Goal: Information Seeking & Learning: Compare options

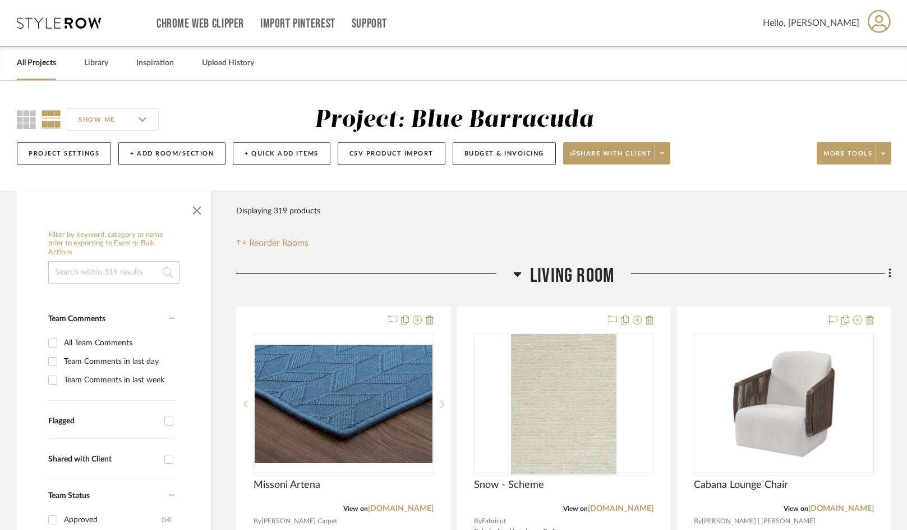
click at [528, 277] on h3 "Living Room" at bounding box center [563, 276] width 101 height 24
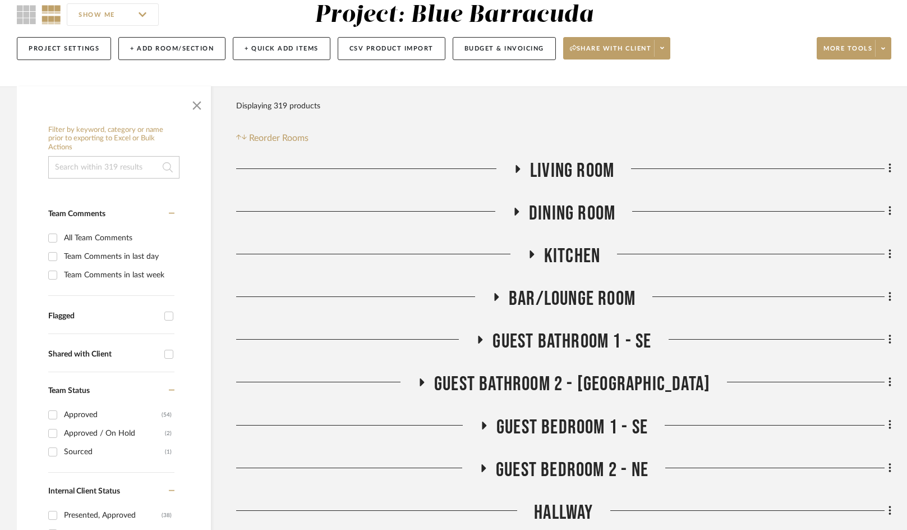
scroll to position [112, 0]
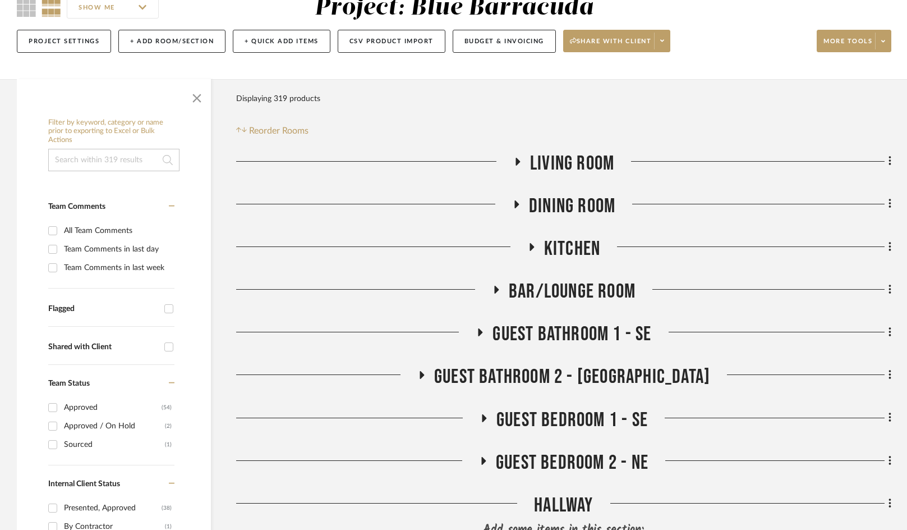
click at [500, 294] on h3 "Bar/Lounge Room" at bounding box center [564, 291] width 144 height 24
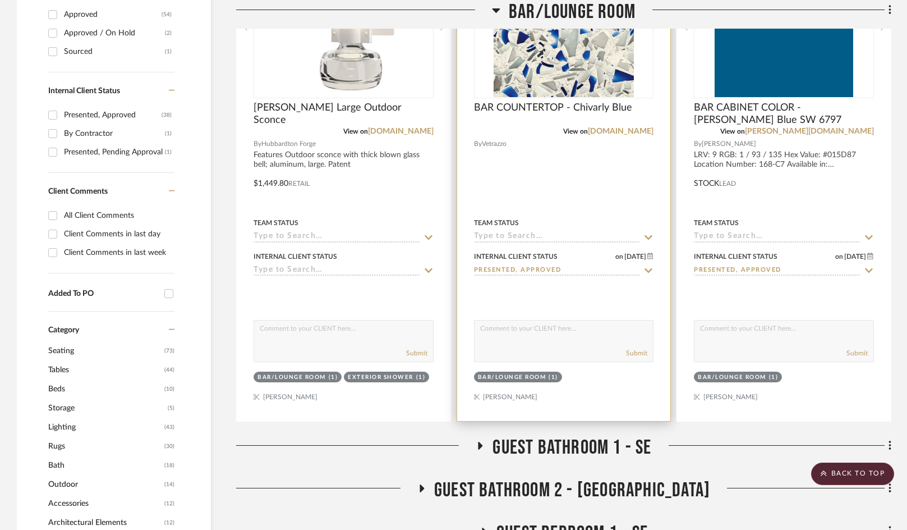
scroll to position [281, 0]
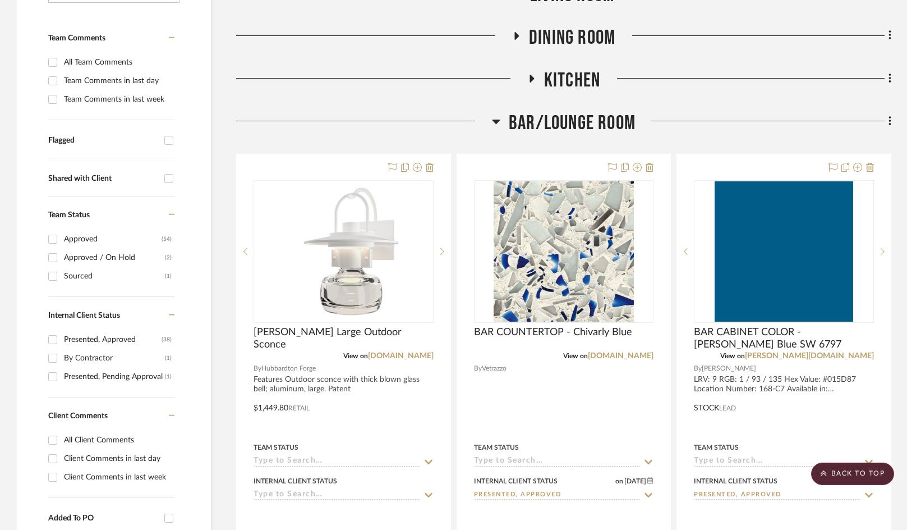
click at [493, 122] on icon at bounding box center [496, 120] width 8 height 13
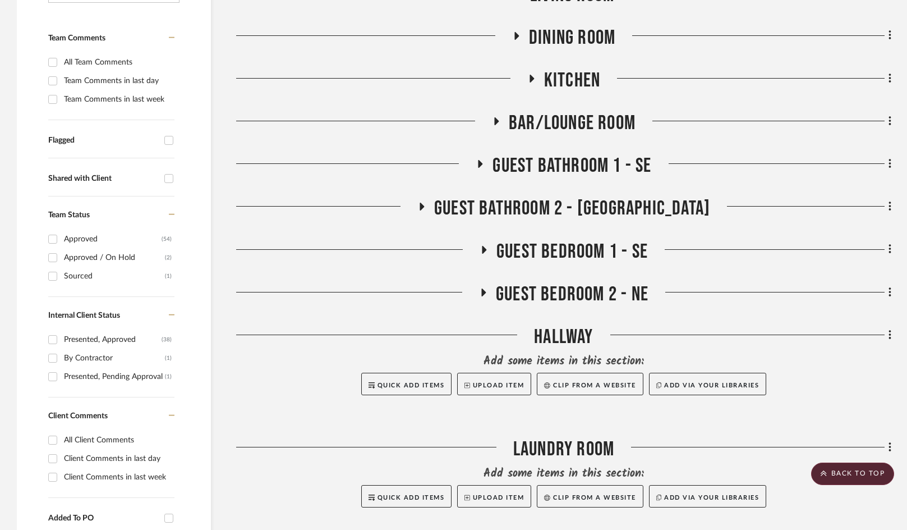
click at [481, 164] on icon at bounding box center [481, 164] width 4 height 8
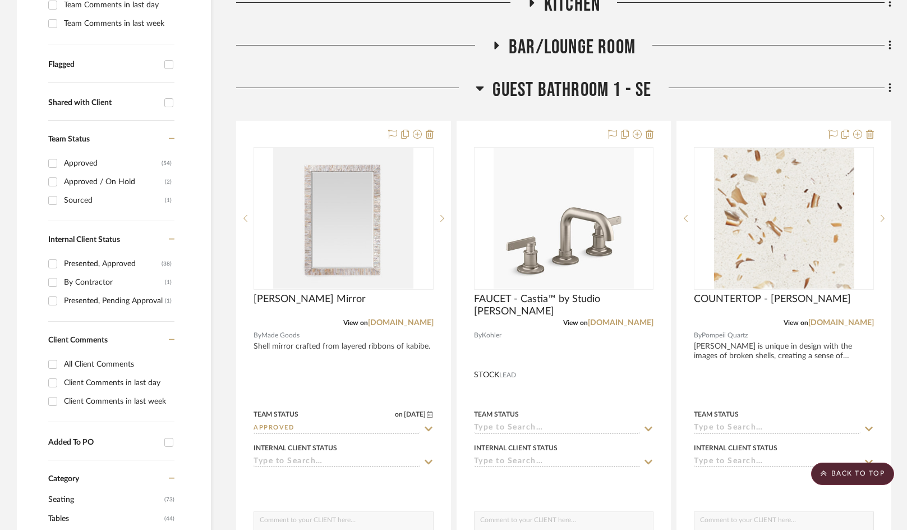
scroll to position [337, 0]
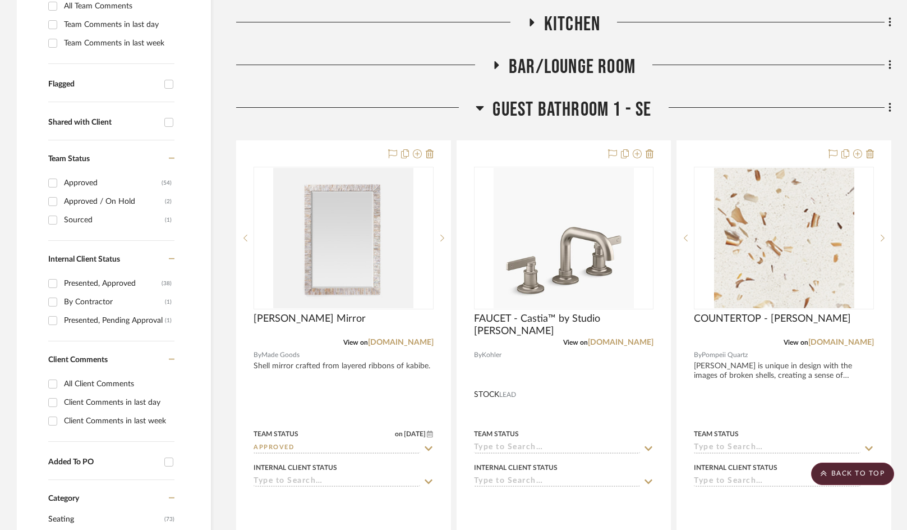
click at [476, 108] on icon at bounding box center [480, 107] width 8 height 13
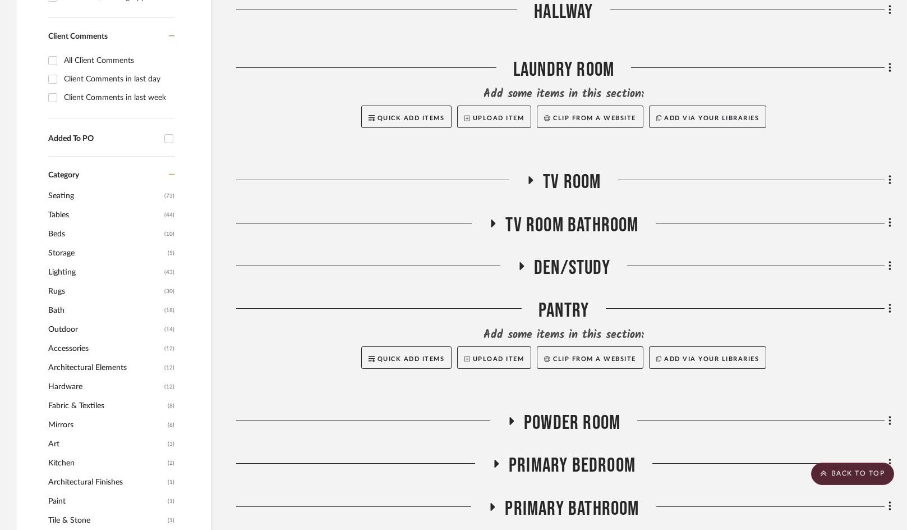
scroll to position [673, 0]
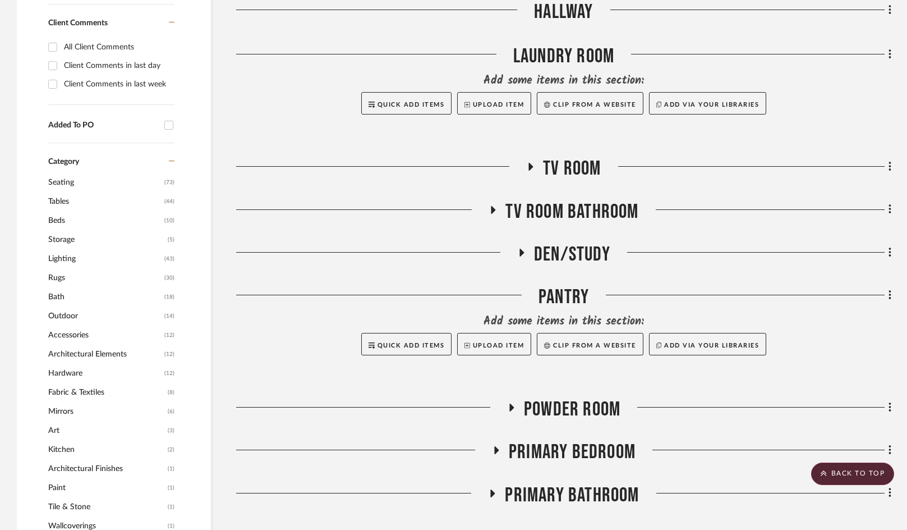
click at [525, 167] on icon at bounding box center [530, 167] width 13 height 8
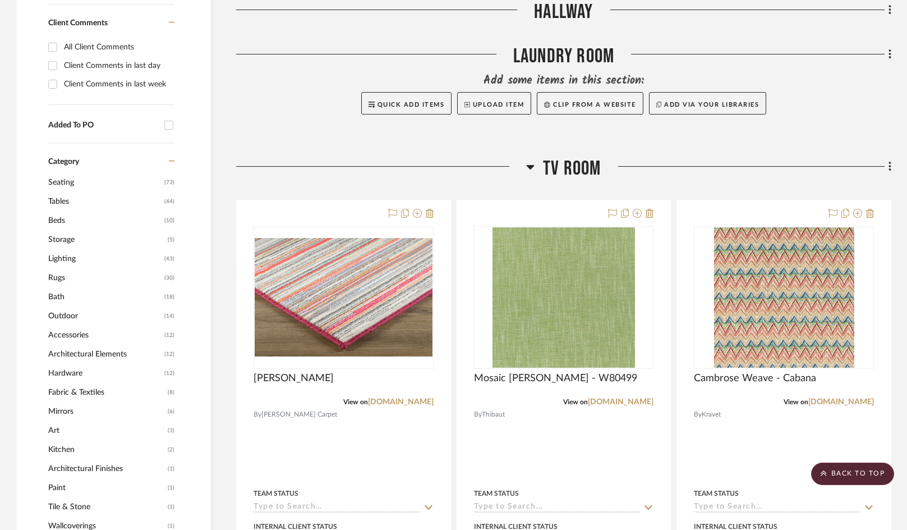
click at [531, 167] on icon at bounding box center [531, 167] width 8 height 4
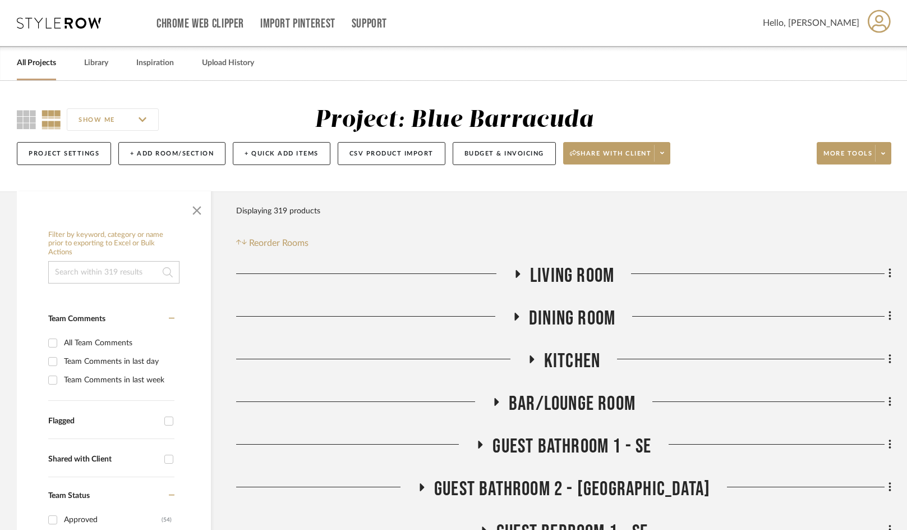
scroll to position [224, 0]
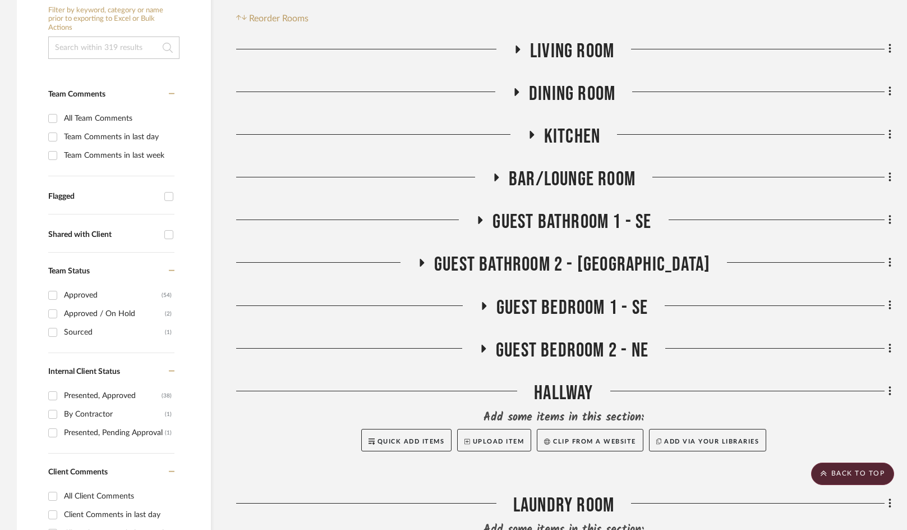
click at [486, 306] on icon at bounding box center [484, 306] width 4 height 8
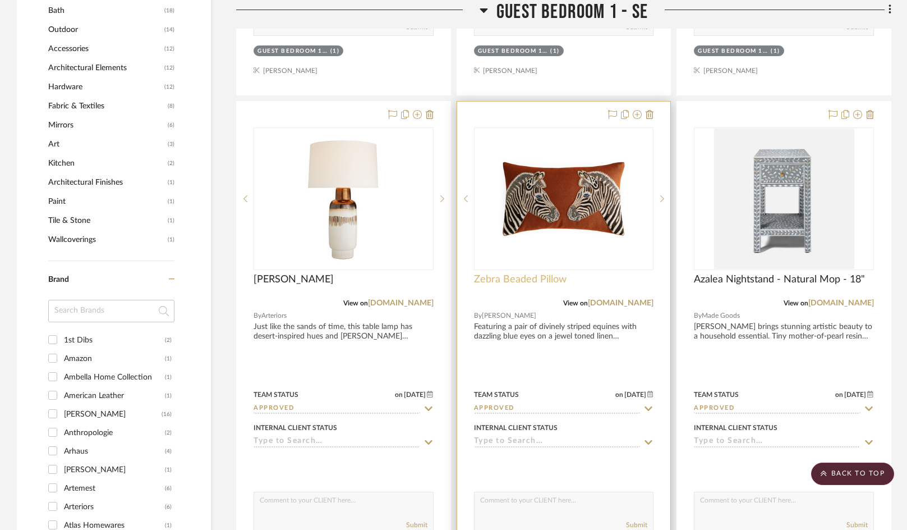
scroll to position [954, 0]
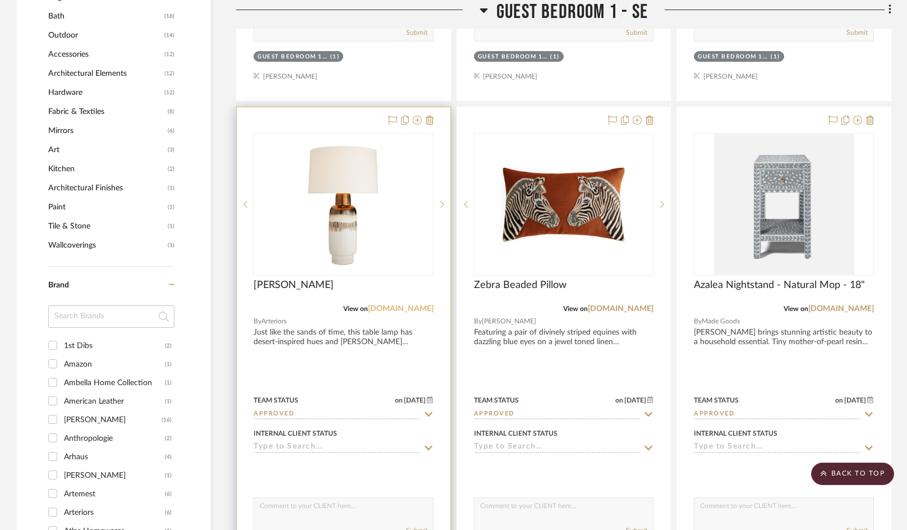
click at [396, 308] on link "[DOMAIN_NAME]" at bounding box center [401, 309] width 66 height 8
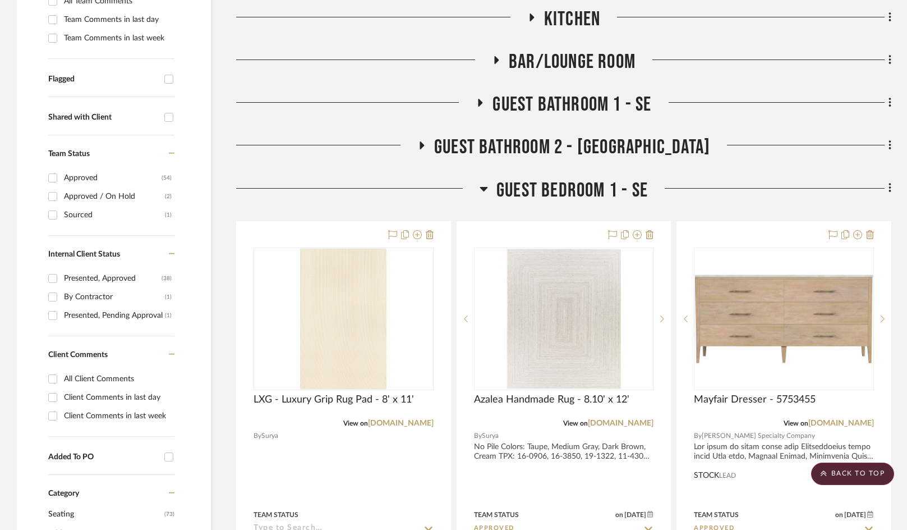
scroll to position [337, 0]
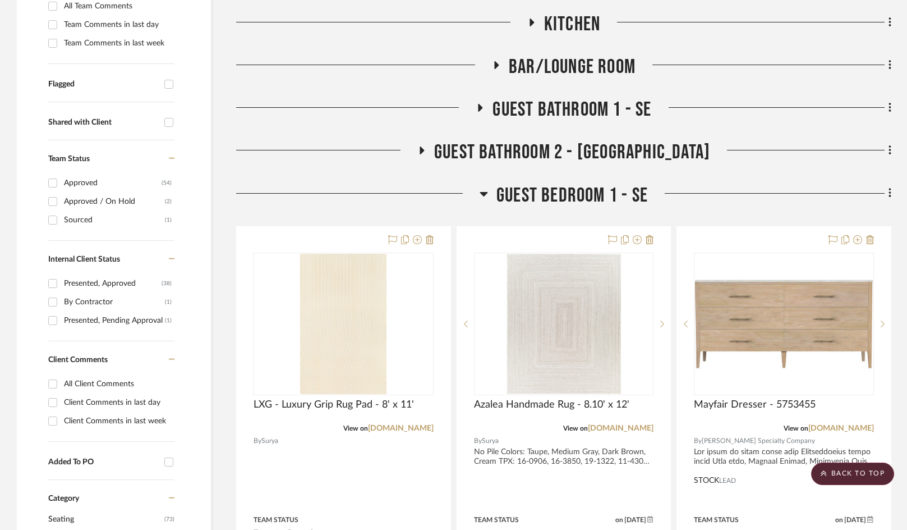
click at [482, 199] on icon at bounding box center [484, 193] width 8 height 13
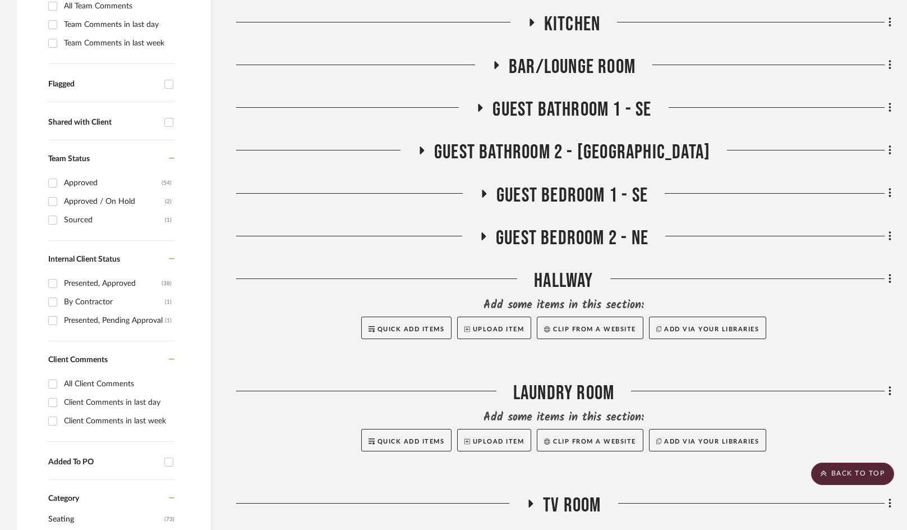
click at [485, 238] on icon at bounding box center [483, 236] width 13 height 8
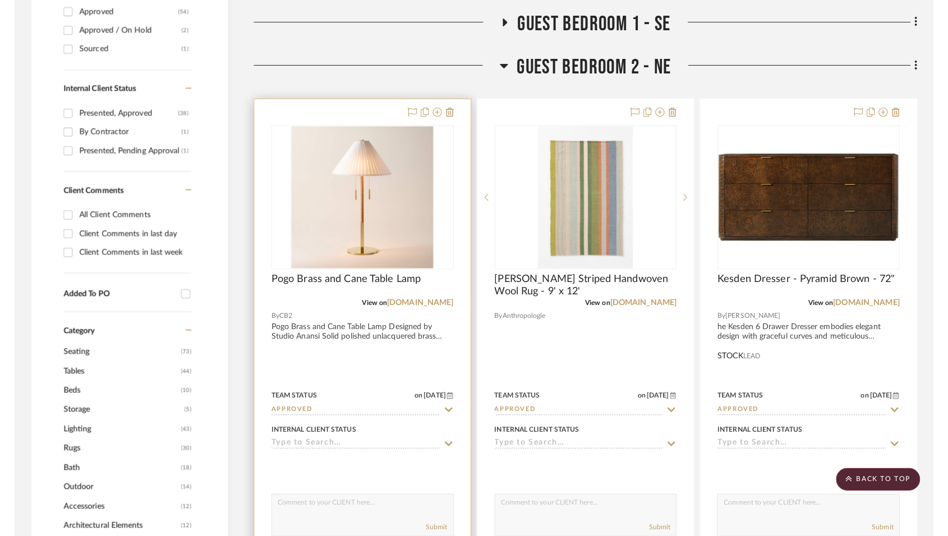
scroll to position [505, 0]
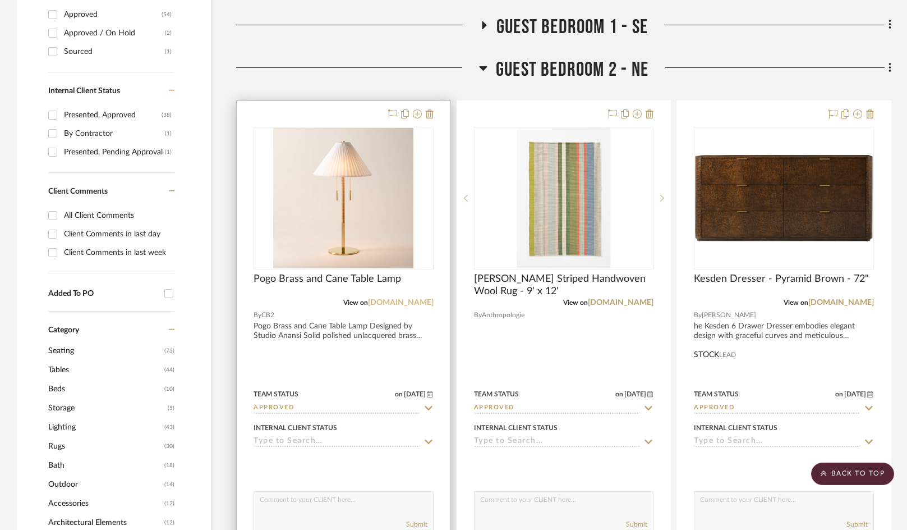
click at [417, 301] on link "[DOMAIN_NAME]" at bounding box center [401, 302] width 66 height 8
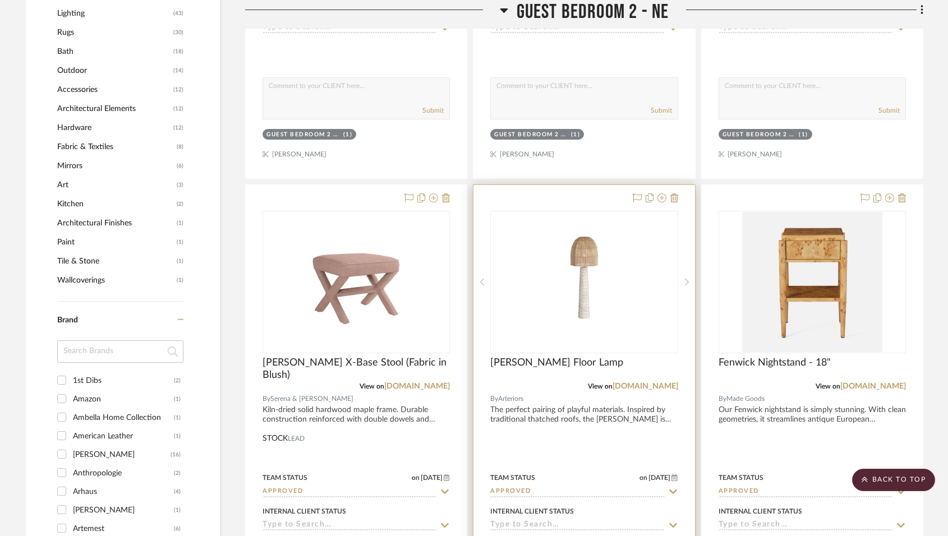
scroll to position [1010, 0]
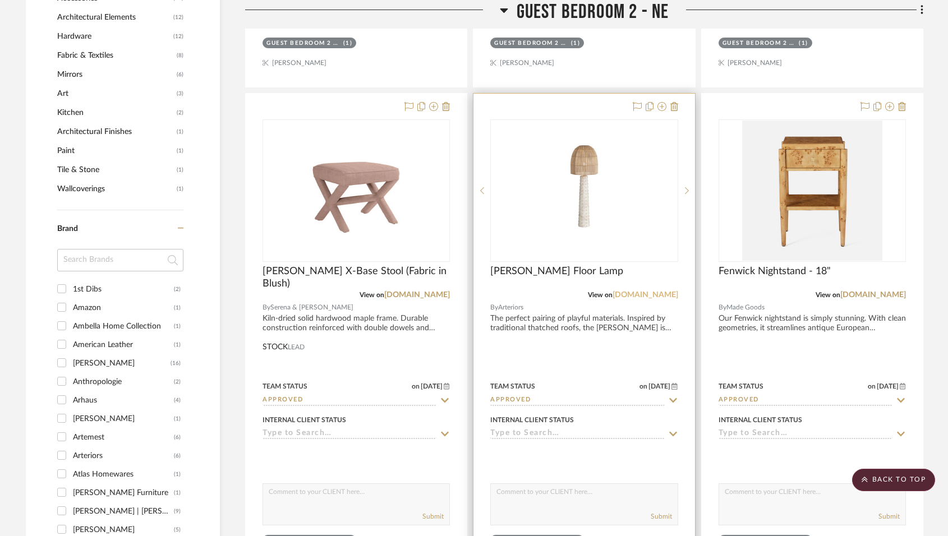
click at [658, 292] on link "[DOMAIN_NAME]" at bounding box center [646, 295] width 66 height 8
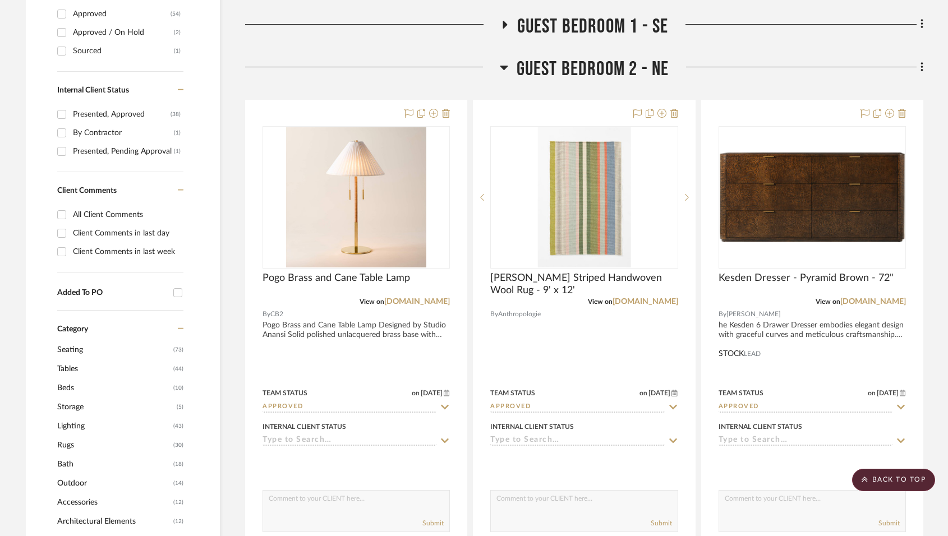
scroll to position [505, 0]
click at [504, 67] on icon at bounding box center [504, 68] width 8 height 4
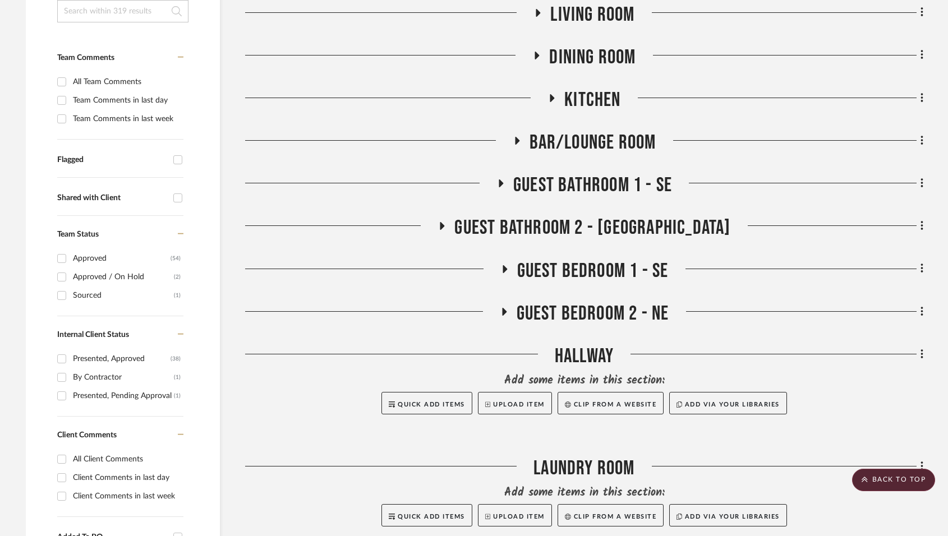
scroll to position [281, 0]
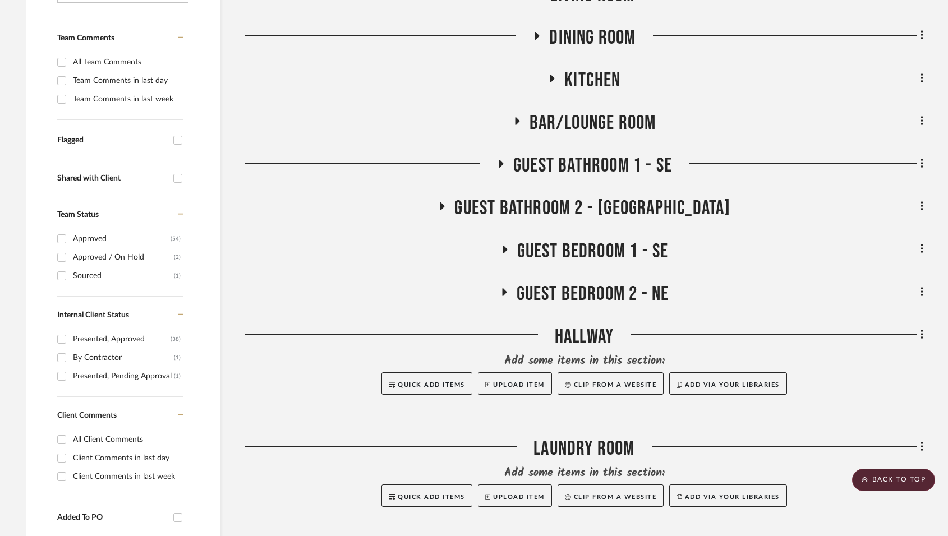
click at [503, 247] on icon at bounding box center [505, 250] width 4 height 8
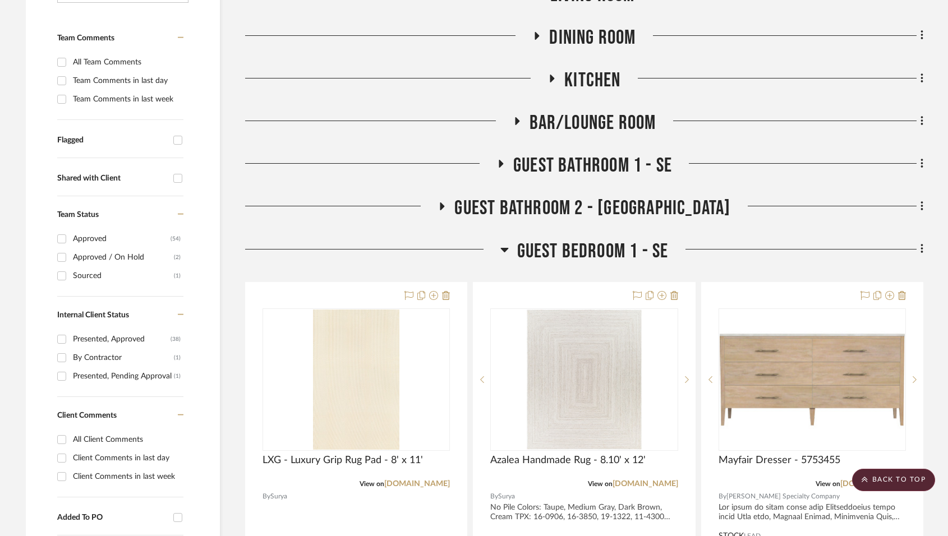
click at [504, 247] on icon at bounding box center [504, 249] width 8 height 13
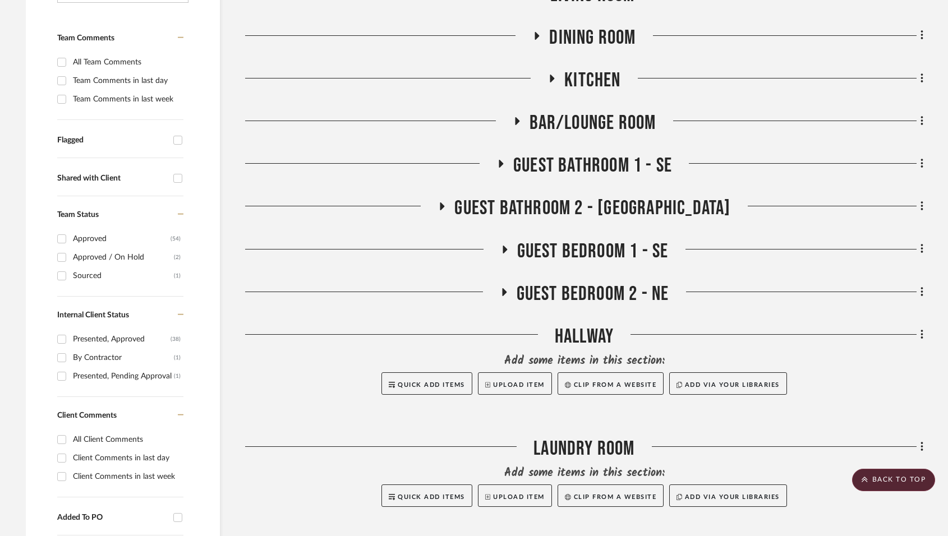
click at [507, 288] on icon at bounding box center [503, 292] width 13 height 8
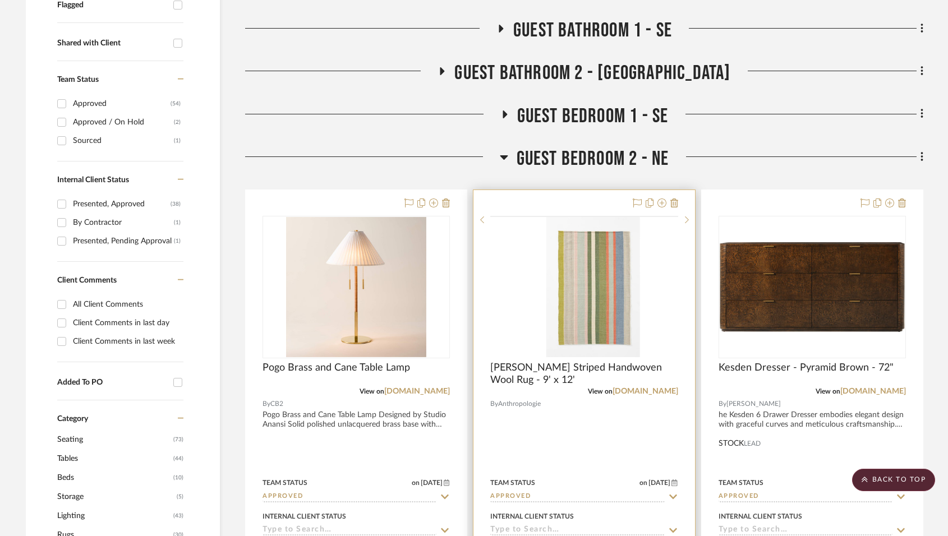
scroll to position [449, 0]
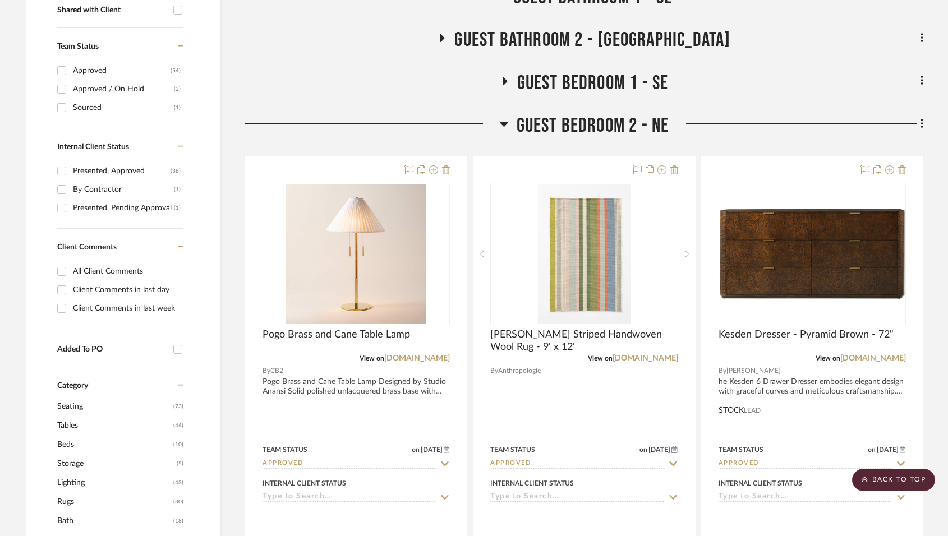
click at [503, 124] on icon at bounding box center [504, 124] width 8 height 4
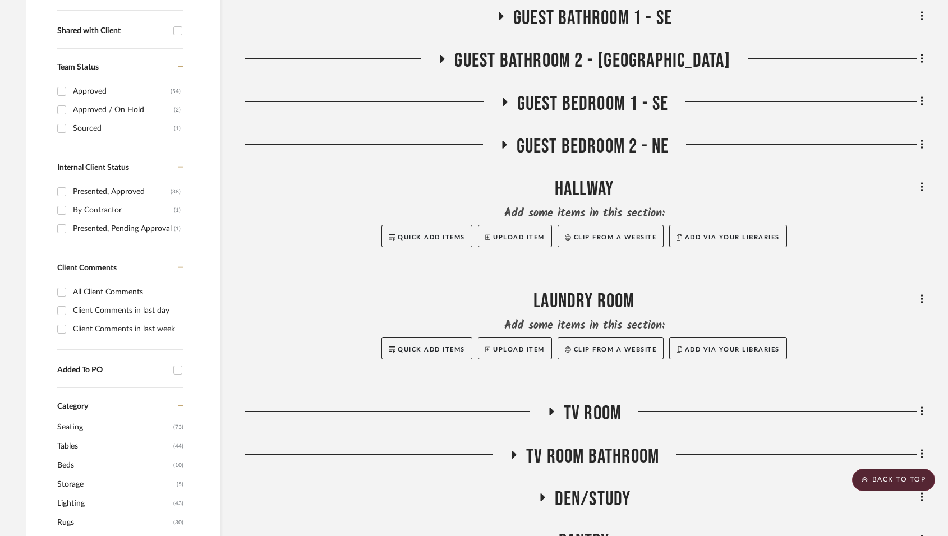
scroll to position [393, 0]
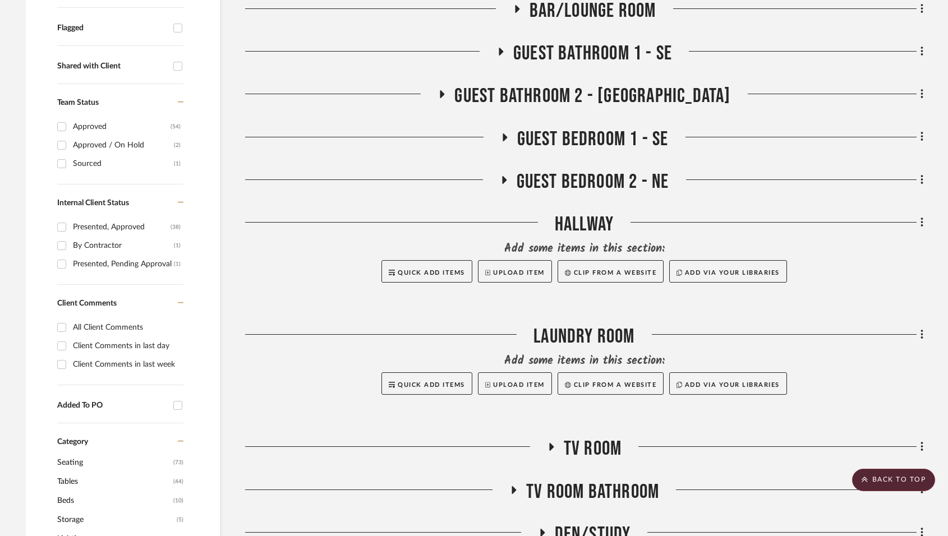
click at [506, 174] on h3 "Guest Bedroom 2 - NE" at bounding box center [584, 182] width 169 height 24
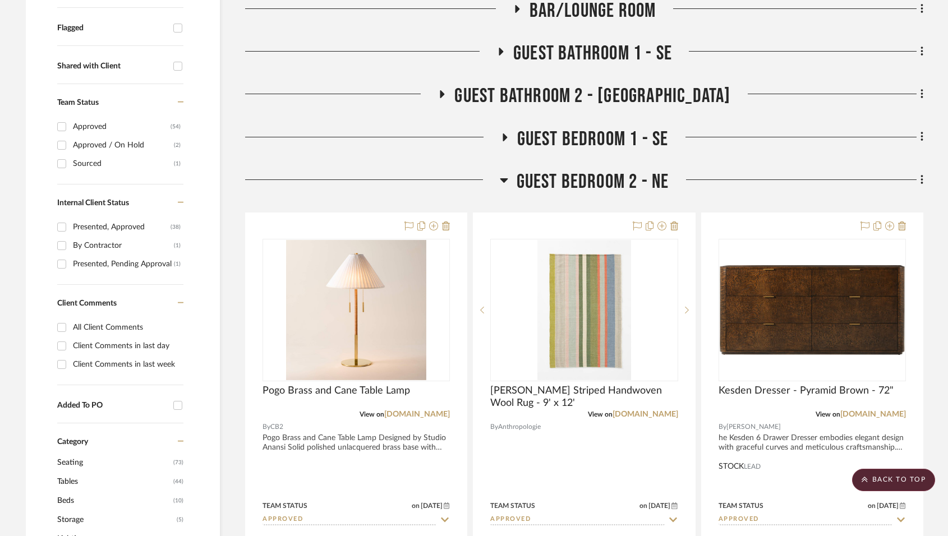
click at [505, 174] on icon at bounding box center [504, 179] width 8 height 13
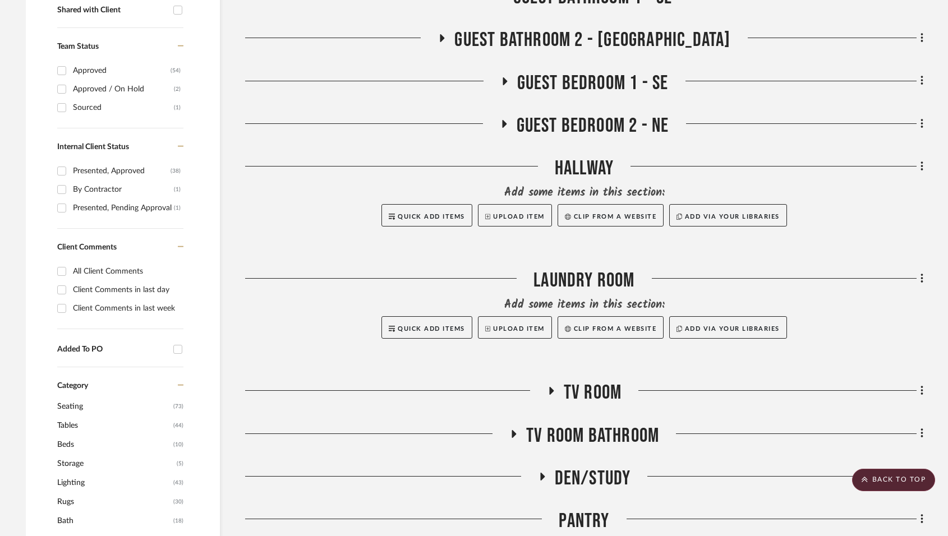
scroll to position [505, 0]
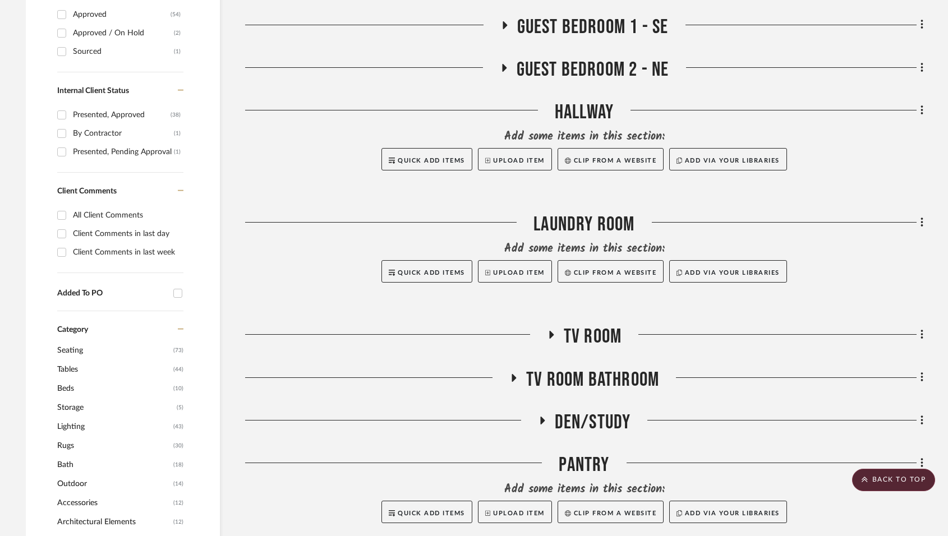
click at [555, 335] on icon at bounding box center [550, 335] width 13 height 8
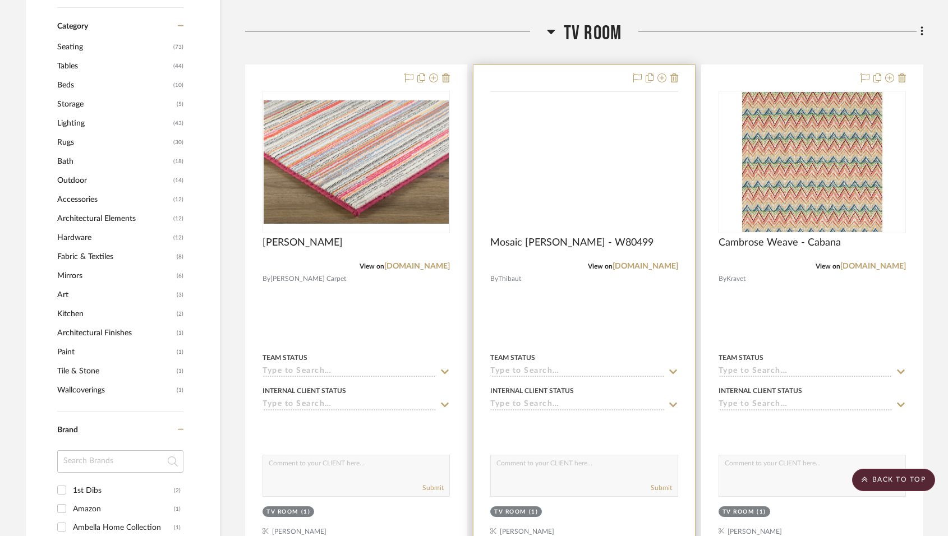
scroll to position [785, 0]
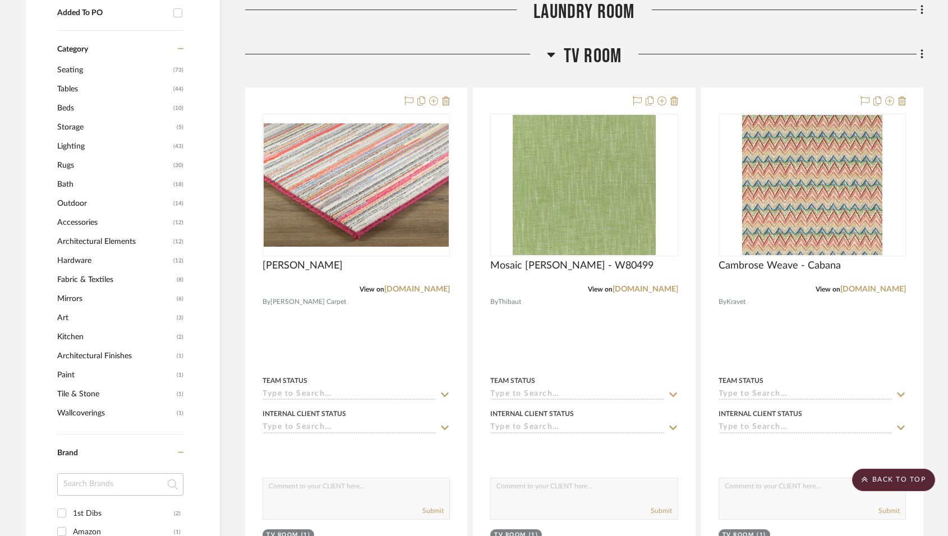
click at [549, 55] on icon at bounding box center [551, 55] width 8 height 4
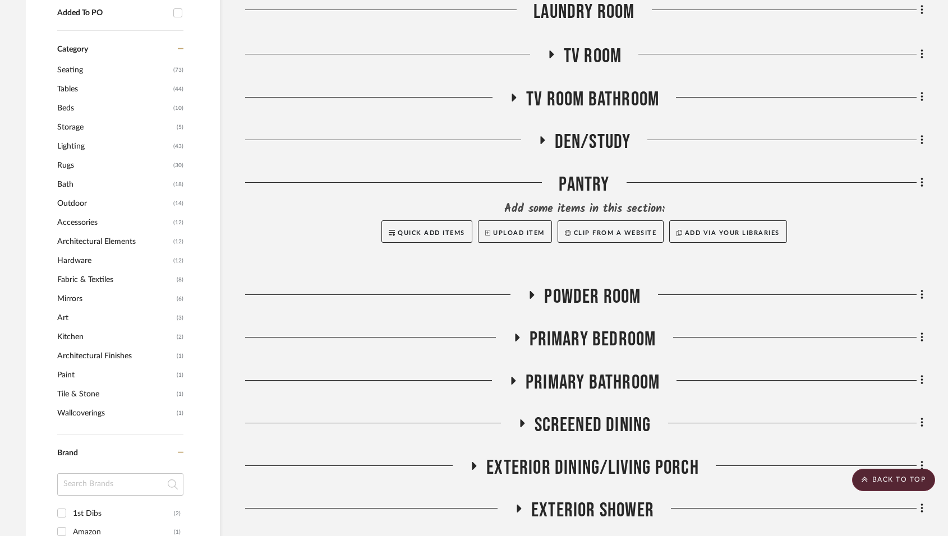
click at [550, 55] on icon at bounding box center [551, 54] width 4 height 8
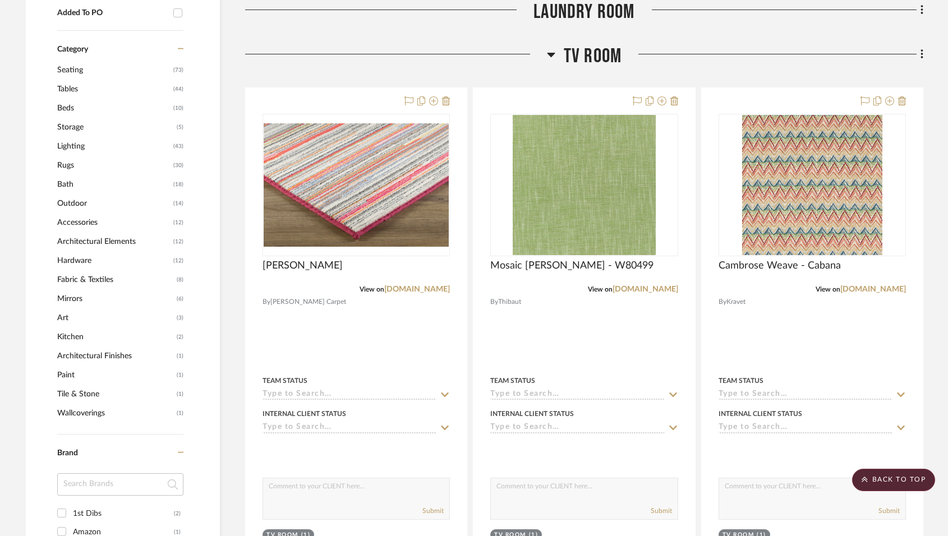
click at [552, 53] on icon at bounding box center [551, 55] width 8 height 4
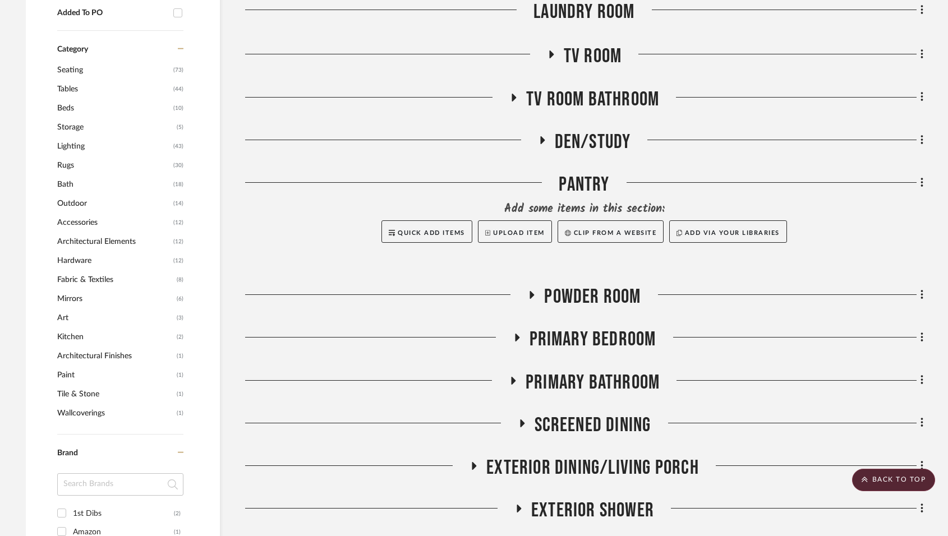
click at [525, 289] on div at bounding box center [386, 299] width 282 height 29
click at [530, 295] on icon at bounding box center [532, 295] width 4 height 8
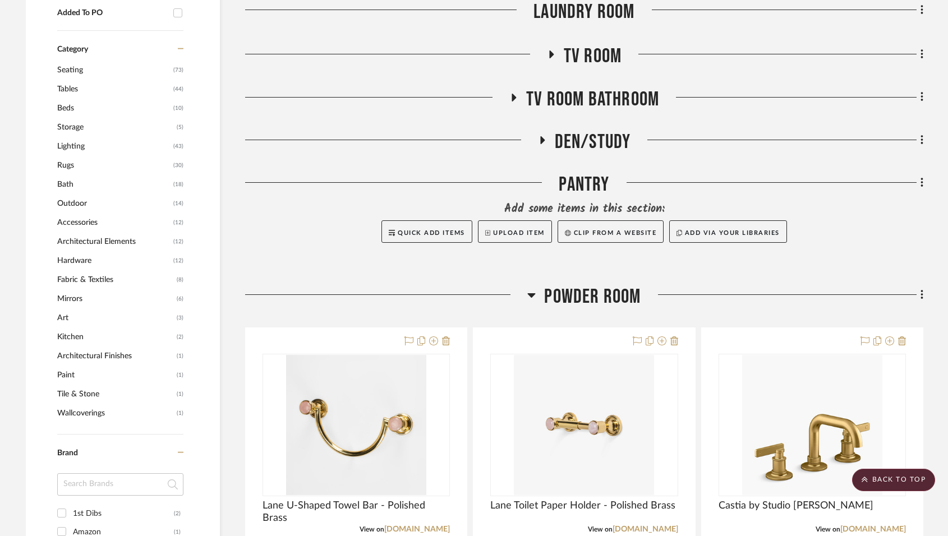
click at [532, 294] on icon at bounding box center [532, 295] width 8 height 4
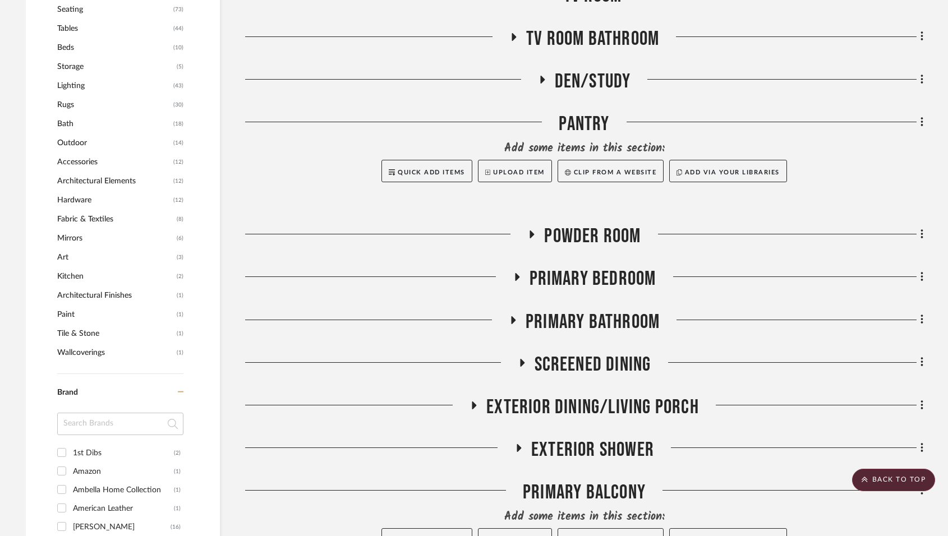
scroll to position [954, 0]
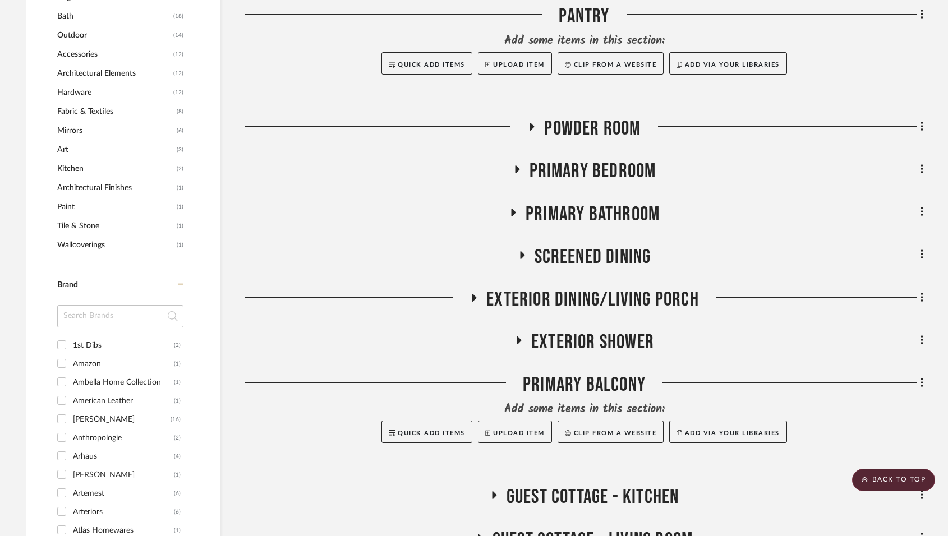
click at [522, 157] on div "Living Room Dining Room Kitchen Bar/Lounge Room Guest Bathroom 1 - SE Guest Bat…" at bounding box center [584, 161] width 678 height 1702
click at [520, 167] on icon at bounding box center [516, 169] width 13 height 8
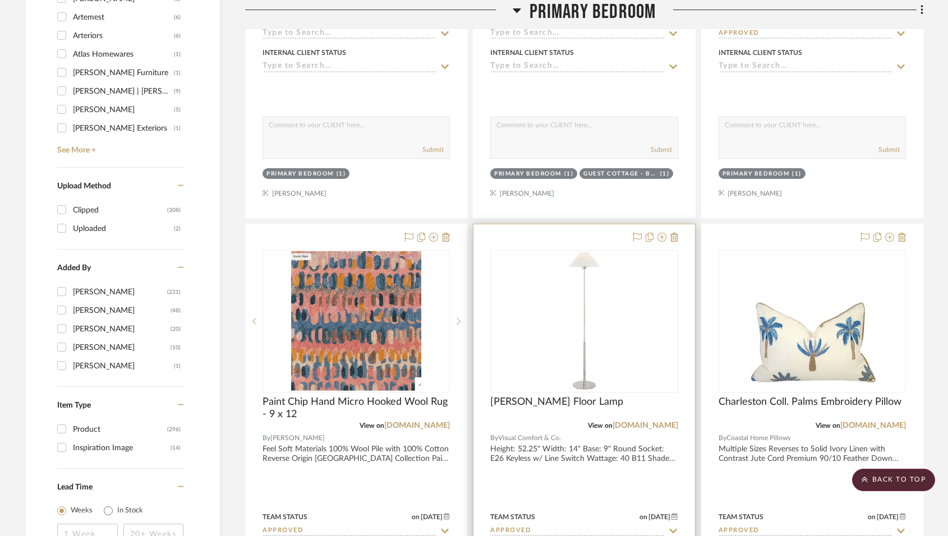
scroll to position [1403, 0]
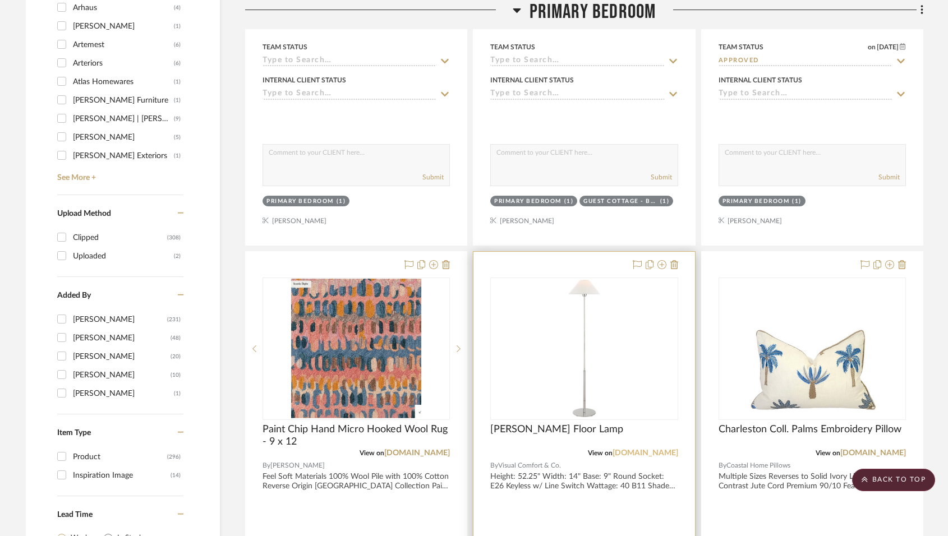
click at [637, 457] on link "[DOMAIN_NAME]" at bounding box center [646, 453] width 66 height 8
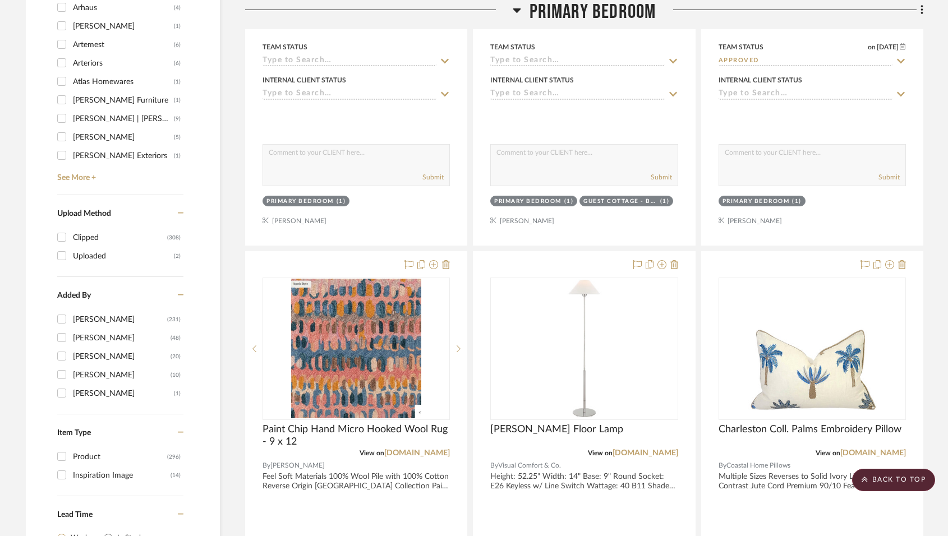
click at [512, 11] on div at bounding box center [379, 14] width 268 height 29
click at [515, 11] on icon at bounding box center [517, 10] width 8 height 4
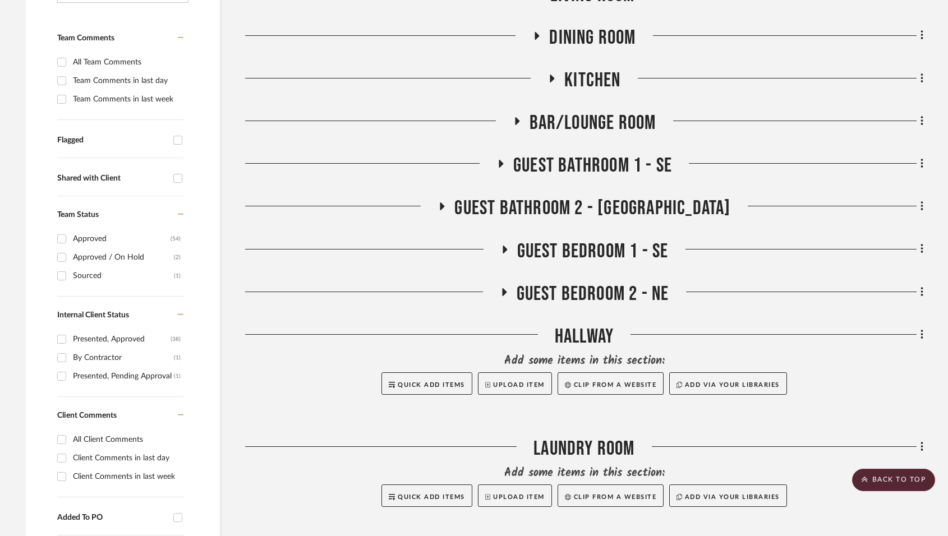
scroll to position [168, 0]
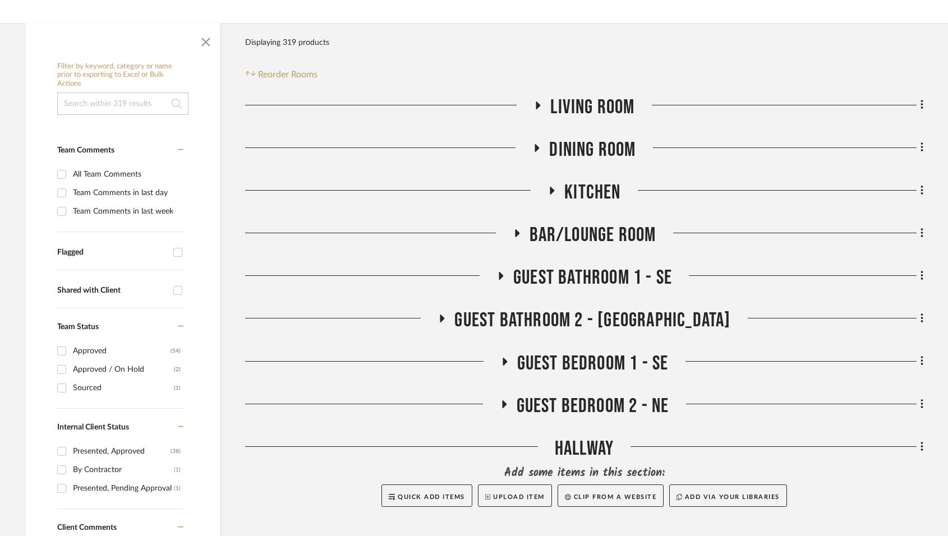
click at [538, 146] on icon at bounding box center [536, 148] width 13 height 8
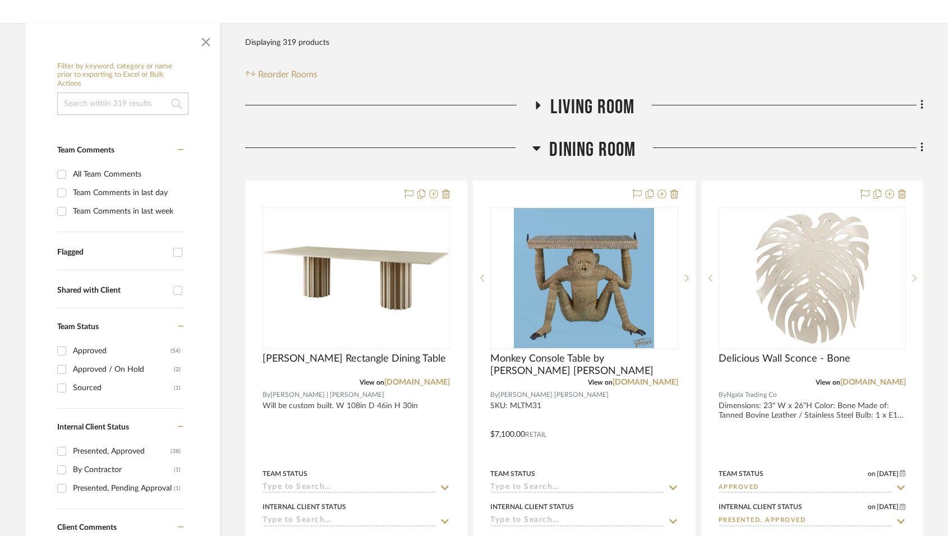
click at [538, 146] on icon at bounding box center [536, 147] width 8 height 13
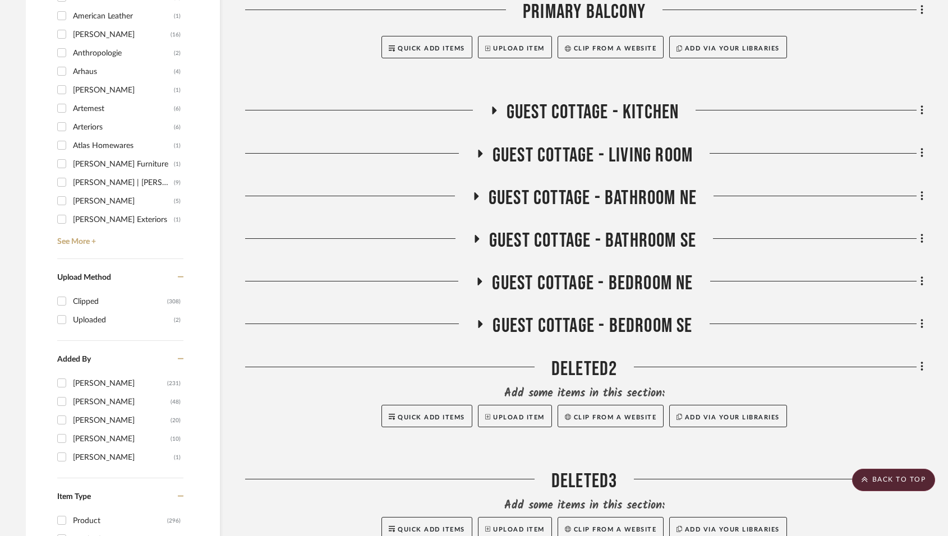
scroll to position [1346, 0]
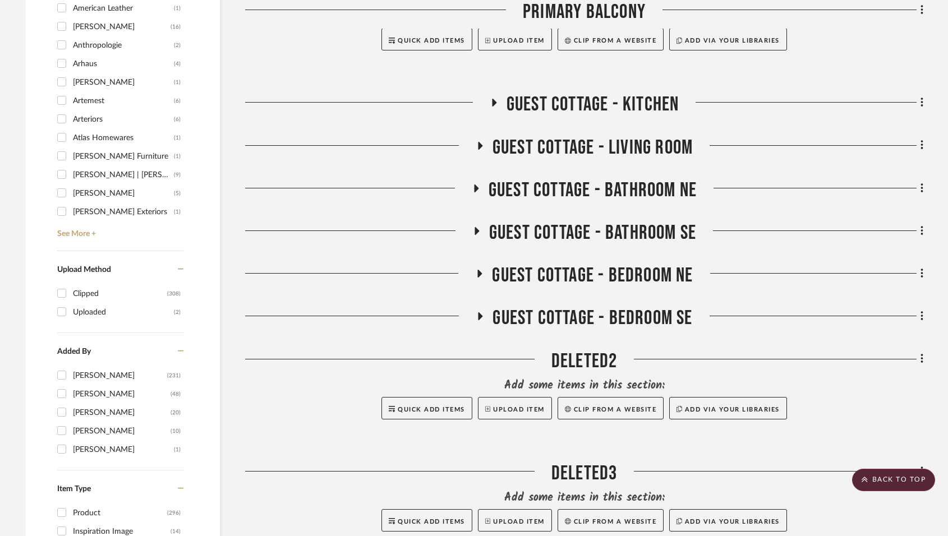
click at [479, 190] on icon at bounding box center [475, 188] width 13 height 8
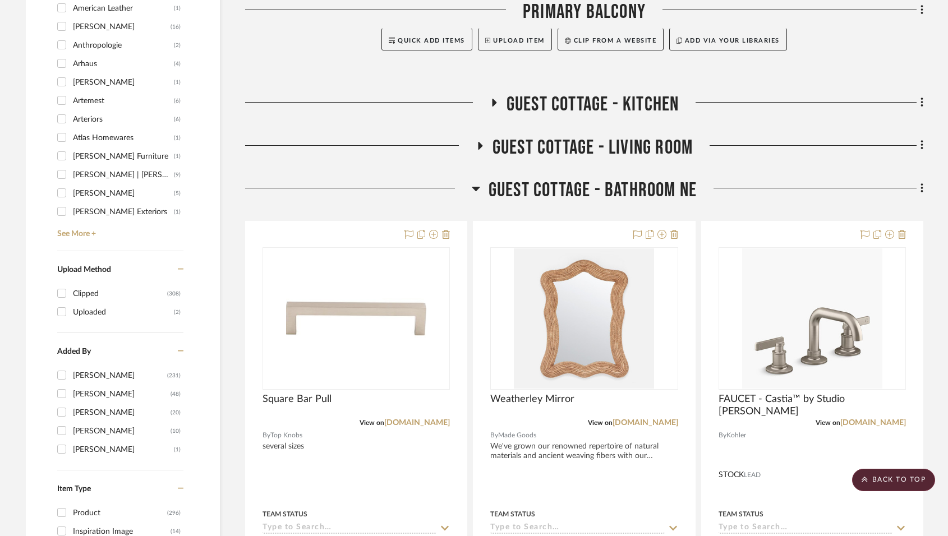
click at [475, 190] on icon at bounding box center [476, 189] width 8 height 4
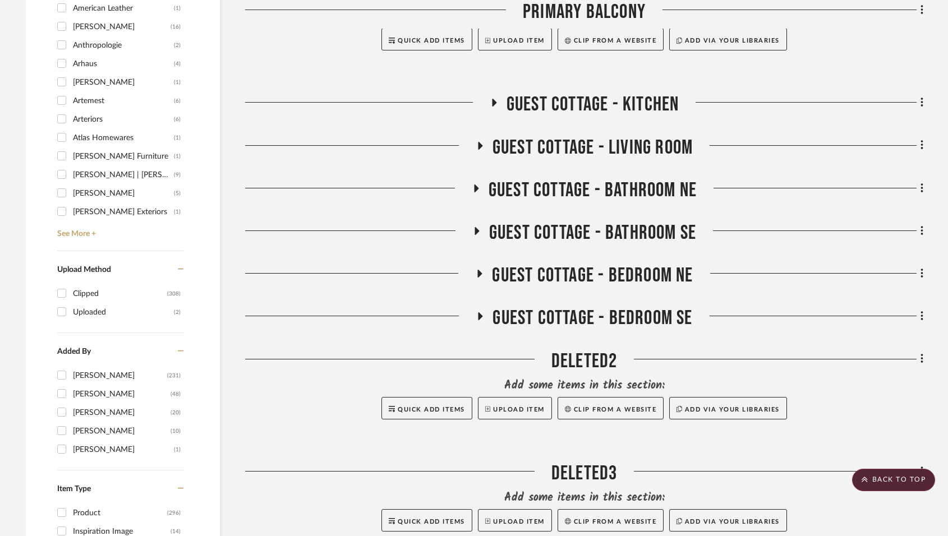
click at [477, 234] on icon at bounding box center [476, 231] width 13 height 8
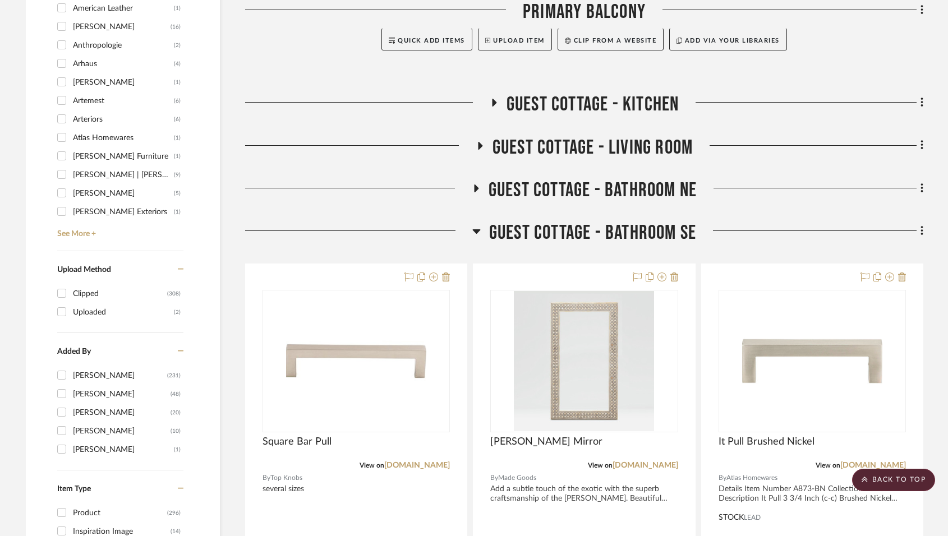
click at [475, 234] on icon at bounding box center [476, 230] width 8 height 13
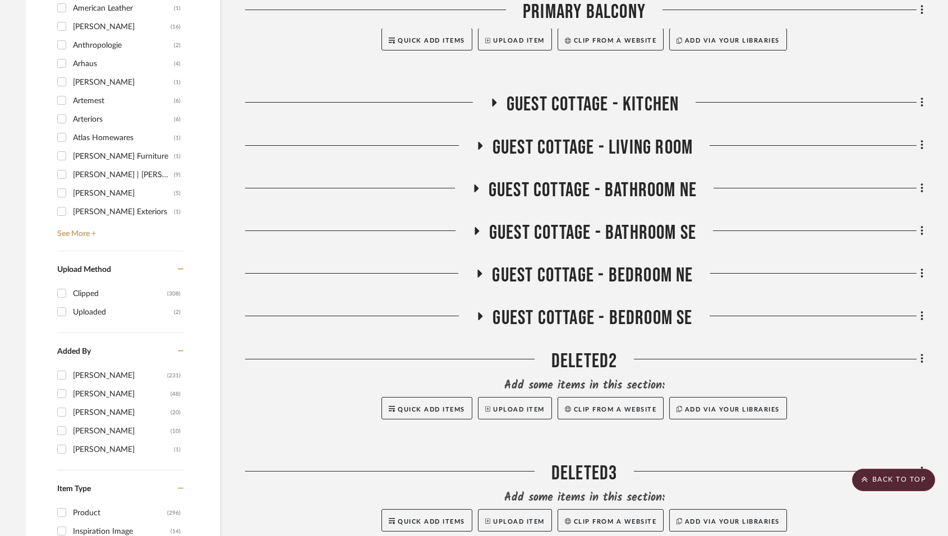
click at [482, 276] on icon at bounding box center [479, 274] width 13 height 8
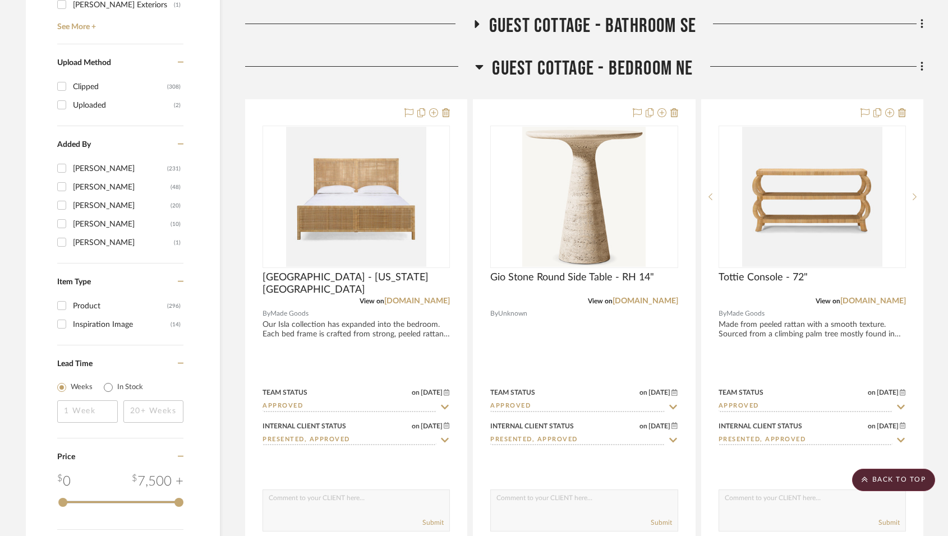
scroll to position [1571, 0]
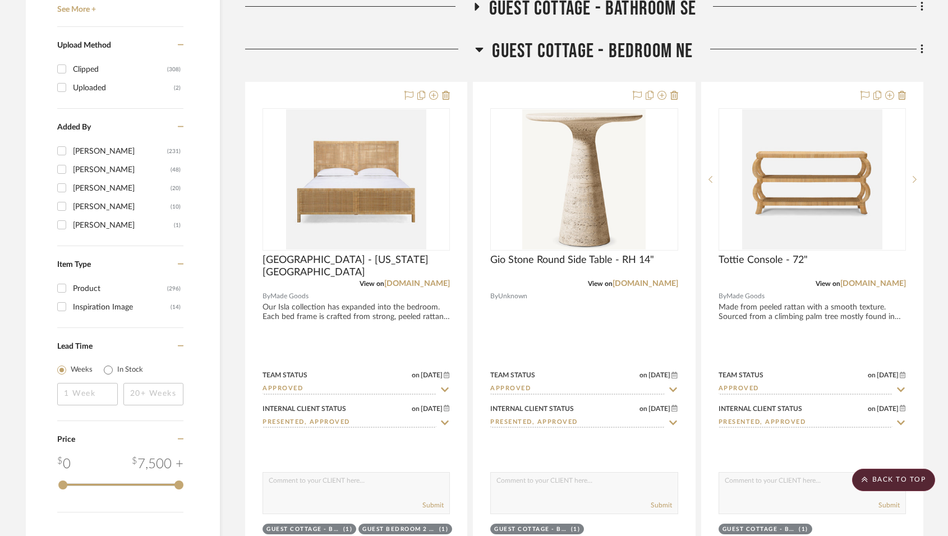
click at [482, 51] on icon at bounding box center [479, 49] width 8 height 13
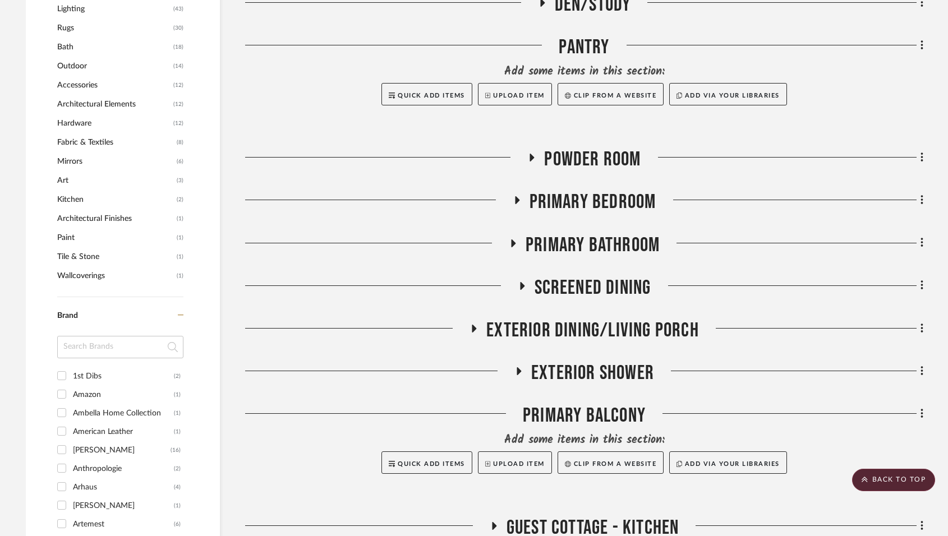
scroll to position [898, 0]
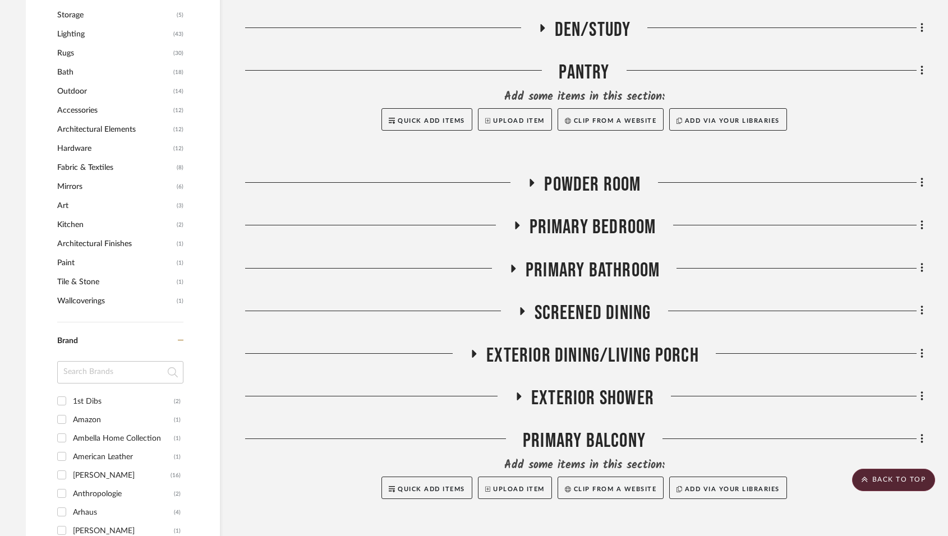
click at [512, 266] on icon at bounding box center [513, 269] width 4 height 8
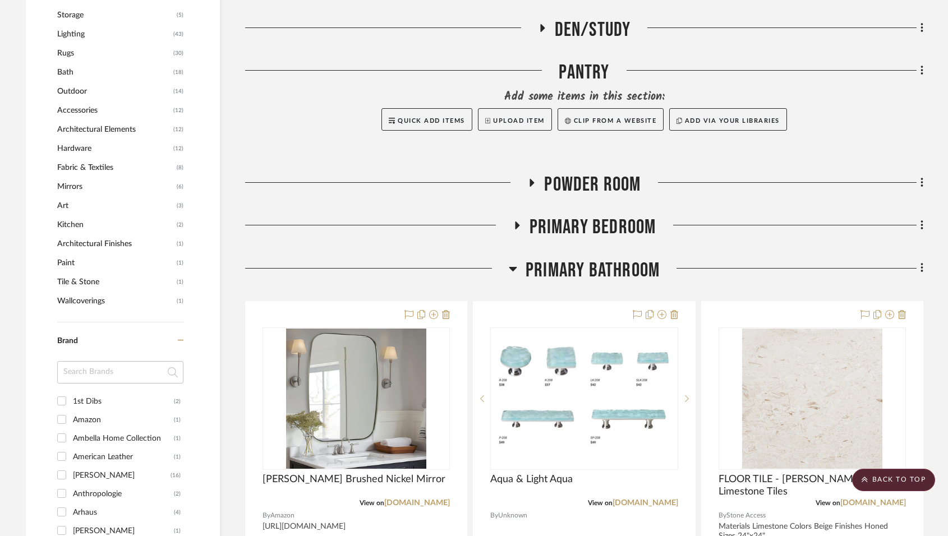
click at [513, 268] on icon at bounding box center [513, 269] width 8 height 4
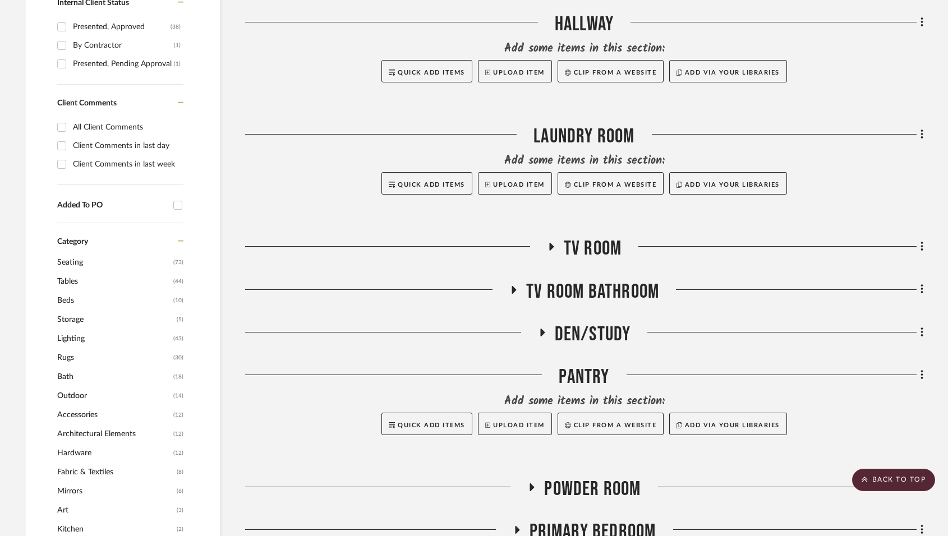
scroll to position [561, 0]
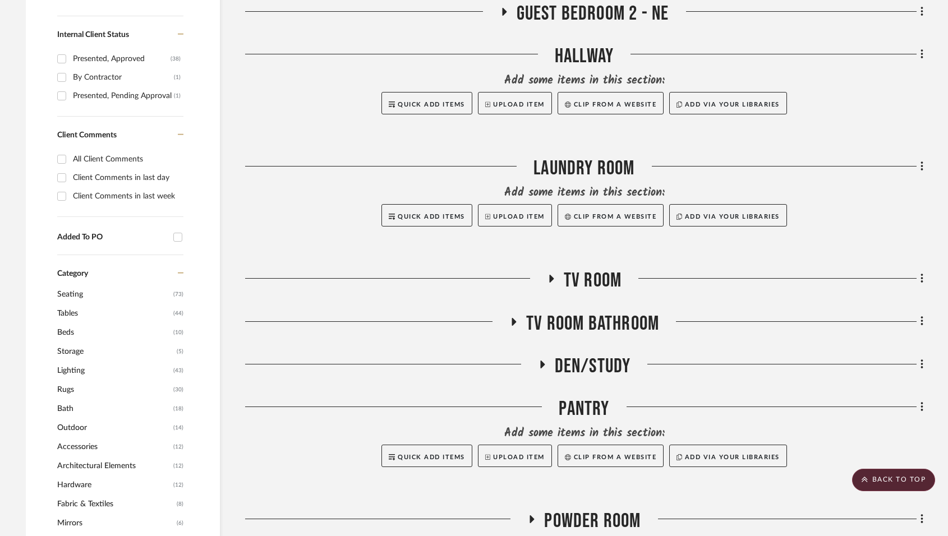
click at [514, 321] on icon at bounding box center [514, 322] width 4 height 8
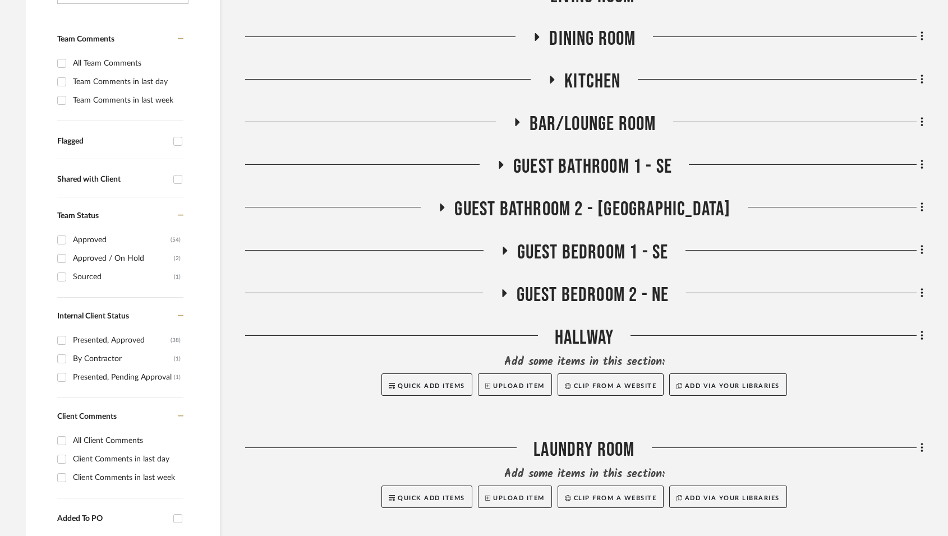
scroll to position [281, 0]
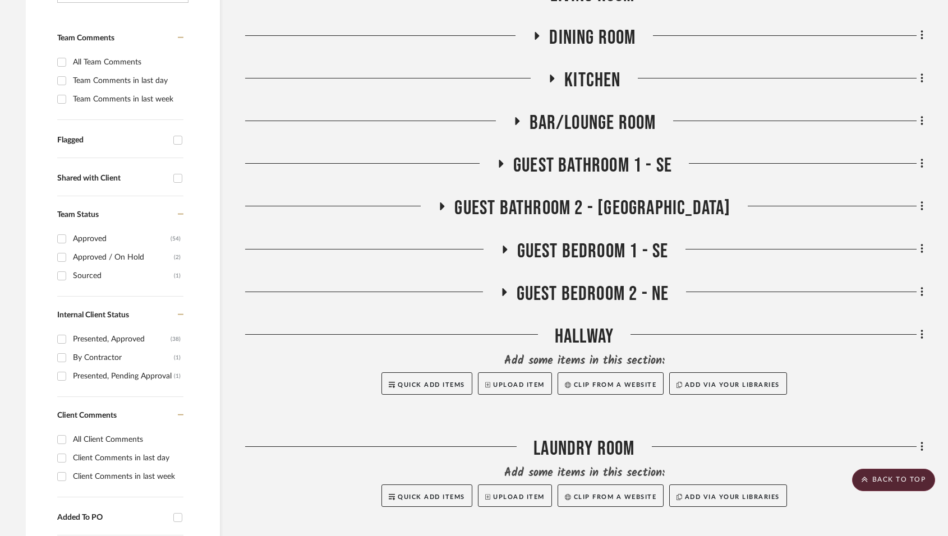
click at [445, 205] on icon at bounding box center [442, 207] width 4 height 8
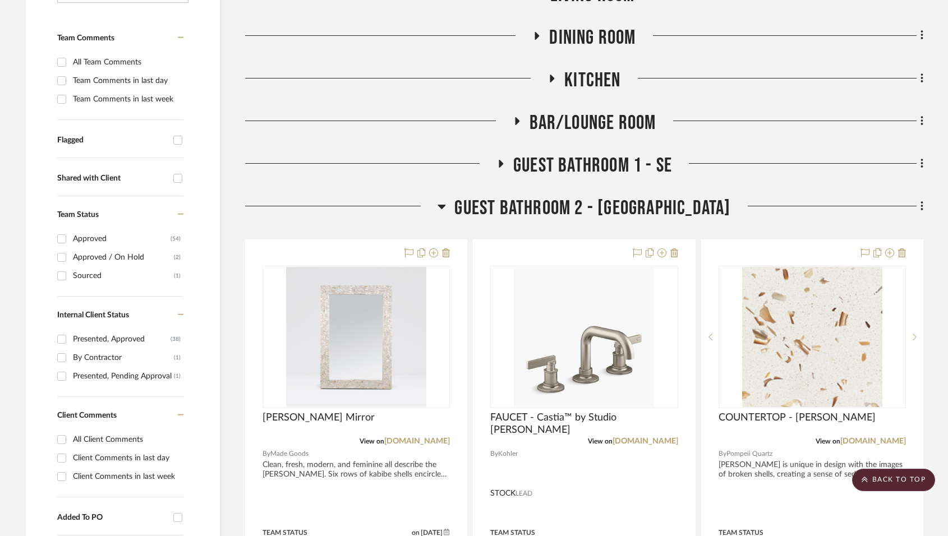
click at [446, 205] on icon at bounding box center [442, 207] width 8 height 4
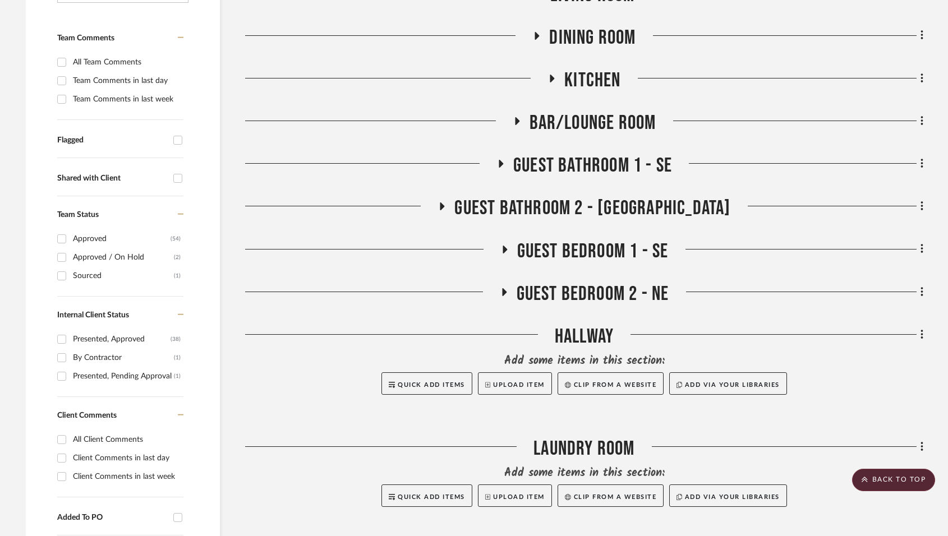
click at [507, 157] on h3 "Guest Bathroom 1 - SE" at bounding box center [584, 166] width 176 height 24
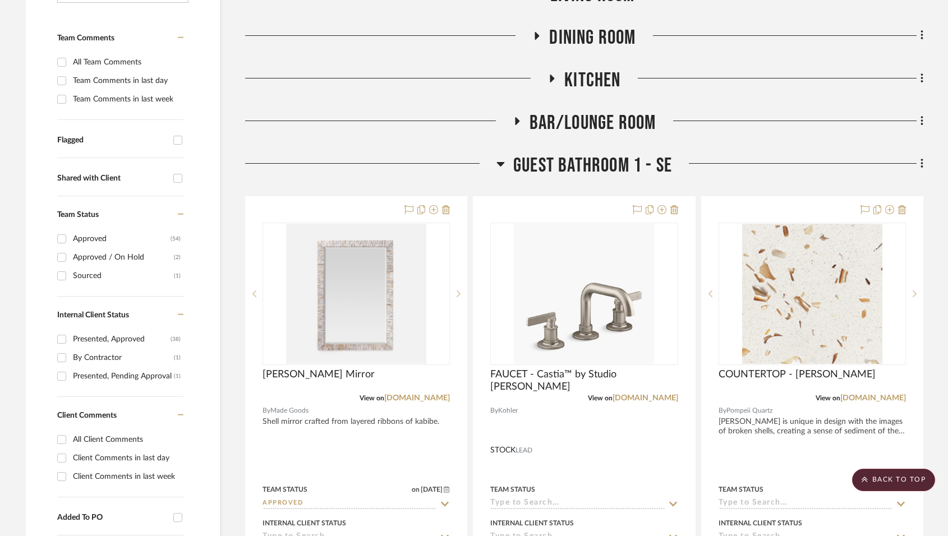
click at [503, 163] on icon at bounding box center [500, 164] width 8 height 4
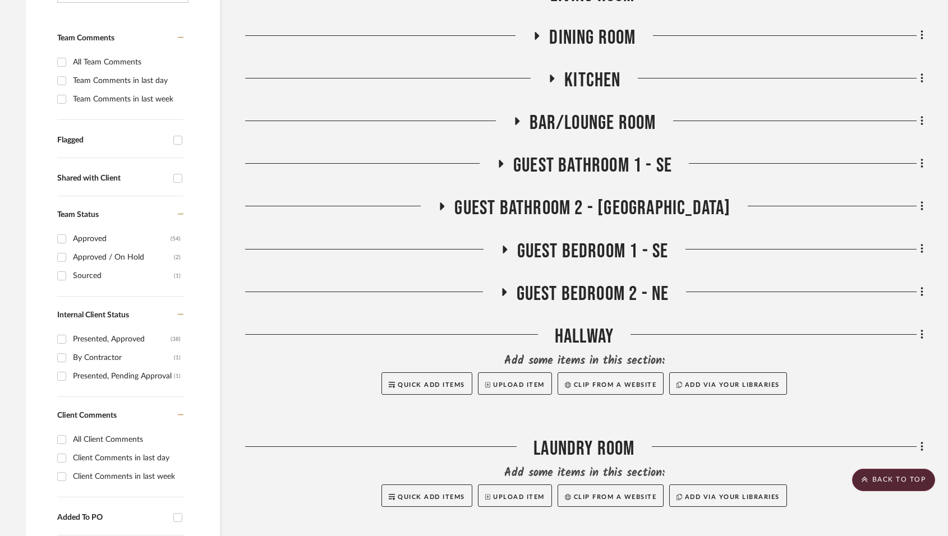
click at [504, 252] on icon at bounding box center [505, 250] width 4 height 8
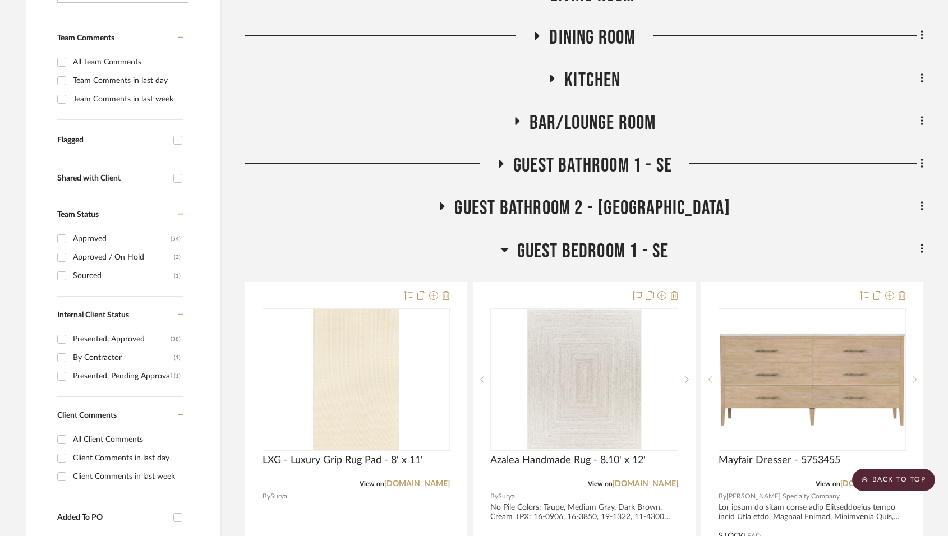
click at [502, 245] on icon at bounding box center [504, 249] width 8 height 13
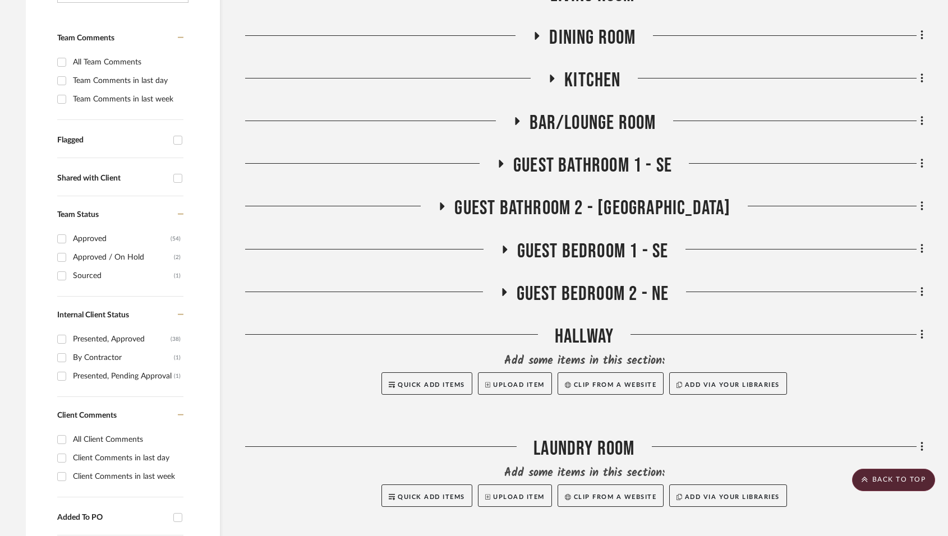
click at [503, 290] on icon at bounding box center [504, 292] width 4 height 8
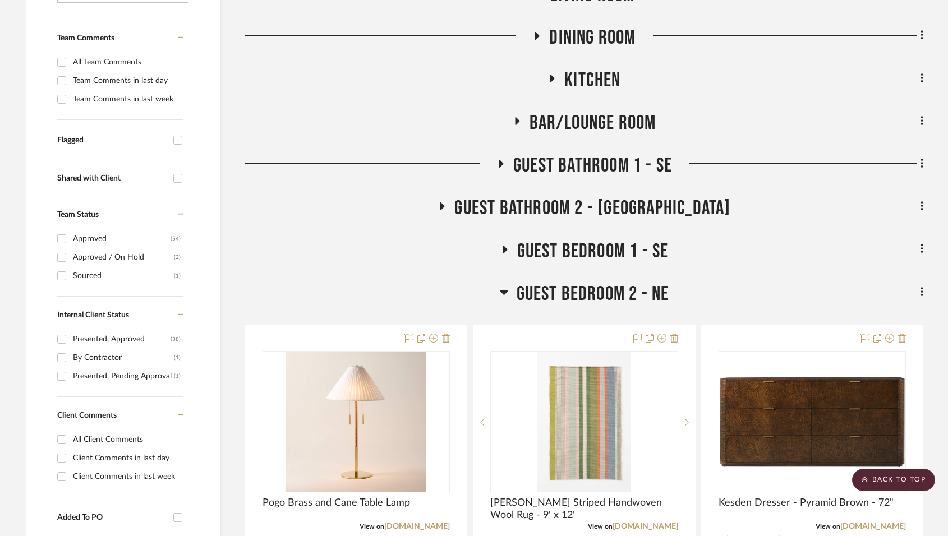
click at [503, 290] on icon at bounding box center [504, 292] width 8 height 13
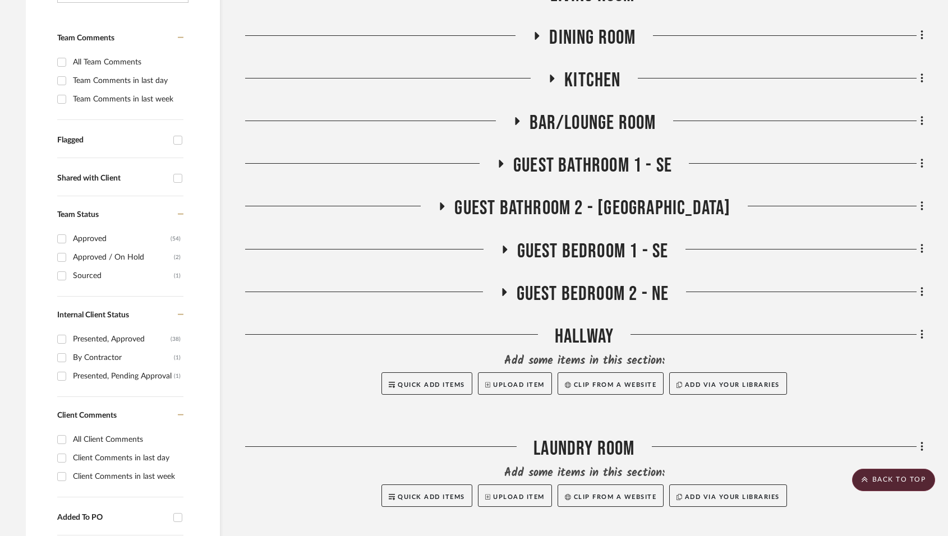
click at [503, 290] on icon at bounding box center [504, 292] width 4 height 8
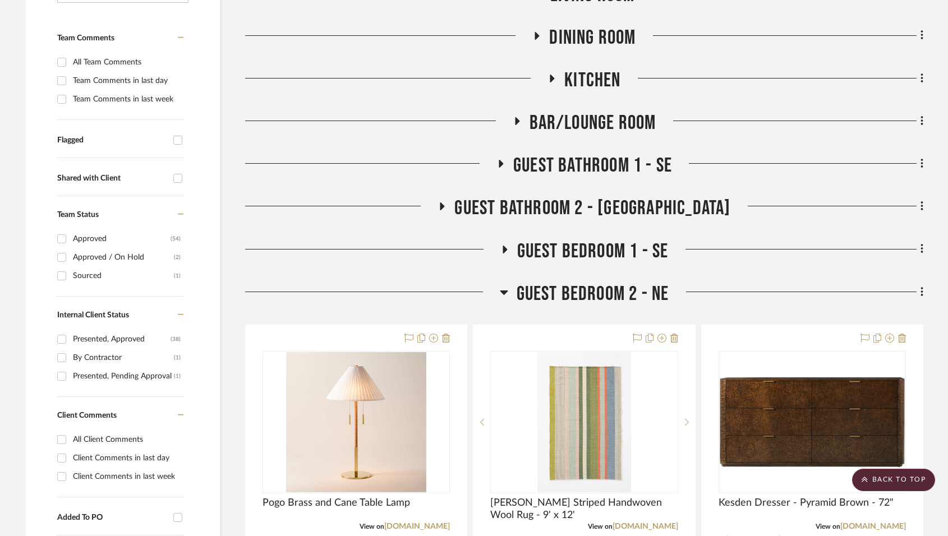
click at [506, 293] on icon at bounding box center [504, 292] width 8 height 13
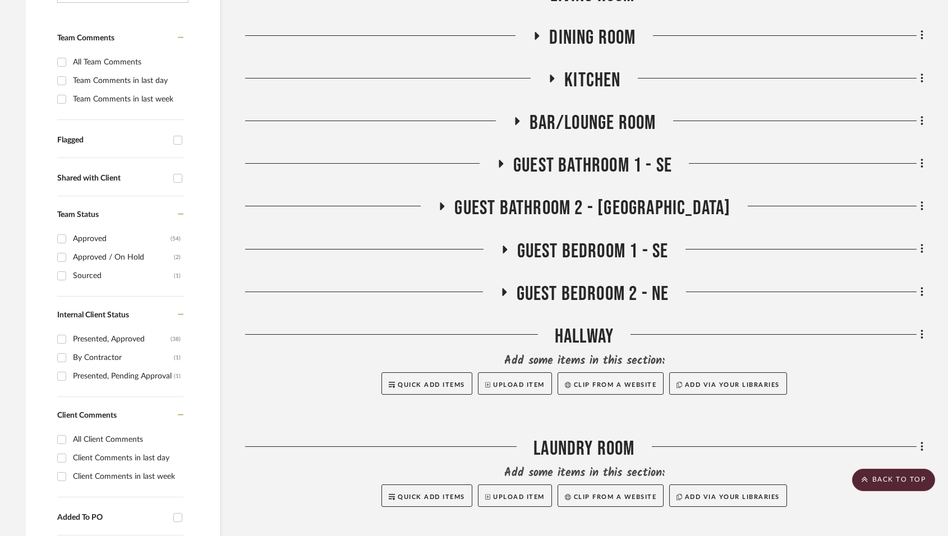
click at [445, 204] on icon at bounding box center [442, 207] width 4 height 8
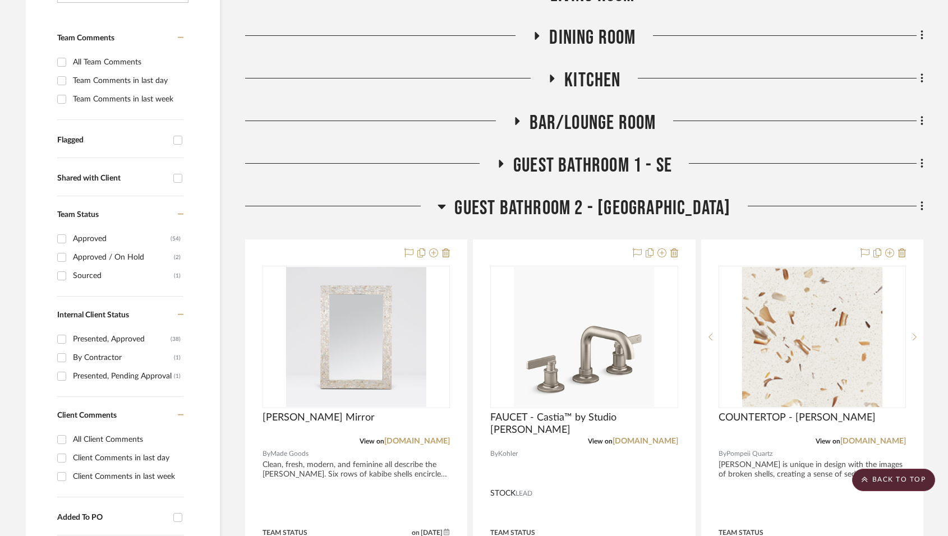
click at [446, 204] on icon at bounding box center [442, 206] width 8 height 13
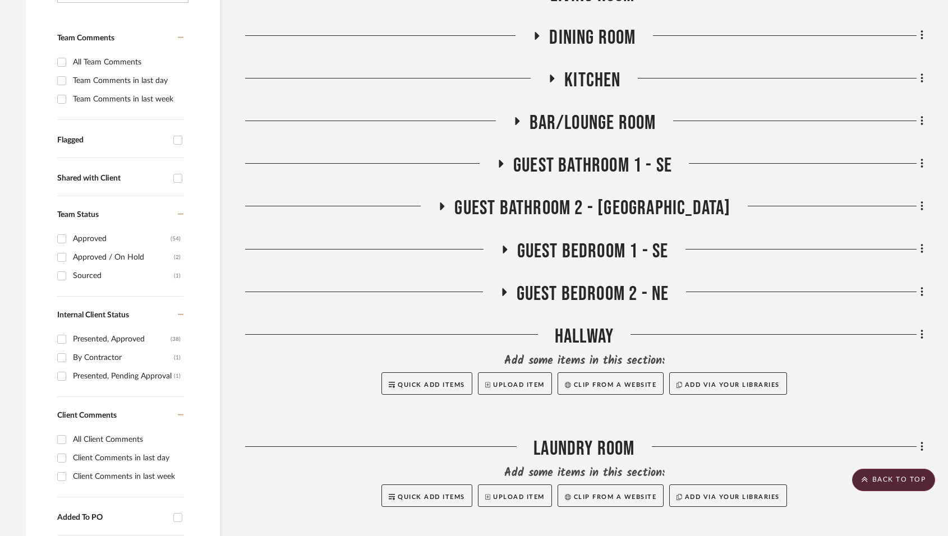
click at [499, 161] on icon at bounding box center [501, 164] width 4 height 8
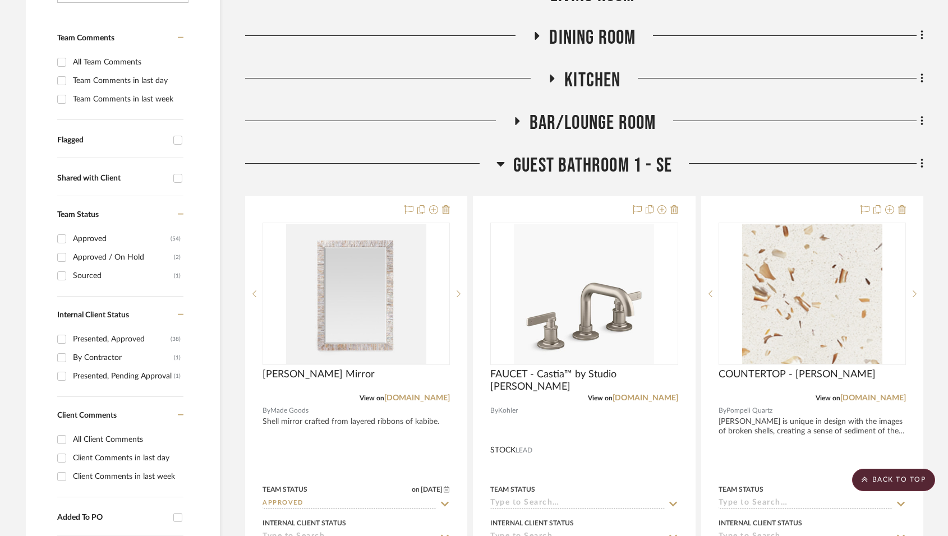
click at [500, 163] on icon at bounding box center [500, 164] width 8 height 4
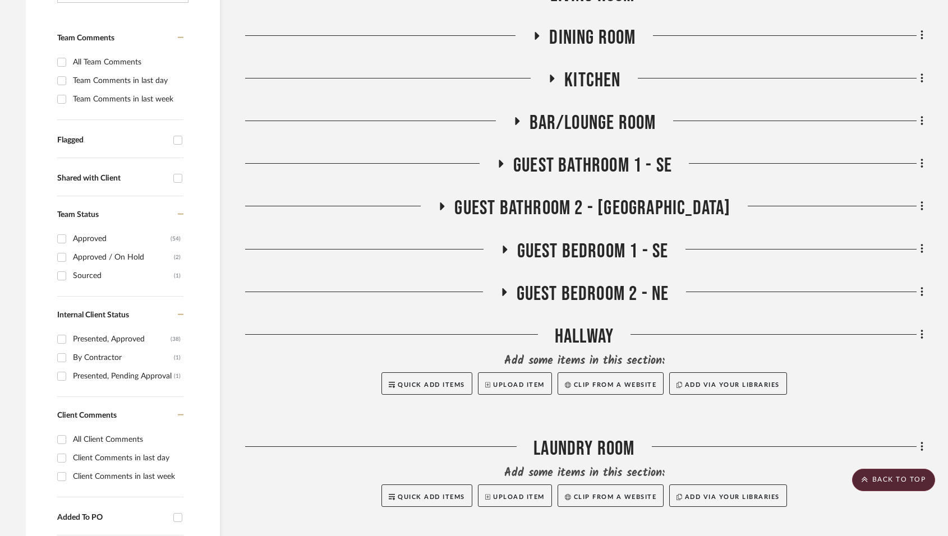
click at [445, 204] on icon at bounding box center [442, 207] width 4 height 8
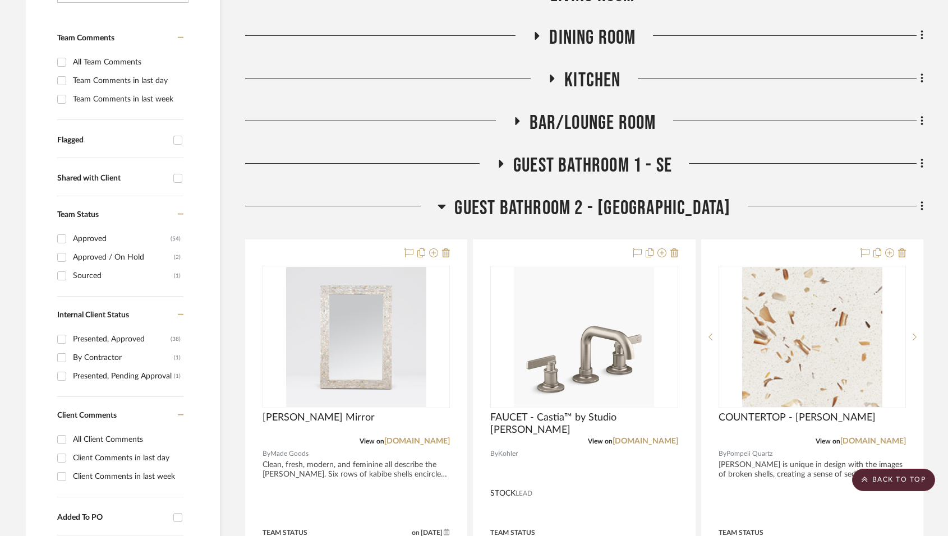
click at [446, 204] on icon at bounding box center [442, 206] width 8 height 13
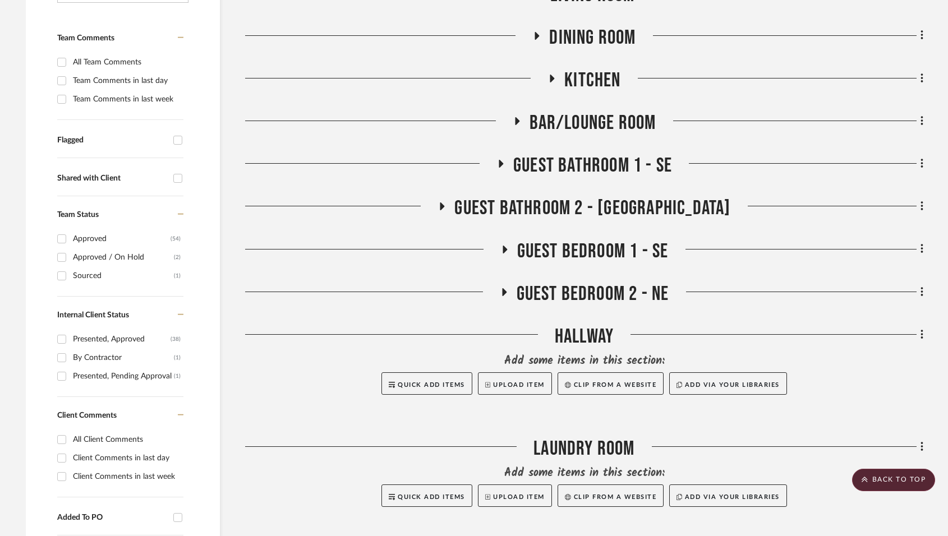
click at [503, 246] on icon at bounding box center [504, 249] width 13 height 8
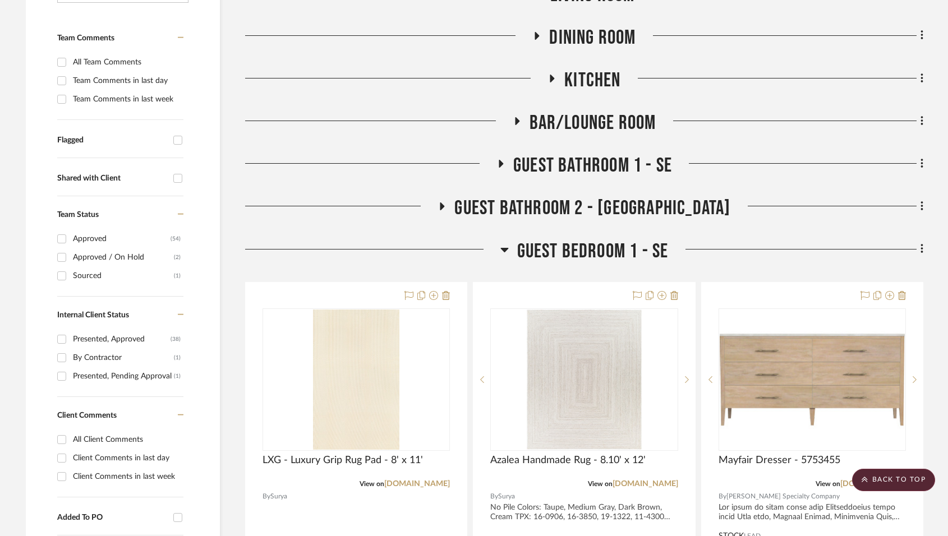
click at [505, 247] on icon at bounding box center [504, 249] width 8 height 13
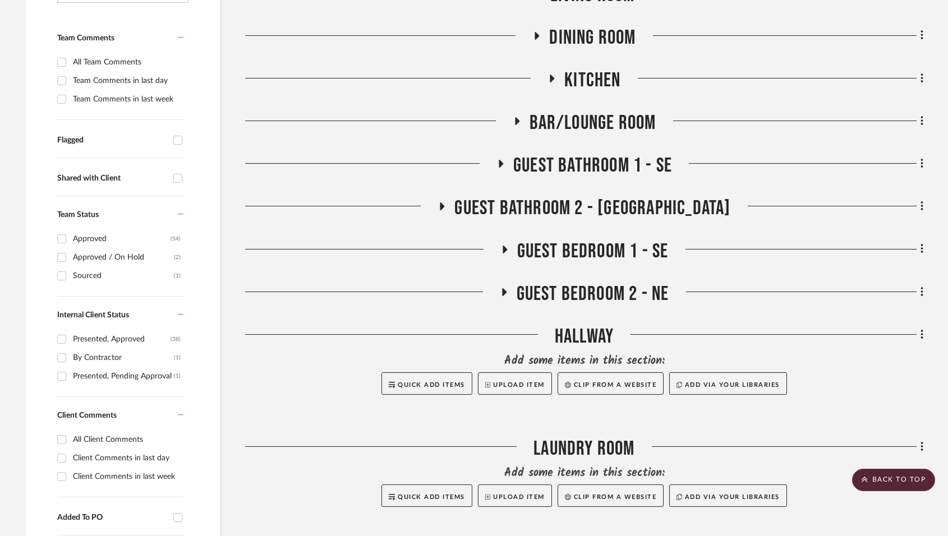
click at [502, 163] on icon at bounding box center [501, 164] width 4 height 8
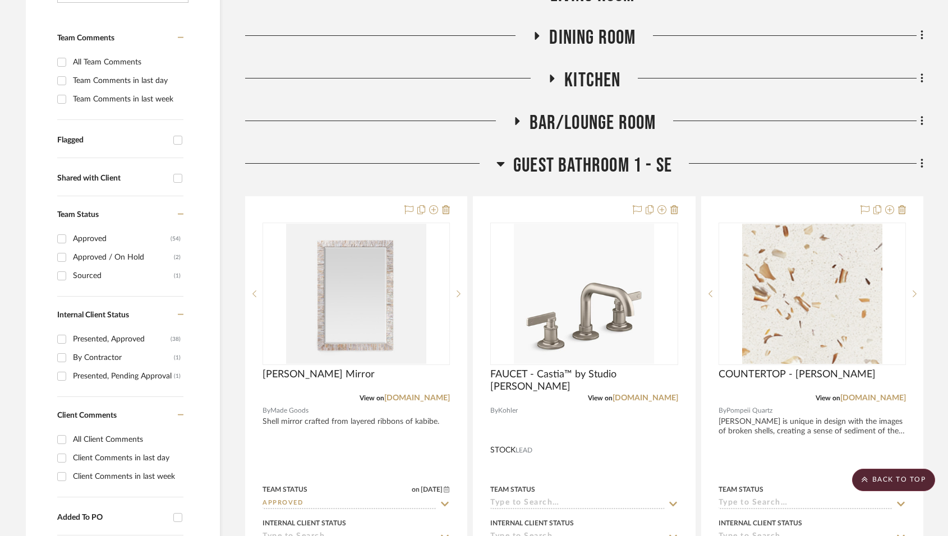
click at [500, 162] on icon at bounding box center [500, 163] width 8 height 13
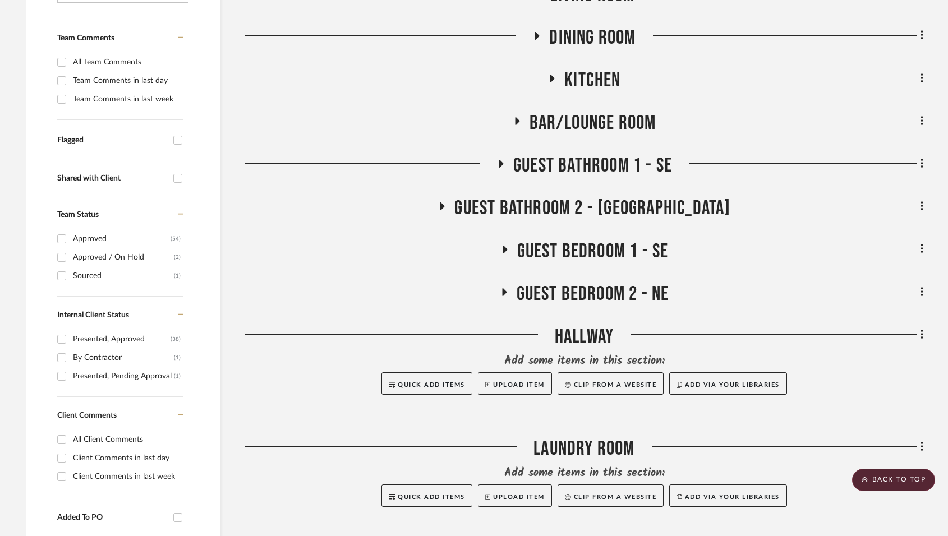
click at [504, 288] on icon at bounding box center [503, 292] width 13 height 8
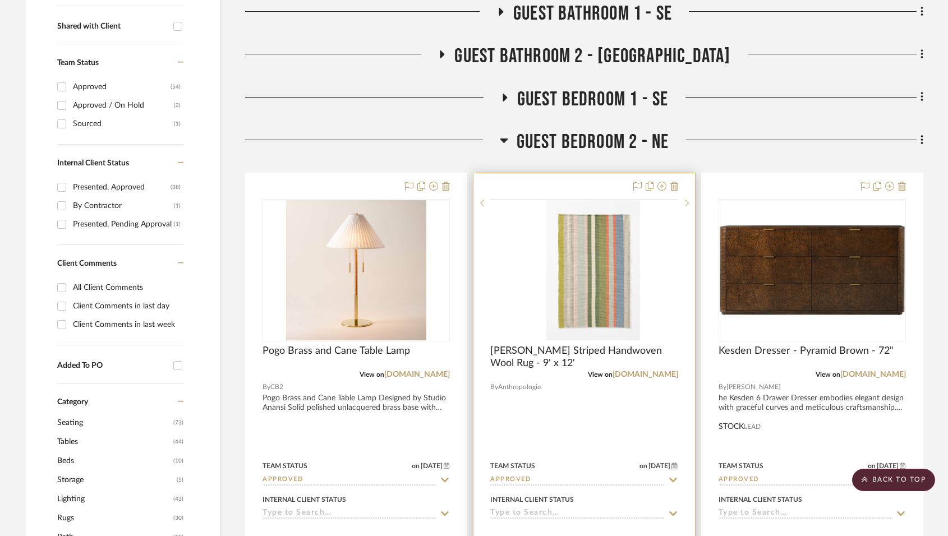
scroll to position [449, 0]
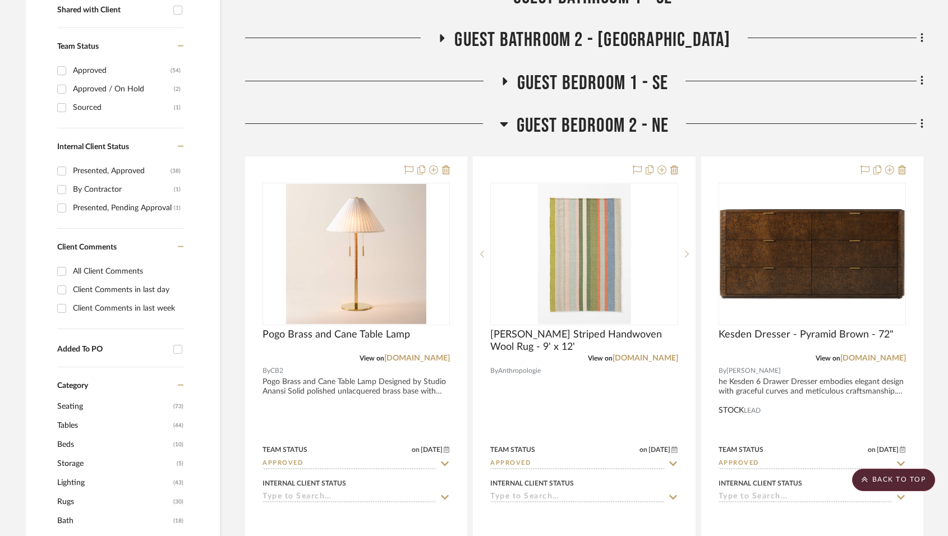
click at [502, 121] on icon at bounding box center [504, 123] width 8 height 13
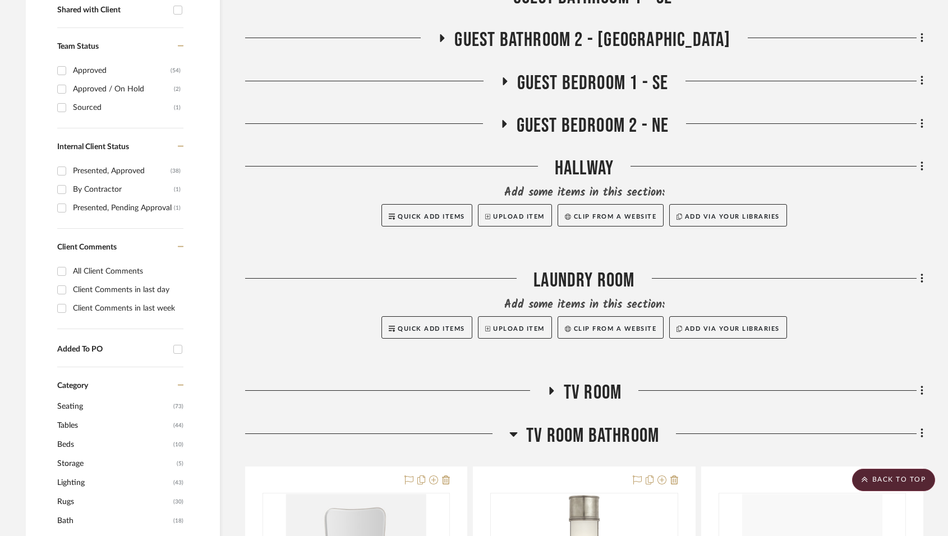
click at [502, 117] on h3 "Guest Bedroom 2 - NE" at bounding box center [584, 126] width 169 height 24
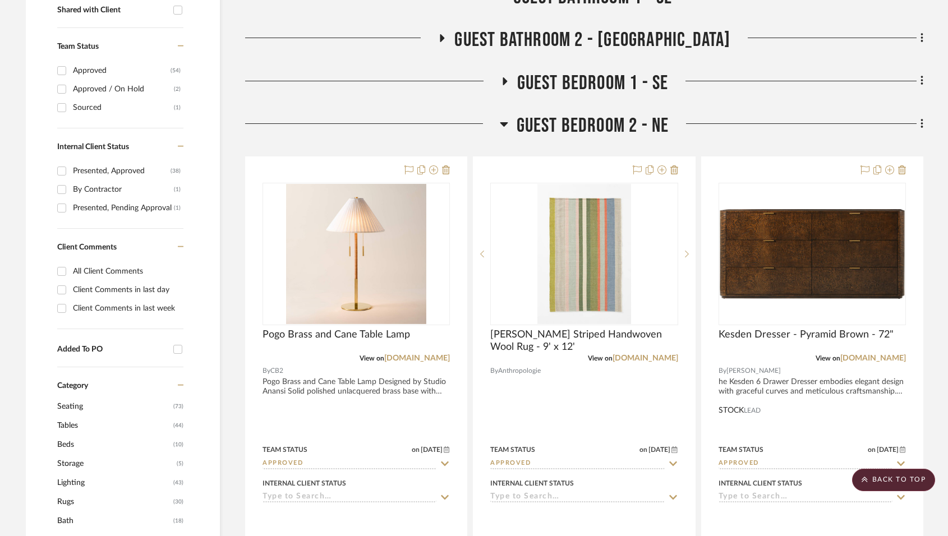
click at [503, 123] on icon at bounding box center [504, 124] width 8 height 4
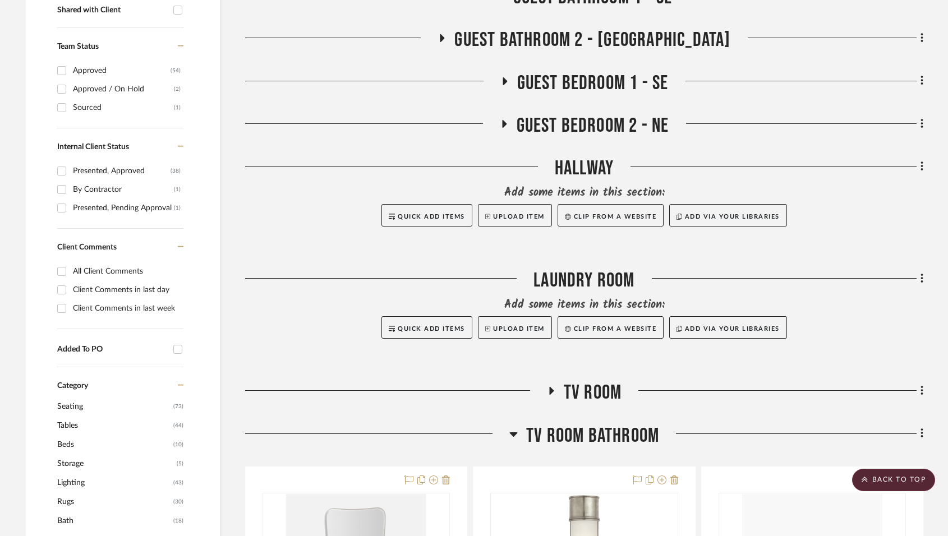
click at [504, 122] on icon at bounding box center [504, 124] width 4 height 8
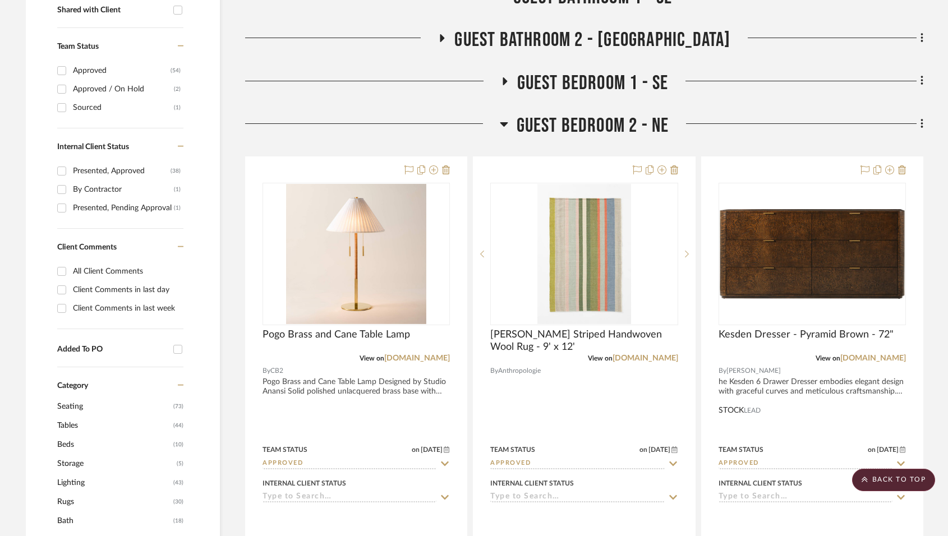
click at [504, 122] on icon at bounding box center [504, 123] width 8 height 13
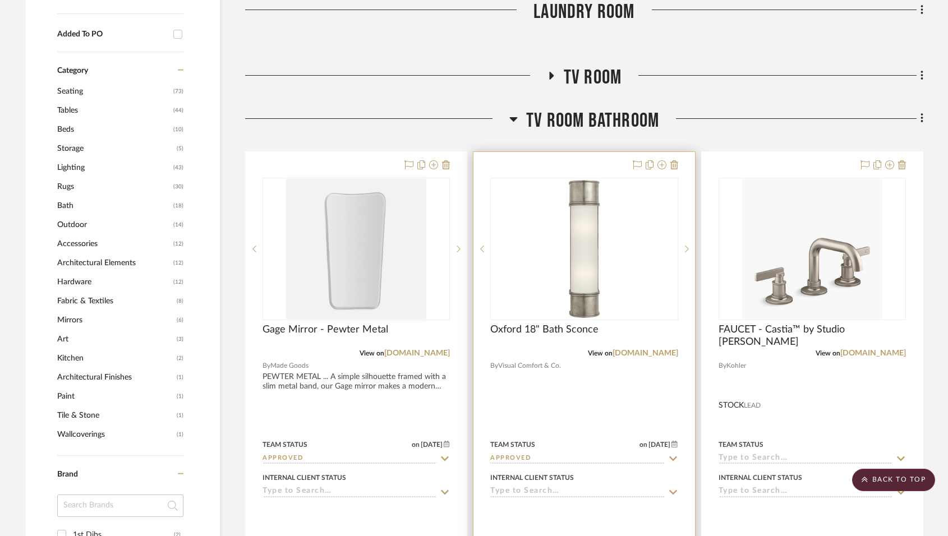
scroll to position [785, 0]
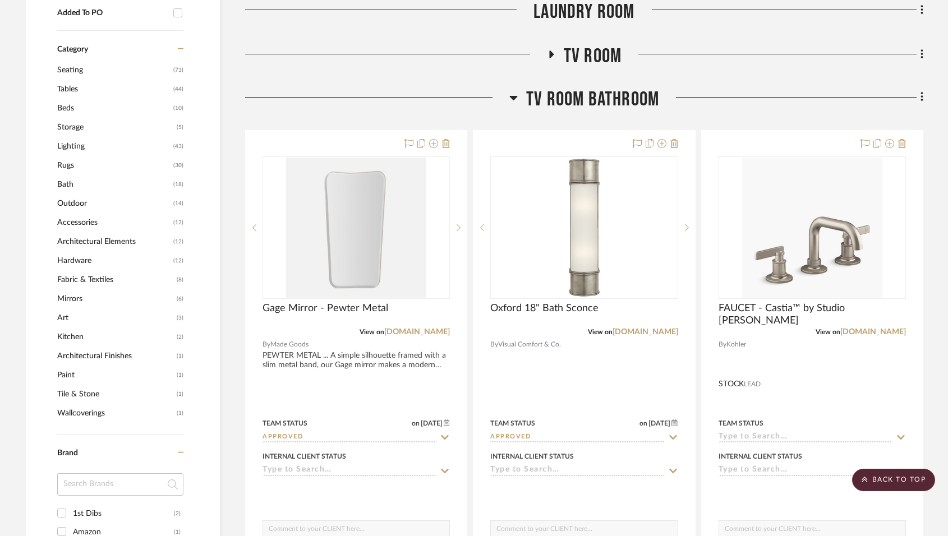
click at [520, 94] on h3 "TV Room Bathroom" at bounding box center [584, 100] width 150 height 24
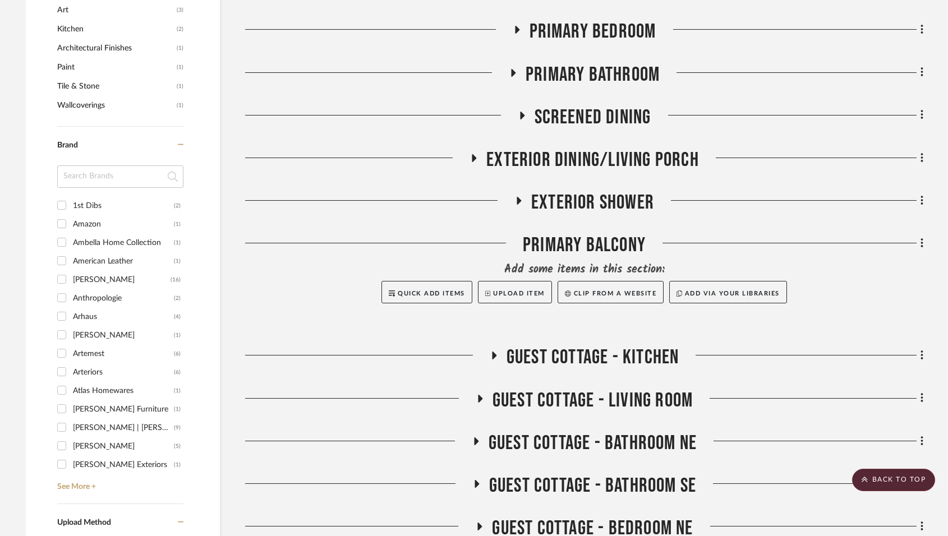
scroll to position [1234, 0]
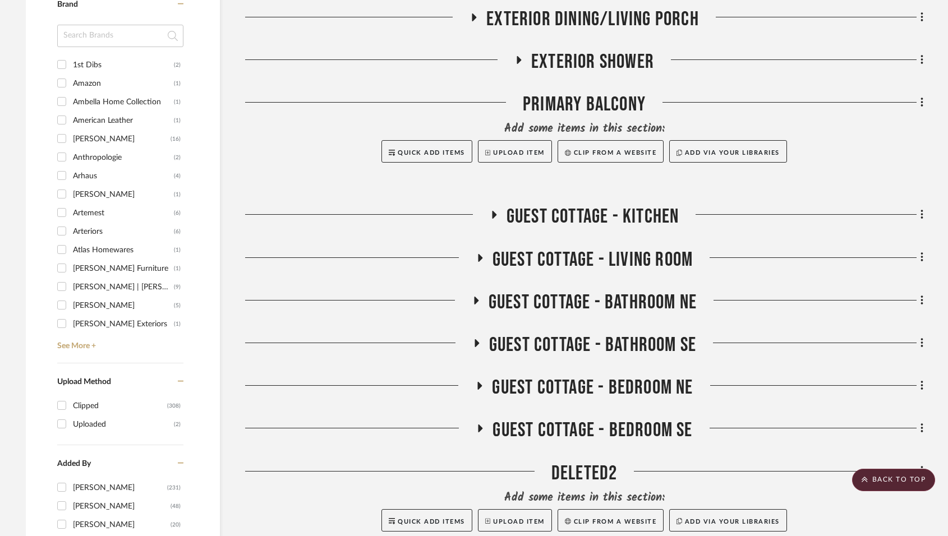
click at [480, 256] on icon at bounding box center [480, 258] width 4 height 8
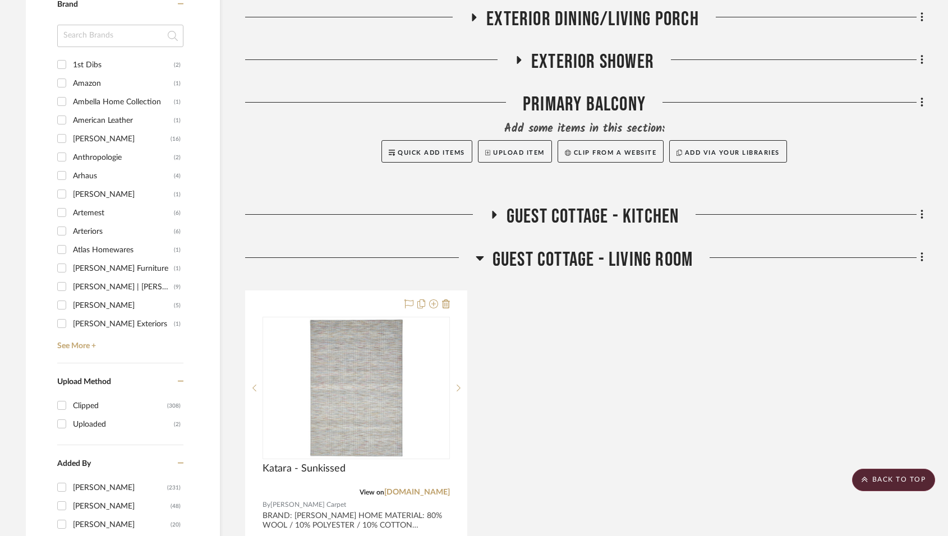
click at [480, 256] on icon at bounding box center [480, 258] width 8 height 4
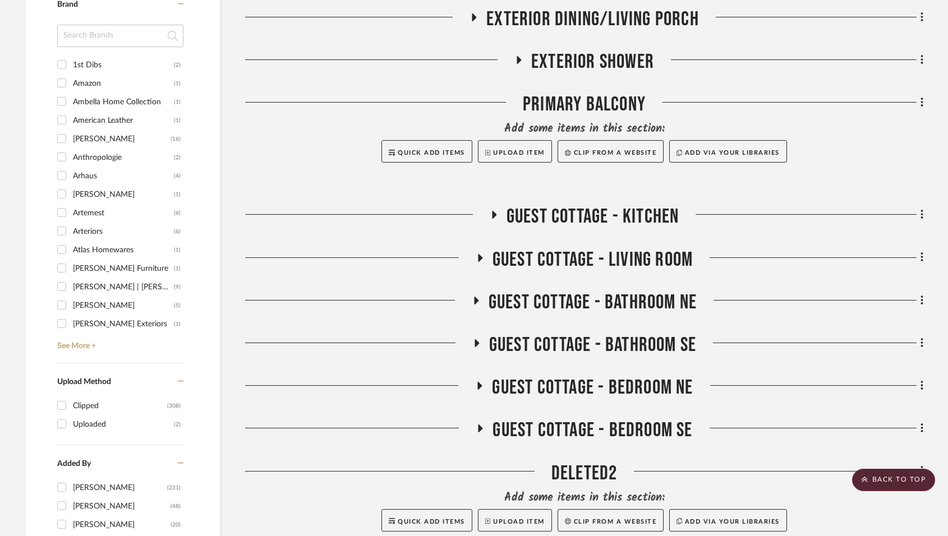
click at [470, 305] on div at bounding box center [358, 305] width 227 height 29
click at [475, 301] on icon at bounding box center [476, 301] width 4 height 8
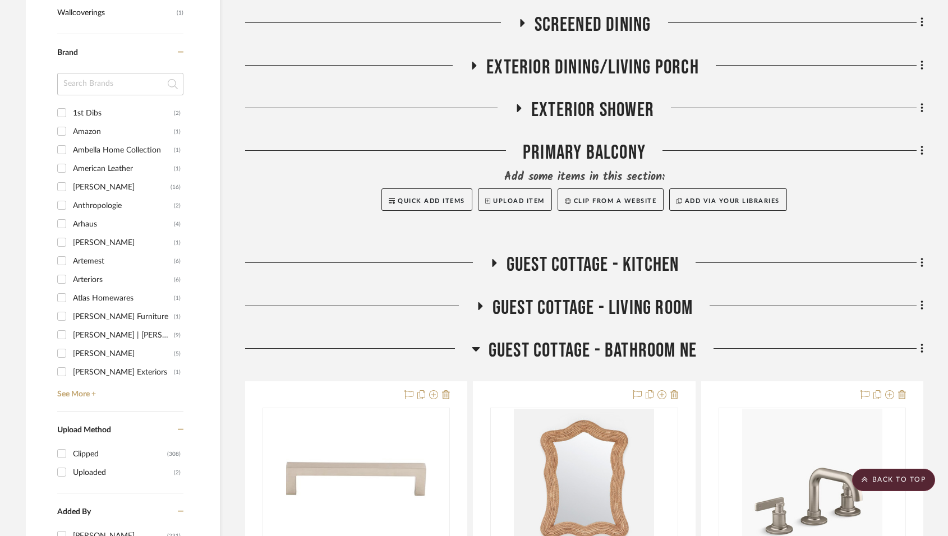
scroll to position [1178, 0]
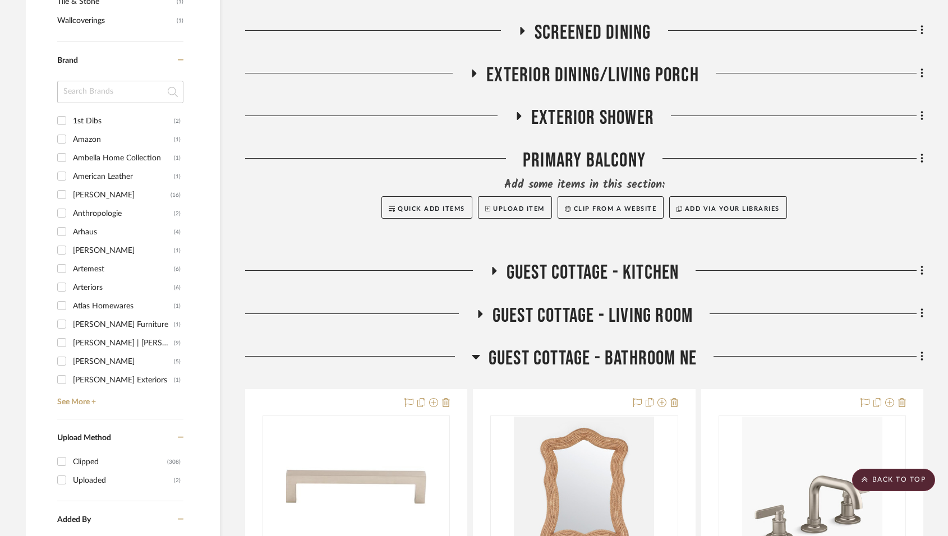
click at [475, 354] on icon at bounding box center [476, 356] width 8 height 13
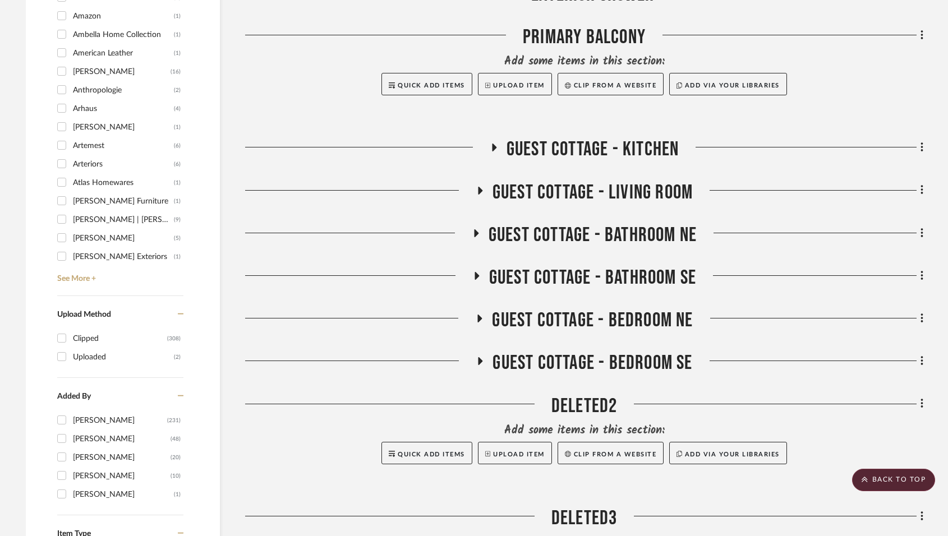
scroll to position [1459, 0]
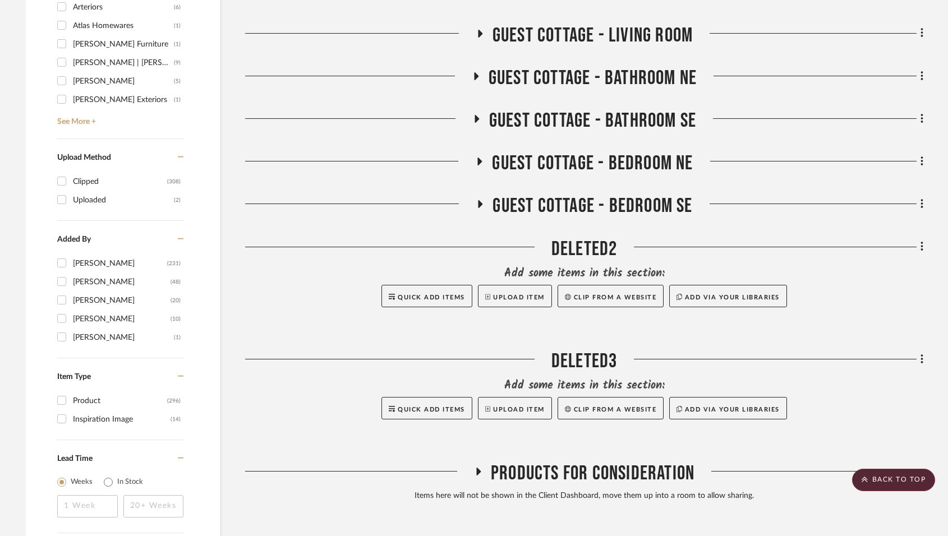
click at [473, 163] on icon at bounding box center [479, 162] width 13 height 8
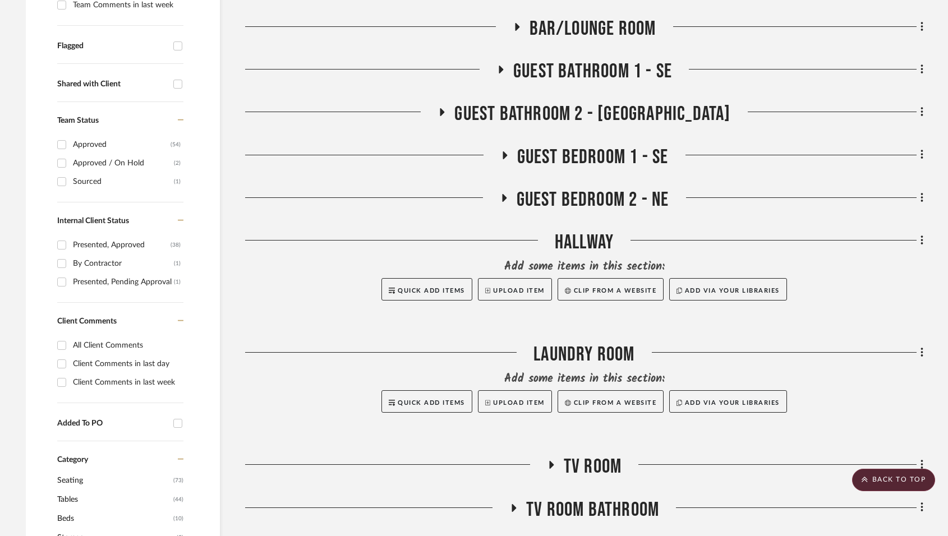
scroll to position [337, 0]
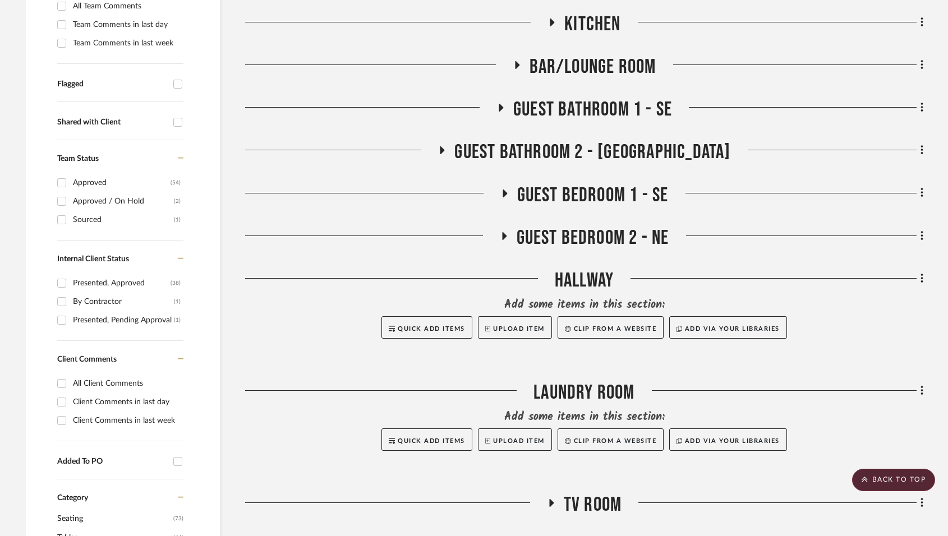
click at [504, 235] on icon at bounding box center [504, 236] width 4 height 8
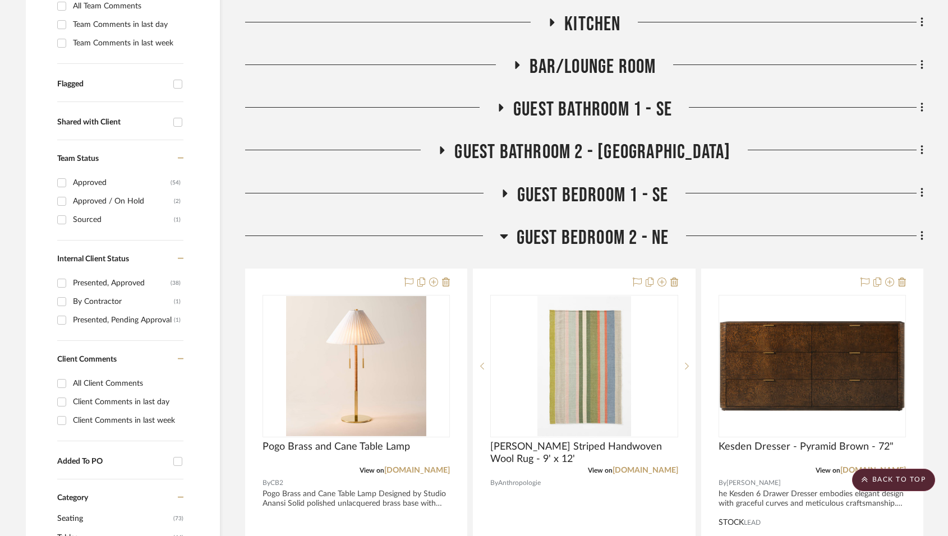
click at [504, 235] on icon at bounding box center [504, 237] width 8 height 4
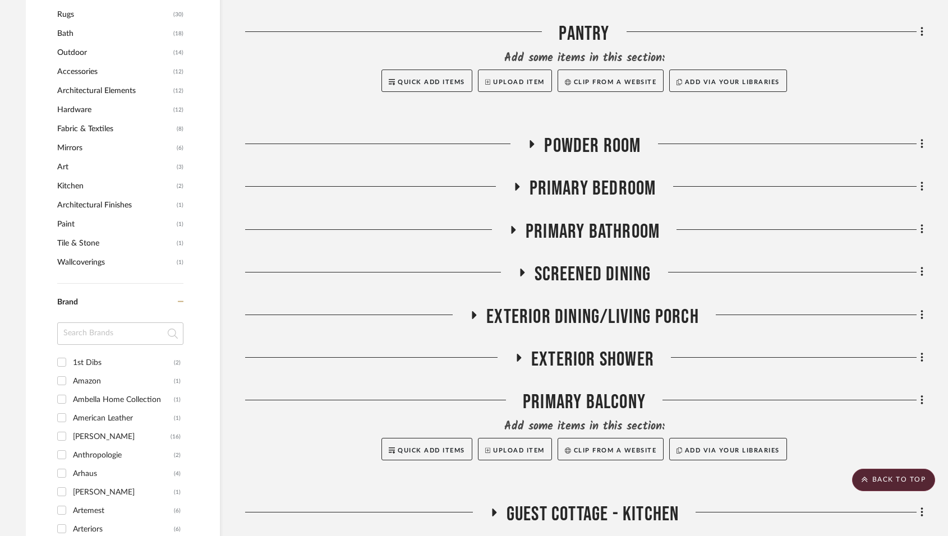
scroll to position [954, 0]
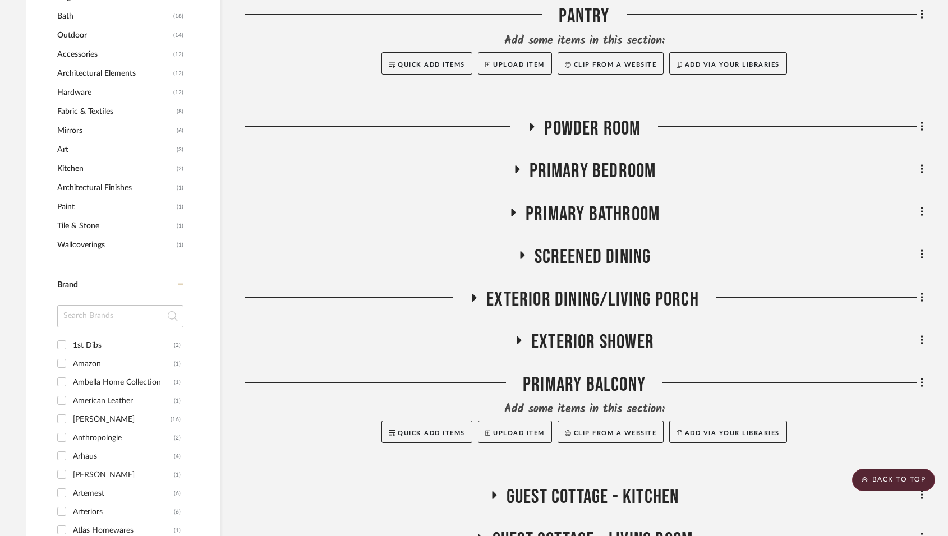
click at [517, 170] on icon at bounding box center [517, 169] width 4 height 8
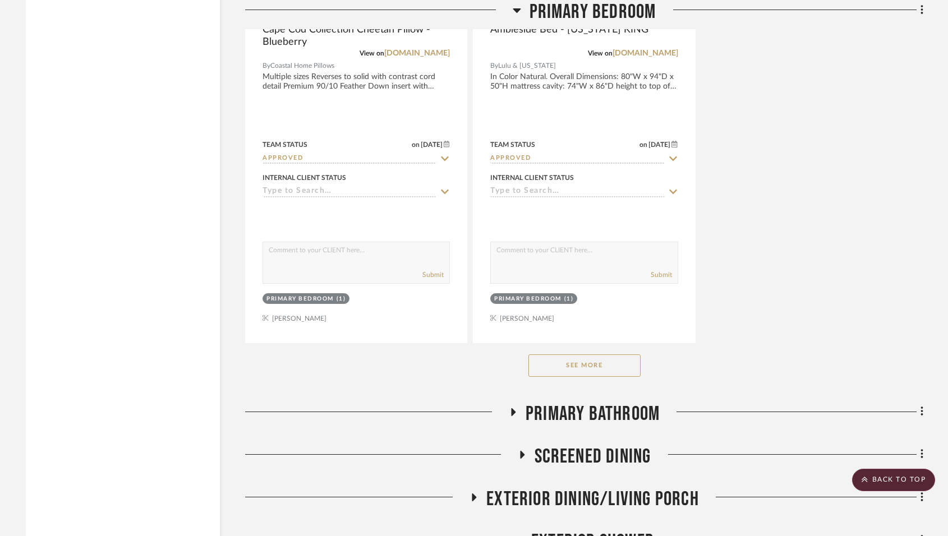
scroll to position [2356, 0]
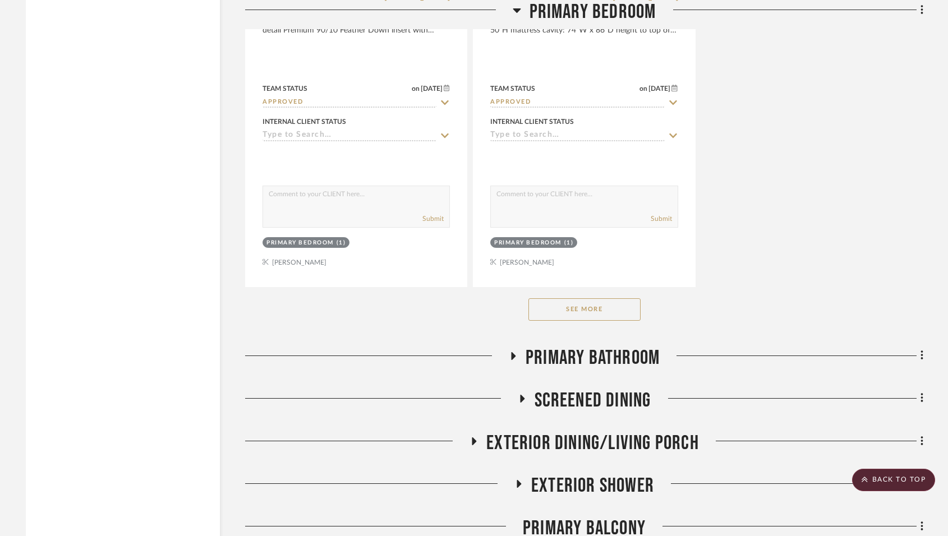
click at [562, 304] on button "See More" at bounding box center [584, 309] width 112 height 22
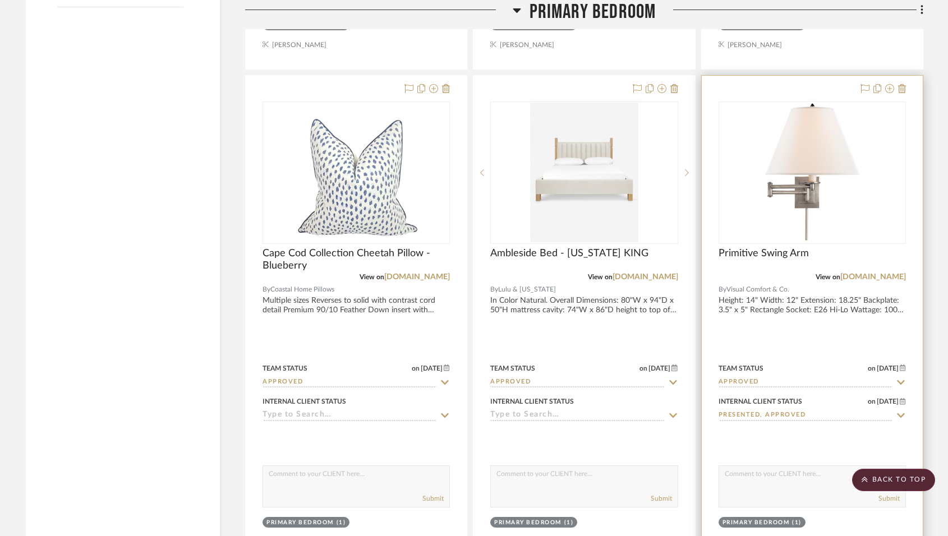
scroll to position [2076, 0]
click at [856, 277] on link "[DOMAIN_NAME]" at bounding box center [873, 278] width 66 height 8
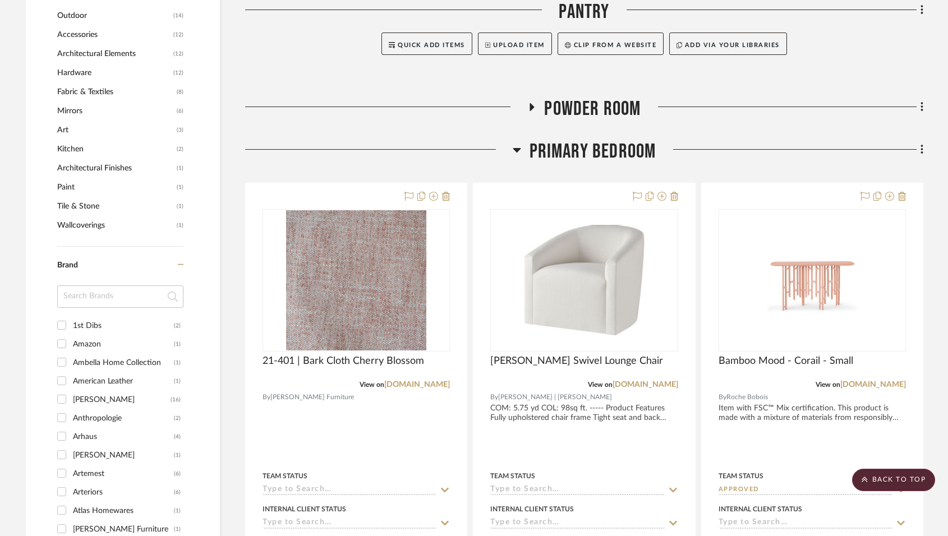
scroll to position [954, 0]
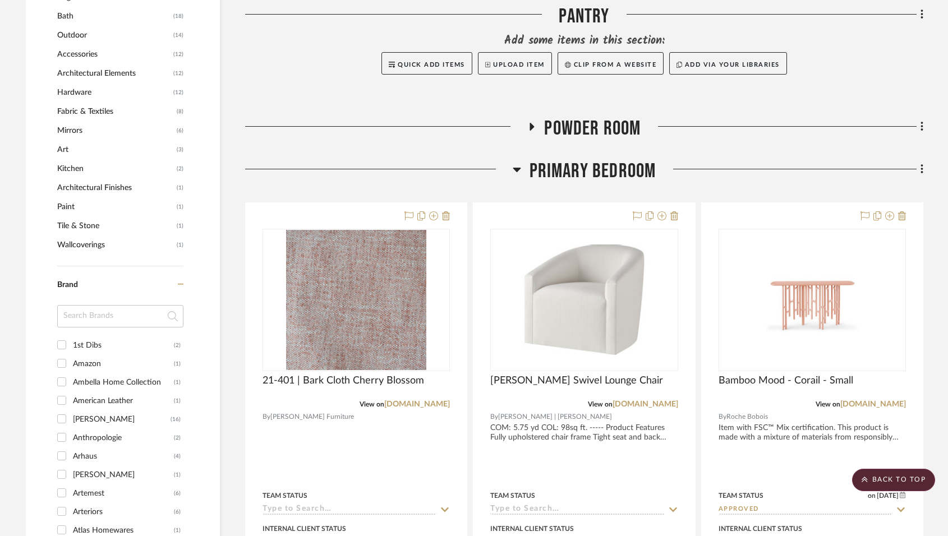
click at [516, 169] on icon at bounding box center [517, 170] width 8 height 4
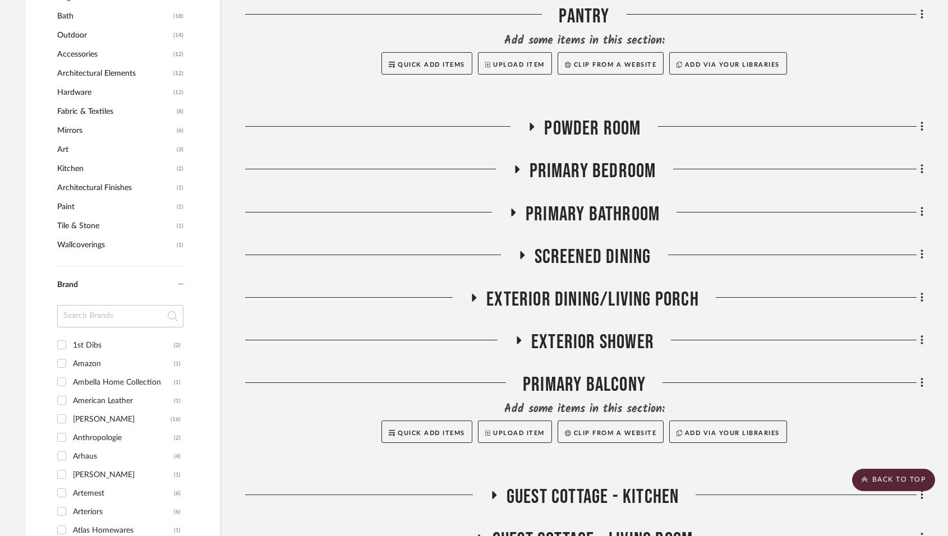
click at [512, 209] on icon at bounding box center [512, 212] width 13 height 8
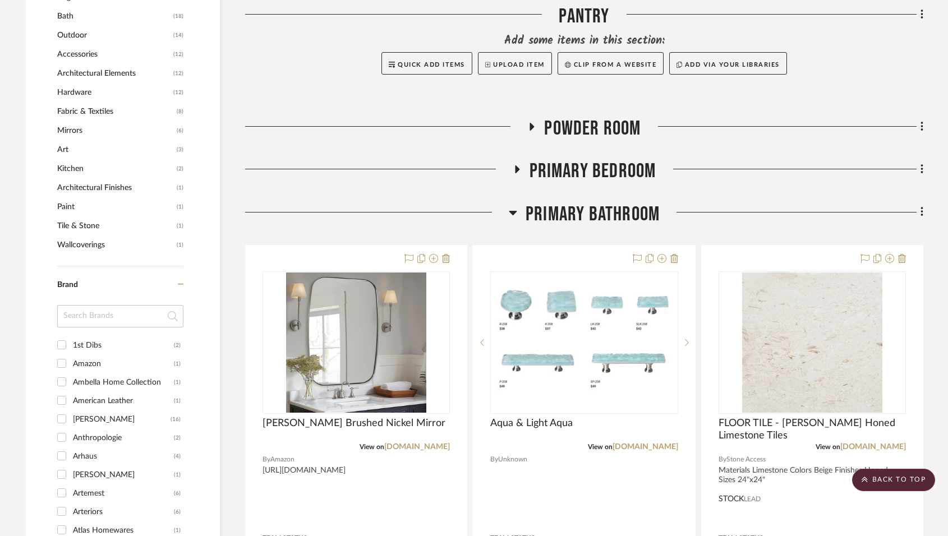
click at [519, 214] on h3 "Primary Bathroom" at bounding box center [584, 215] width 151 height 24
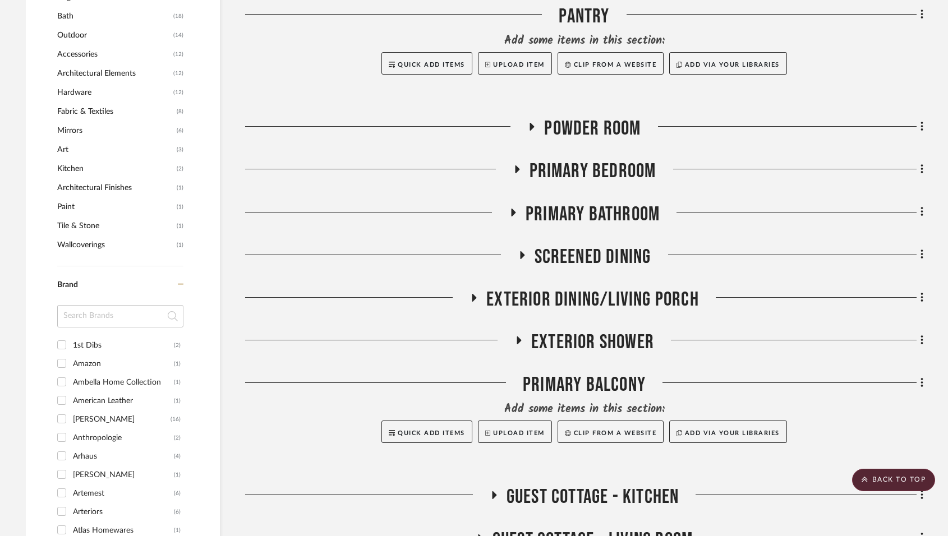
scroll to position [1234, 0]
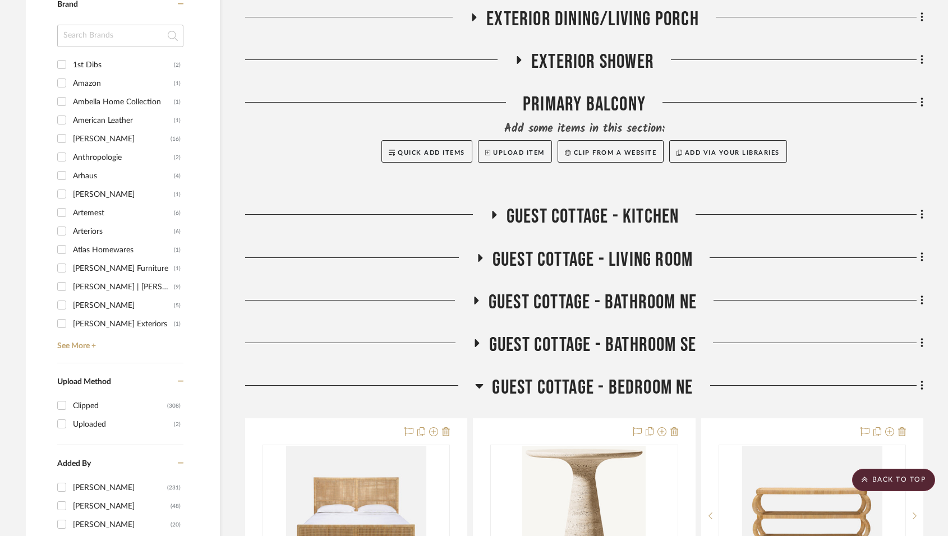
click at [493, 215] on icon at bounding box center [494, 215] width 4 height 8
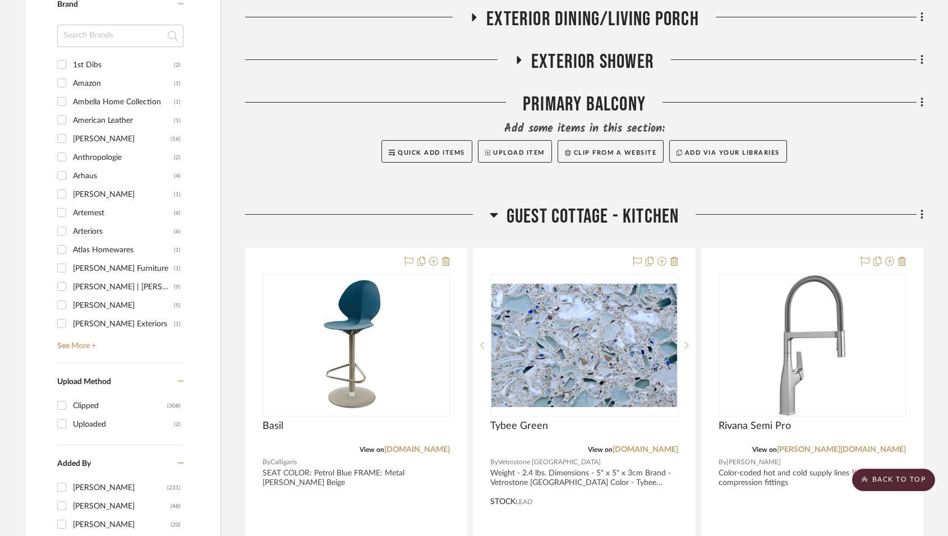
click at [493, 215] on icon at bounding box center [494, 215] width 8 height 4
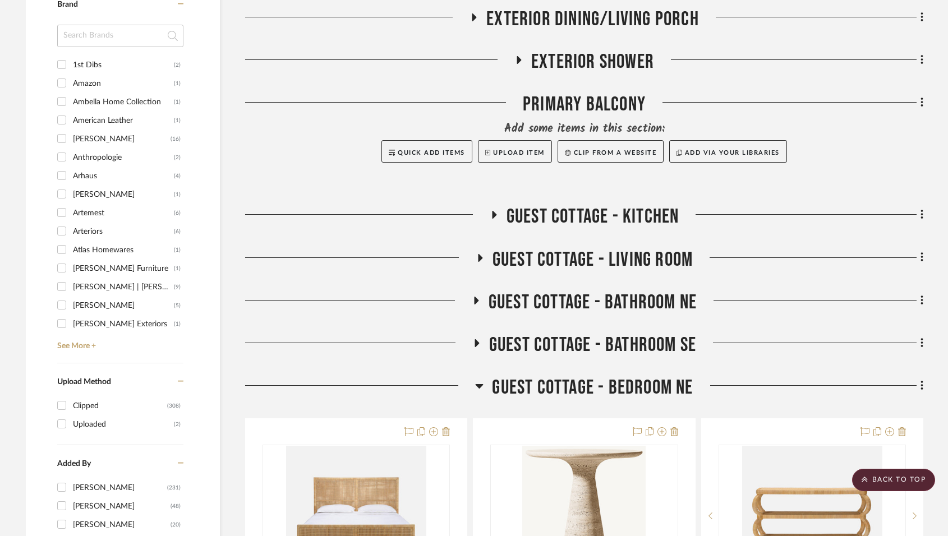
click at [493, 213] on icon at bounding box center [494, 215] width 4 height 8
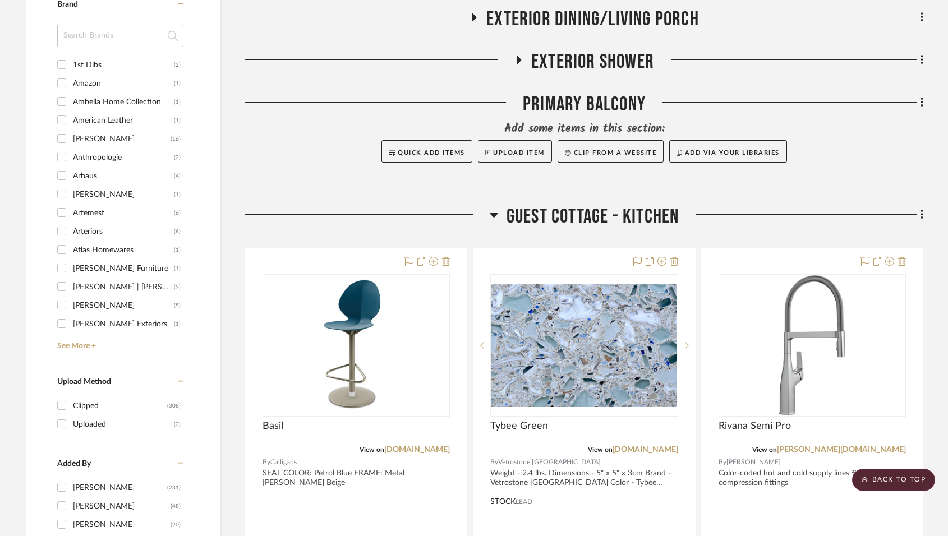
click at [493, 213] on icon at bounding box center [494, 214] width 8 height 13
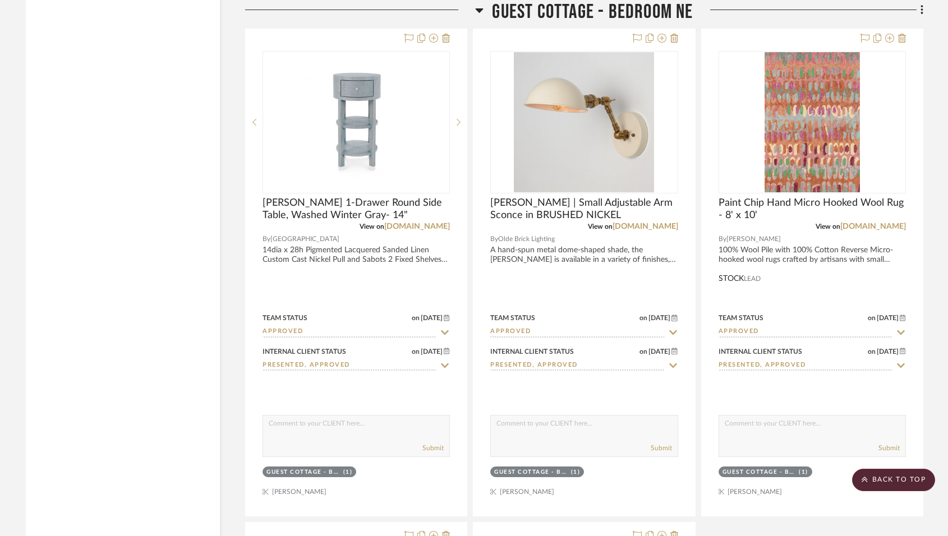
scroll to position [2132, 0]
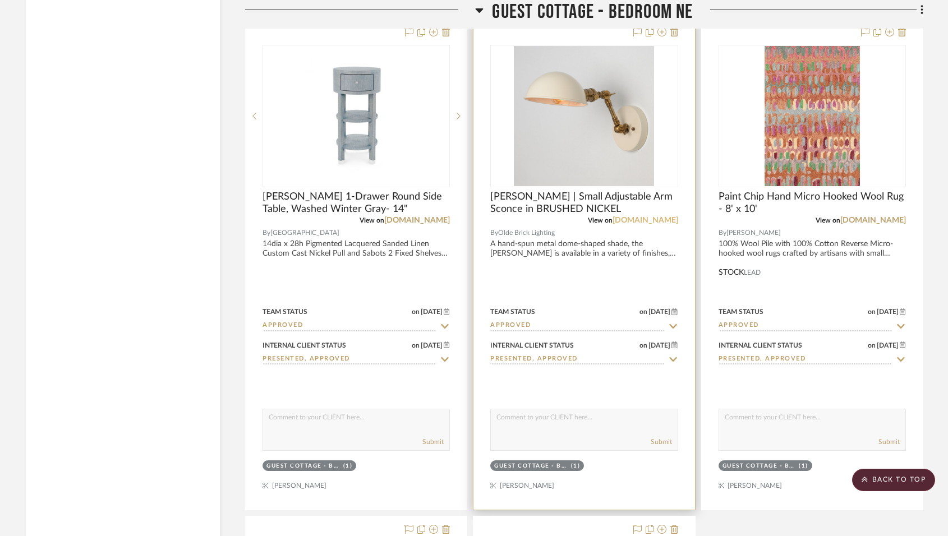
click at [628, 221] on link "[DOMAIN_NAME]" at bounding box center [646, 221] width 66 height 8
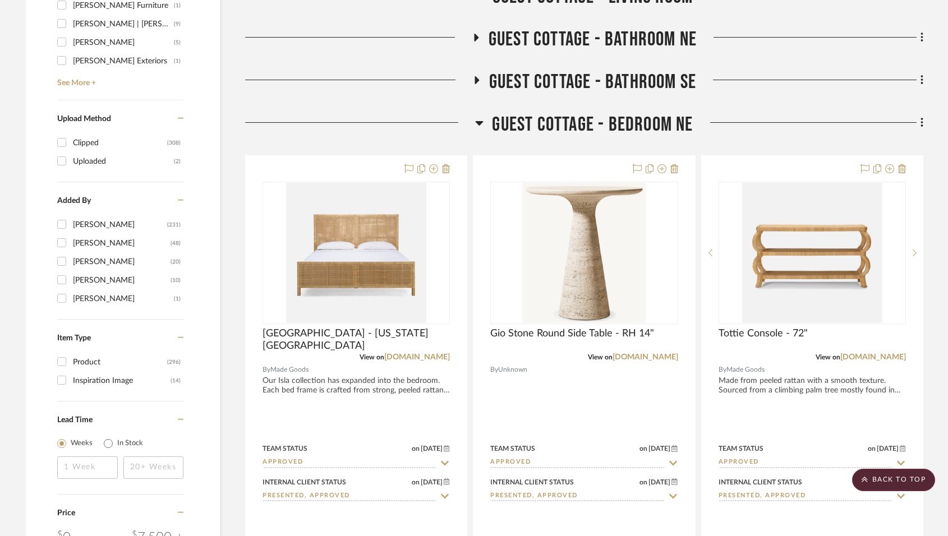
scroll to position [1403, 0]
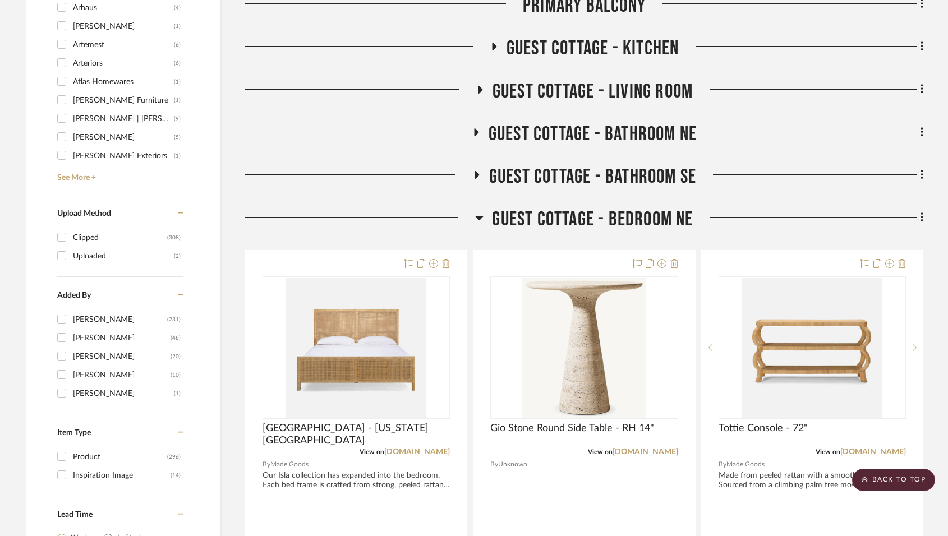
click at [479, 219] on icon at bounding box center [480, 218] width 8 height 4
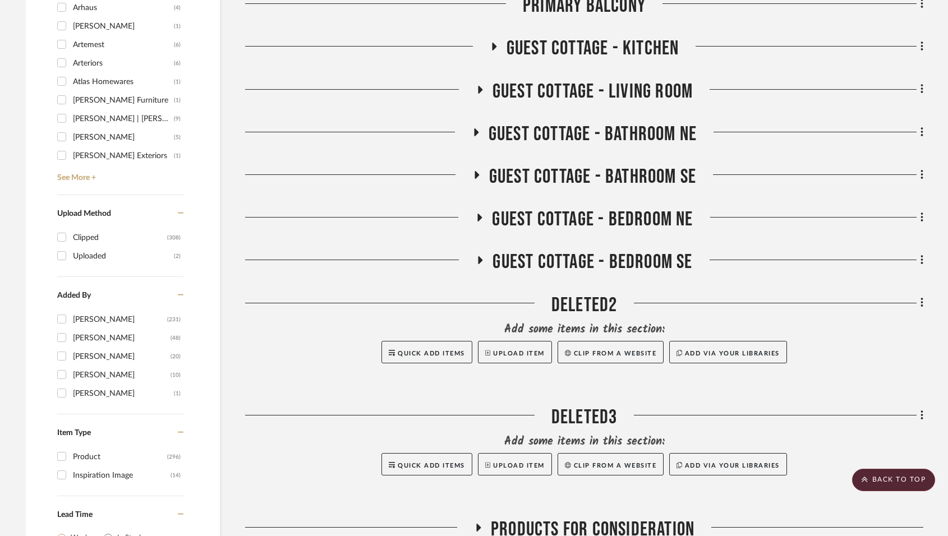
click at [471, 255] on div at bounding box center [360, 264] width 231 height 29
click at [485, 260] on icon at bounding box center [479, 260] width 13 height 8
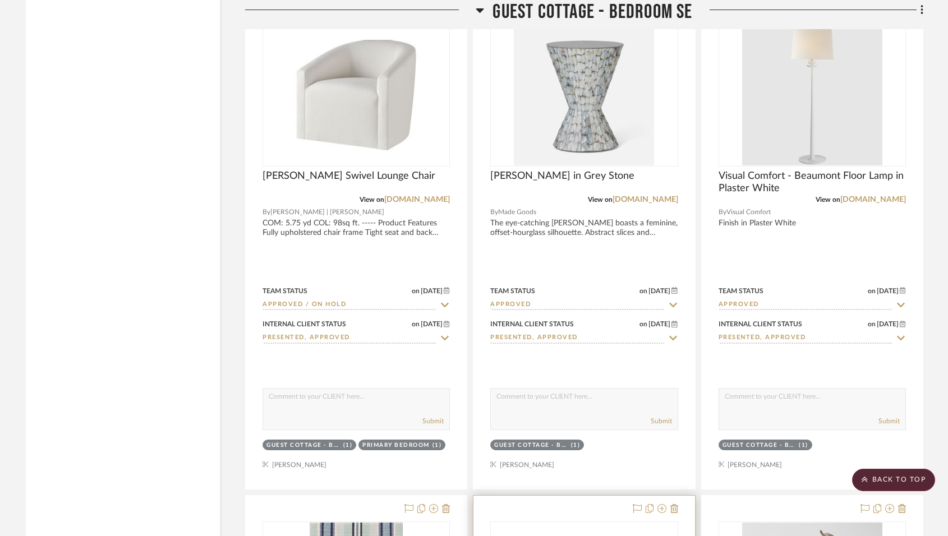
scroll to position [2188, 0]
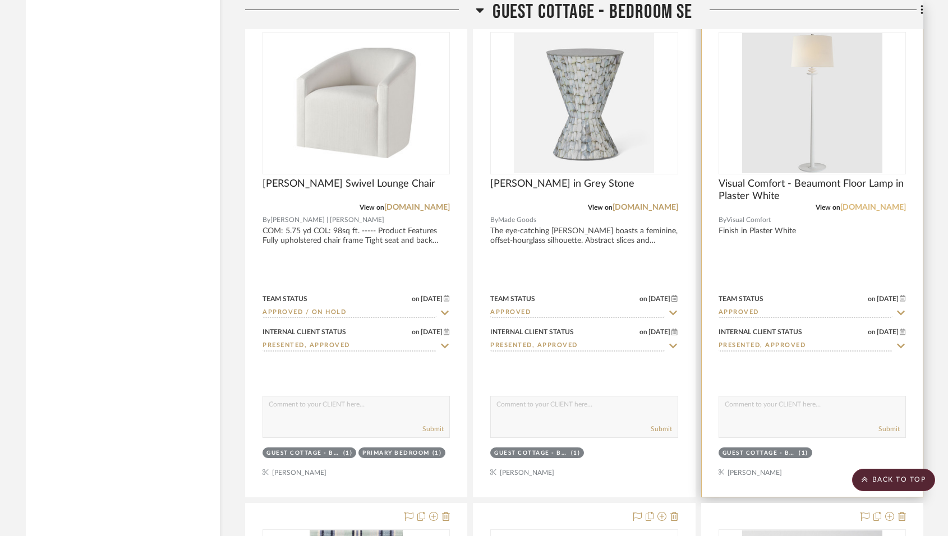
click at [882, 209] on link "[DOMAIN_NAME]" at bounding box center [873, 208] width 66 height 8
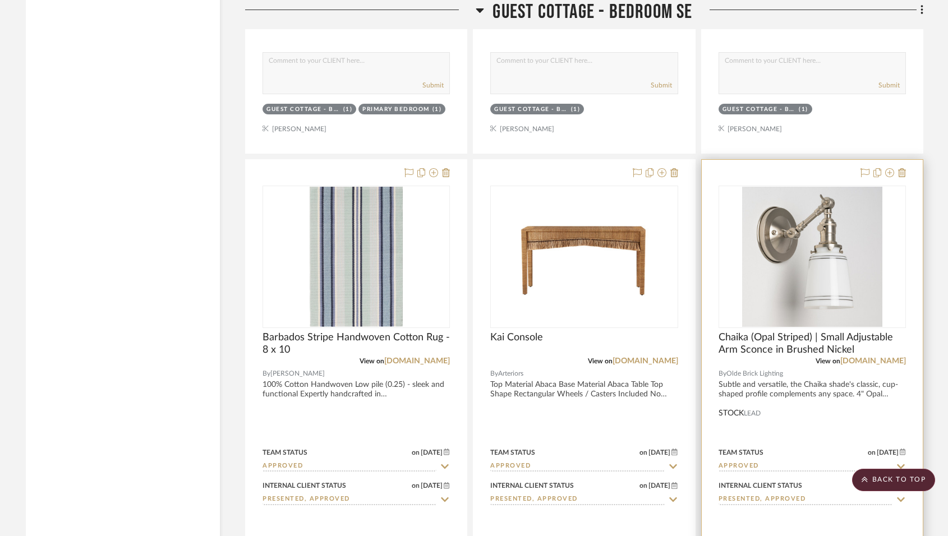
scroll to position [2637, 0]
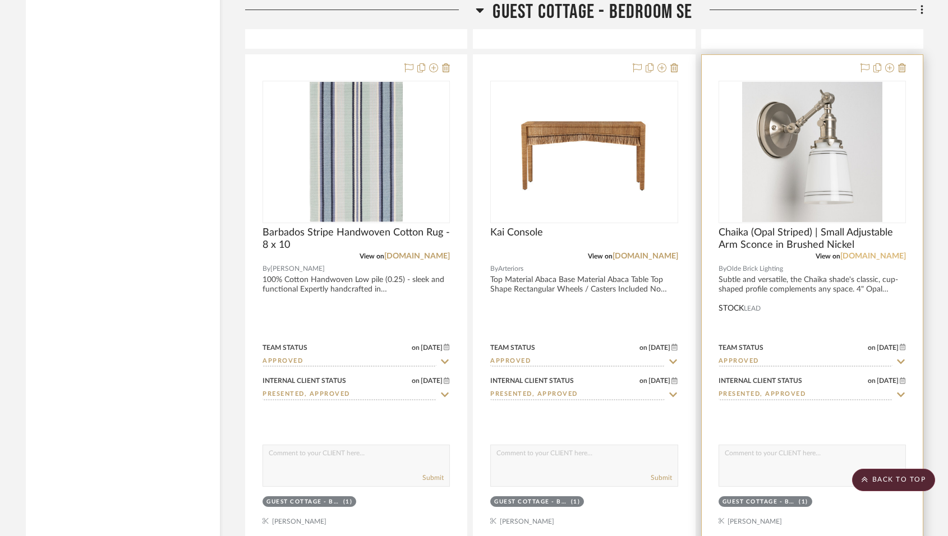
click at [843, 259] on link "[DOMAIN_NAME]" at bounding box center [873, 256] width 66 height 8
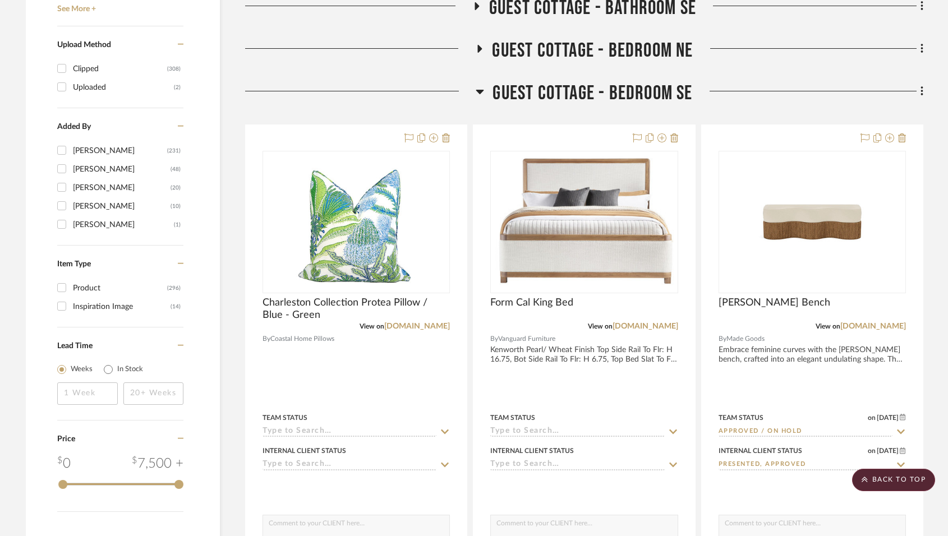
scroll to position [1571, 0]
click at [907, 160] on project-details-page "SHOW ME Project: Blue Barracuda Project Settings + Add Room/Section + Quick Add…" at bounding box center [474, 492] width 948 height 3965
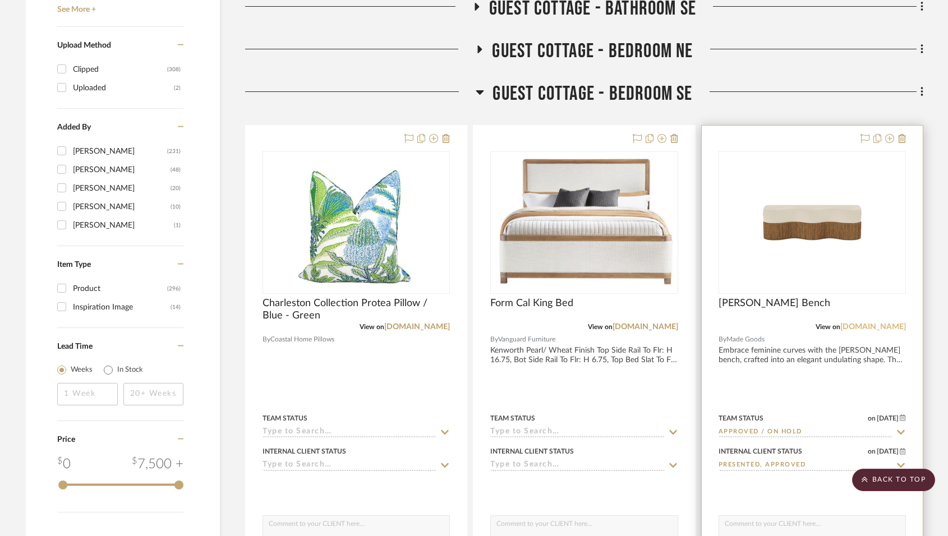
click at [875, 324] on link "[DOMAIN_NAME]" at bounding box center [873, 327] width 66 height 8
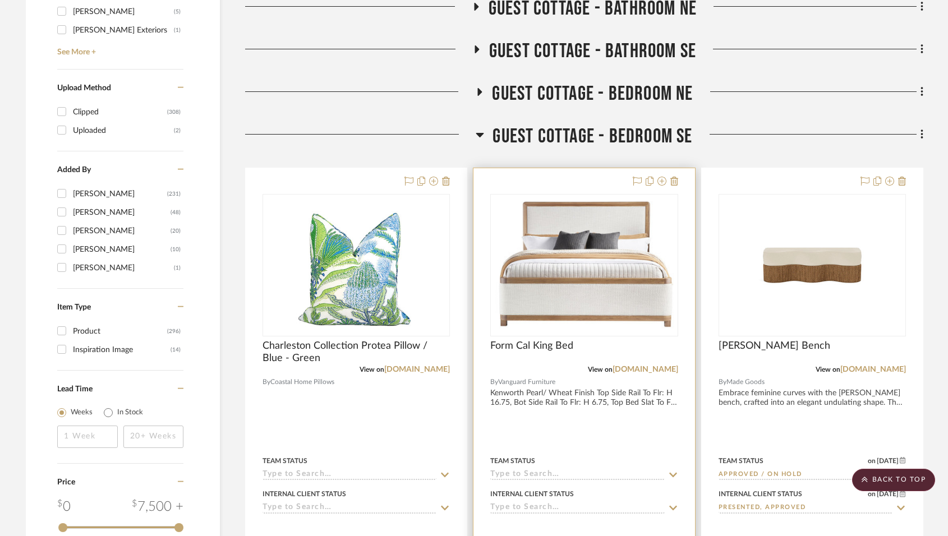
scroll to position [1515, 0]
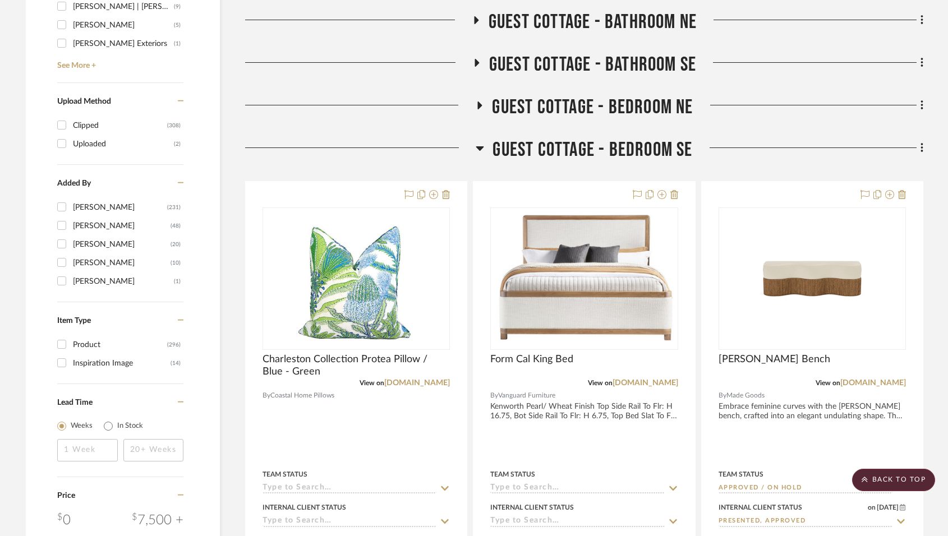
click at [480, 150] on icon at bounding box center [480, 148] width 8 height 4
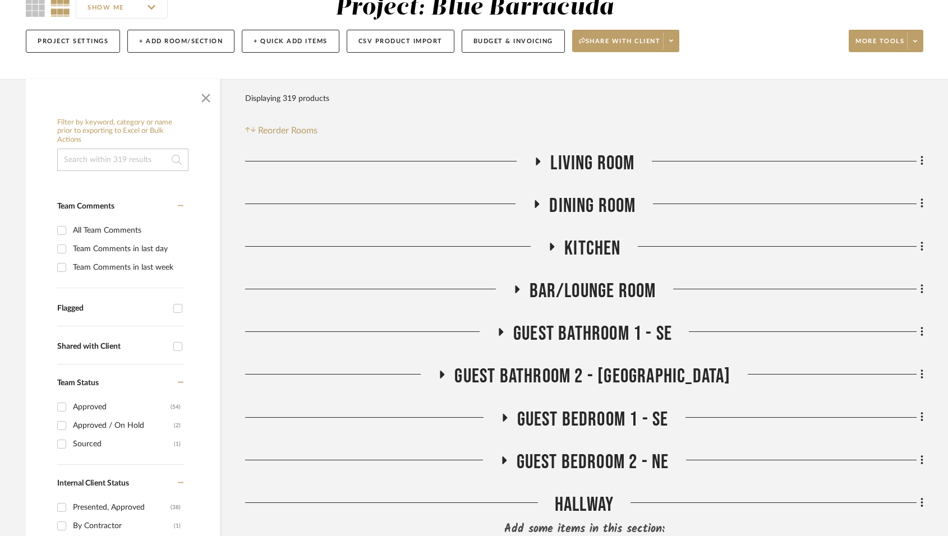
scroll to position [224, 0]
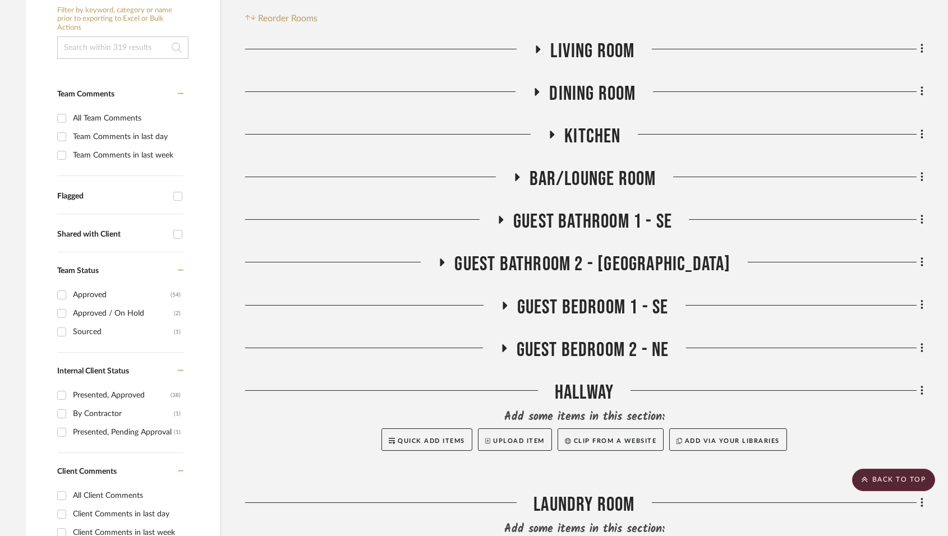
click at [537, 54] on fa-icon at bounding box center [538, 53] width 8 height 16
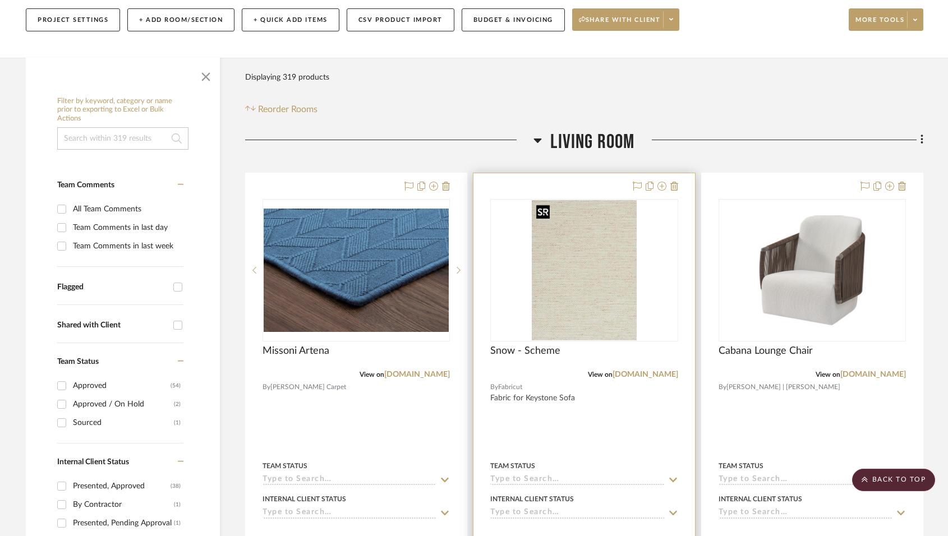
scroll to position [112, 0]
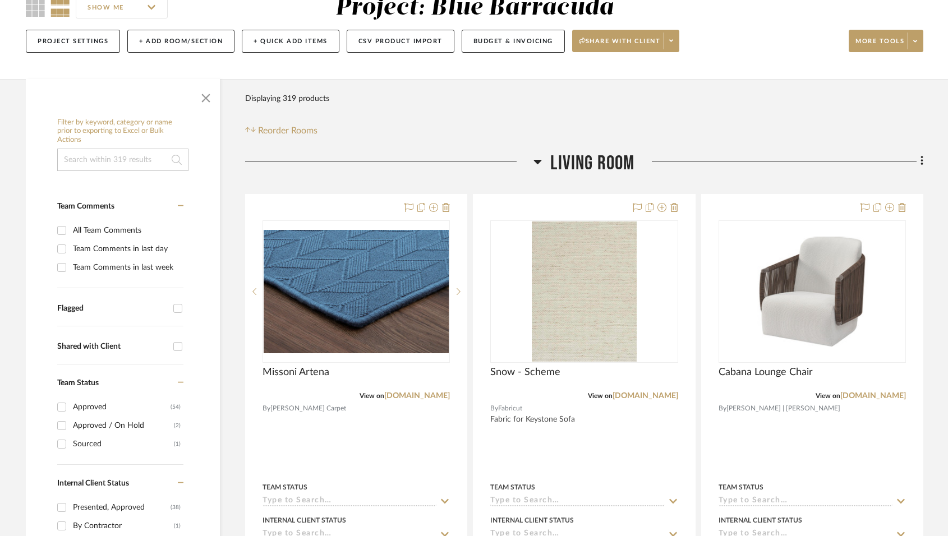
click at [540, 156] on icon at bounding box center [538, 161] width 8 height 13
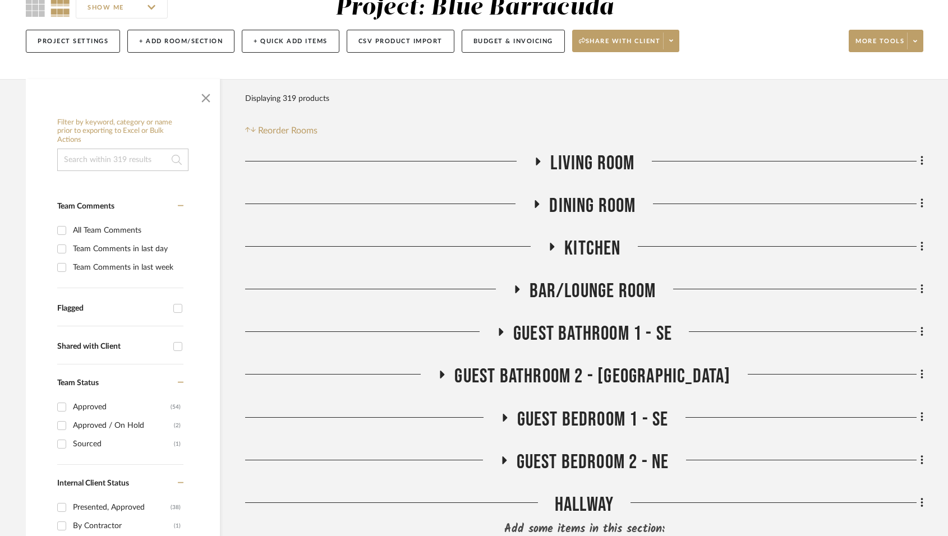
click at [540, 205] on icon at bounding box center [536, 204] width 13 height 8
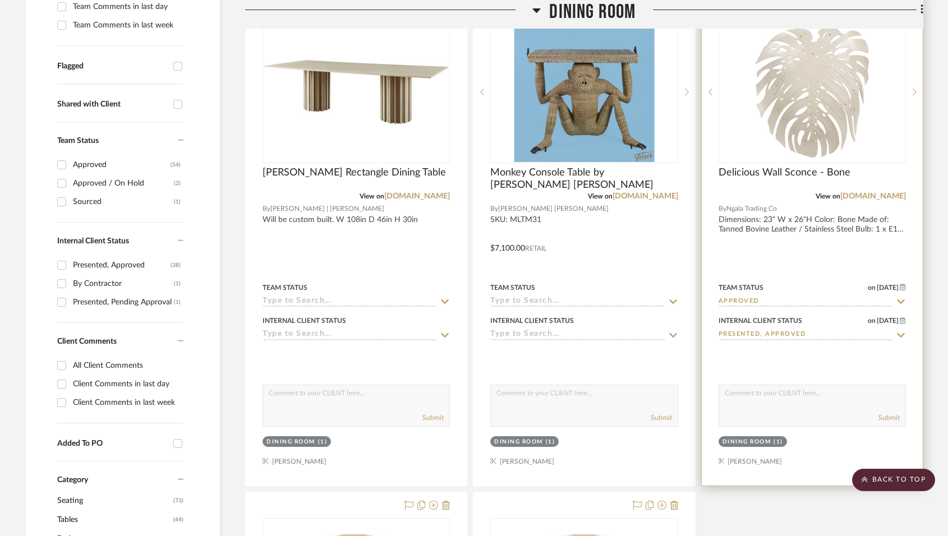
scroll to position [337, 0]
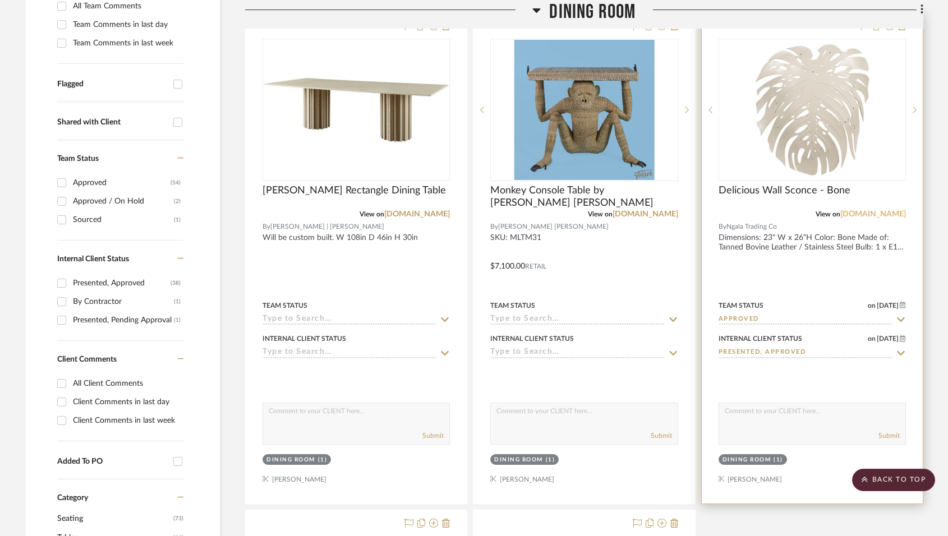
click at [871, 215] on link "[DOMAIN_NAME]" at bounding box center [873, 214] width 66 height 8
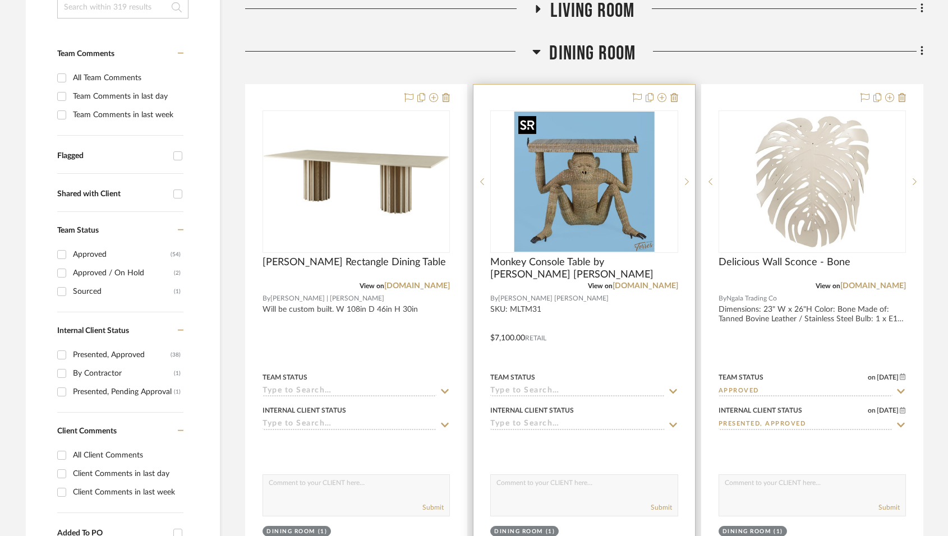
scroll to position [281, 0]
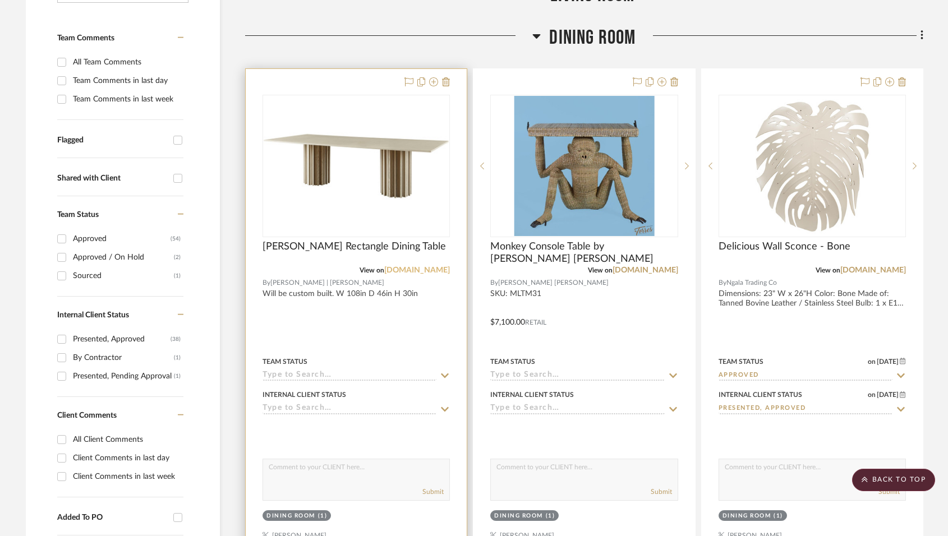
click at [401, 269] on link "[DOMAIN_NAME]" at bounding box center [417, 270] width 66 height 8
click at [429, 272] on link "[DOMAIN_NAME]" at bounding box center [417, 270] width 66 height 8
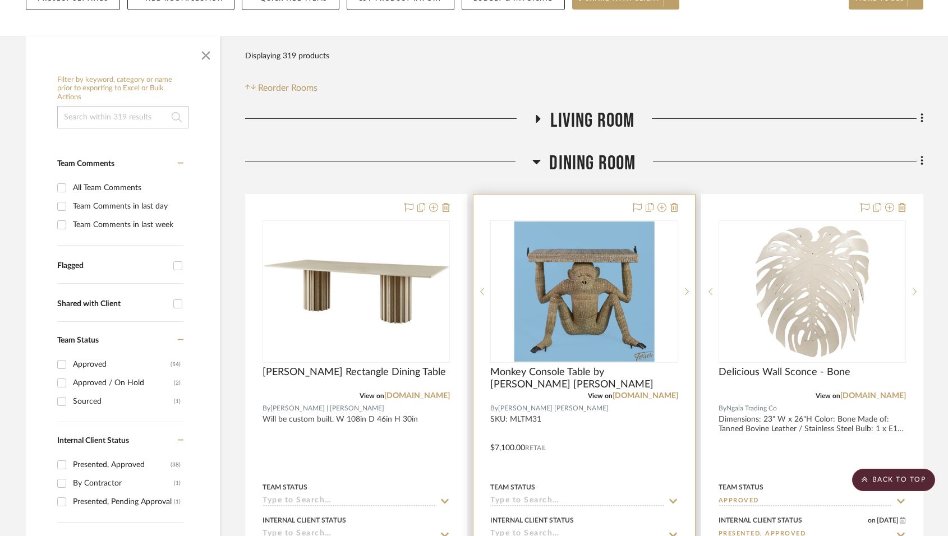
scroll to position [0, 0]
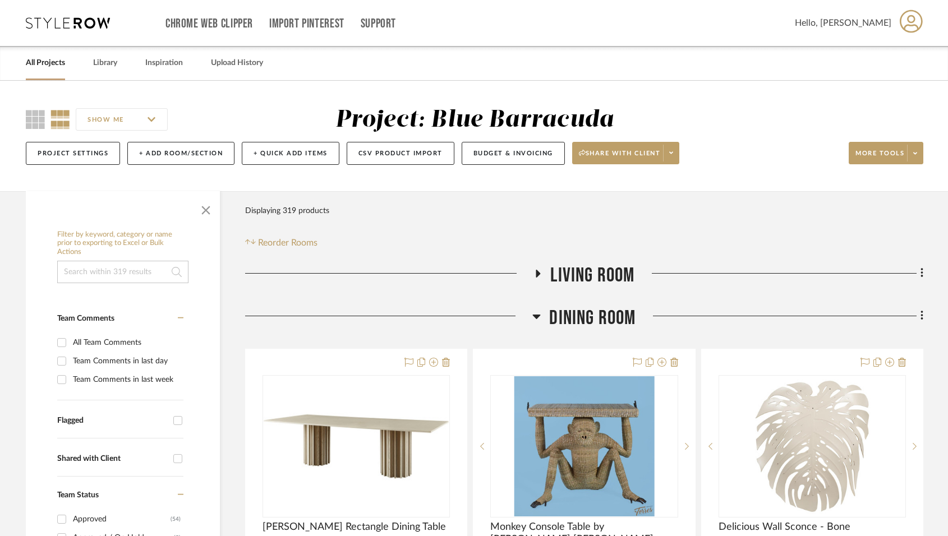
click at [536, 325] on fa-icon at bounding box center [536, 320] width 8 height 16
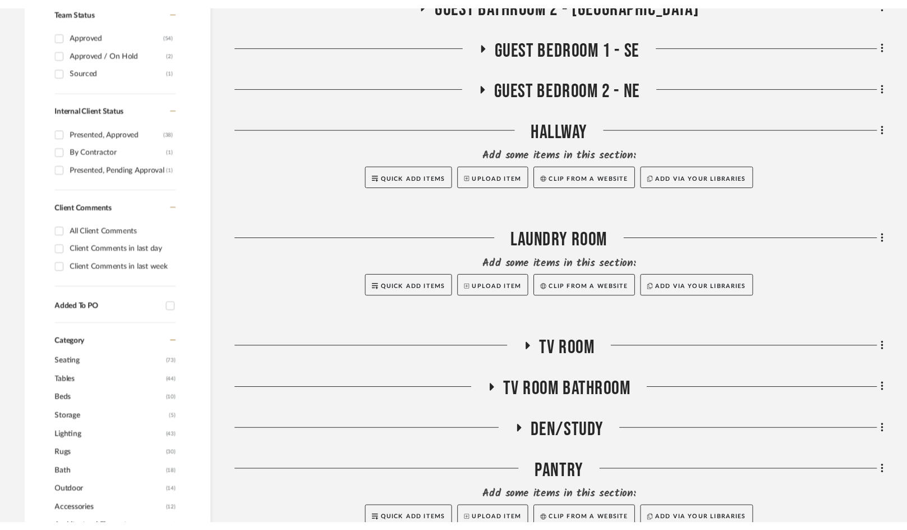
scroll to position [505, 0]
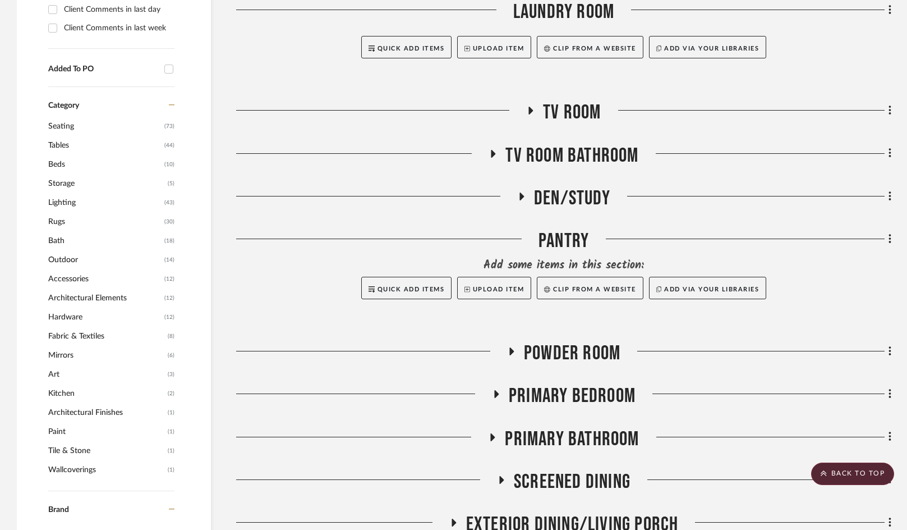
click at [504, 394] on h3 "Primary Bedroom" at bounding box center [564, 396] width 144 height 24
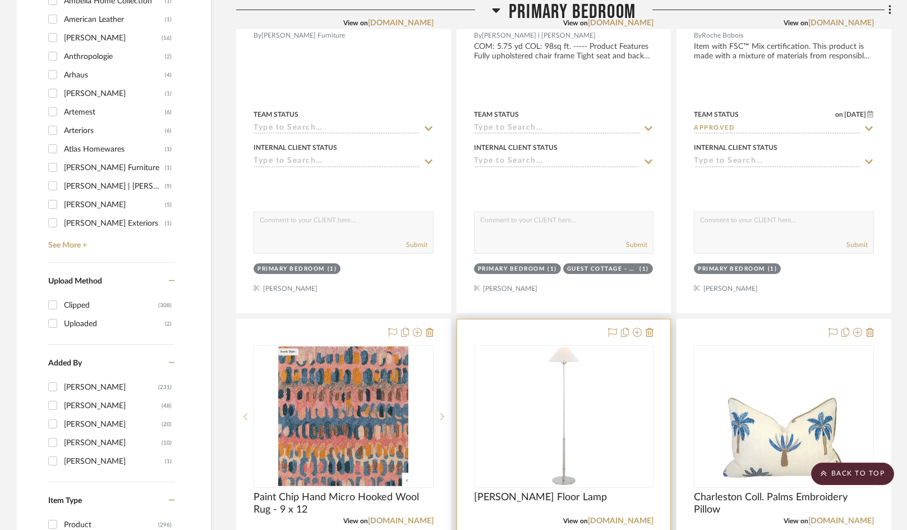
scroll to position [1515, 0]
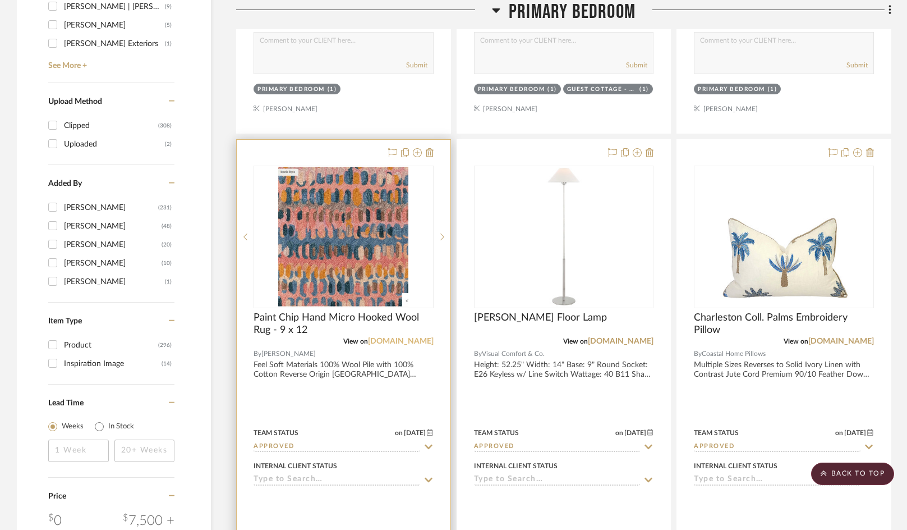
click at [409, 338] on link "[DOMAIN_NAME]" at bounding box center [401, 341] width 66 height 8
